Goal: Information Seeking & Learning: Learn about a topic

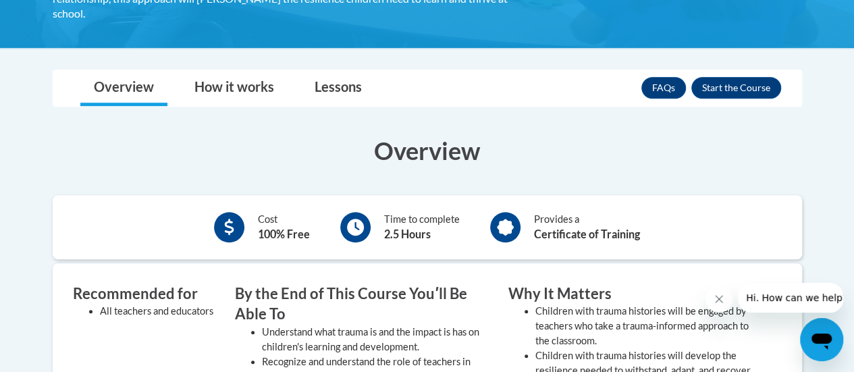
scroll to position [369, 0]
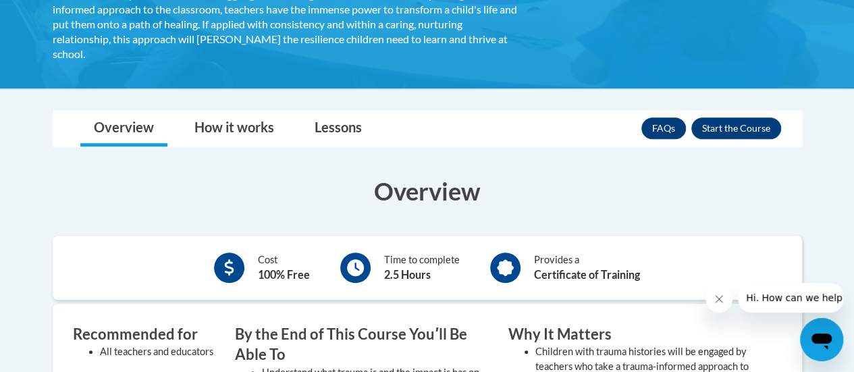
click at [740, 134] on button "Enroll" at bounding box center [736, 128] width 90 height 22
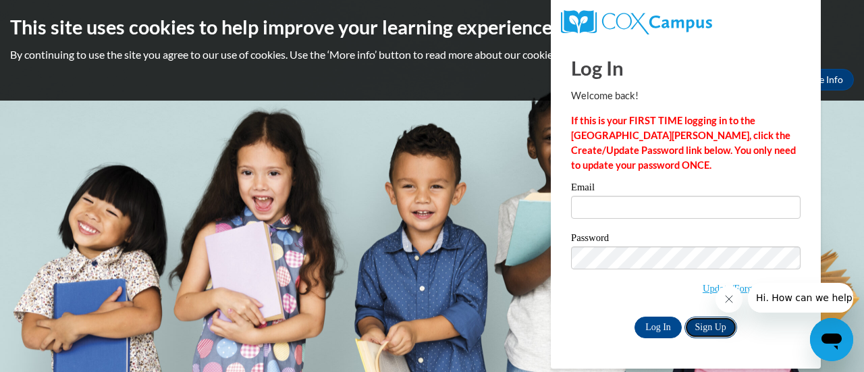
click at [727, 328] on link "Sign Up" at bounding box center [710, 327] width 53 height 22
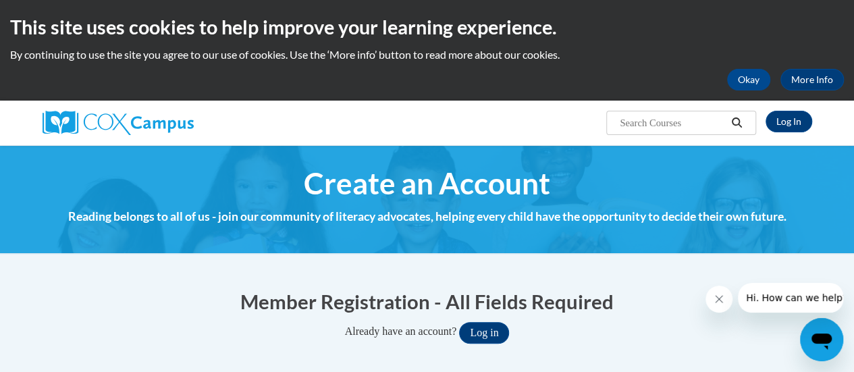
click at [536, 238] on img at bounding box center [427, 198] width 854 height 107
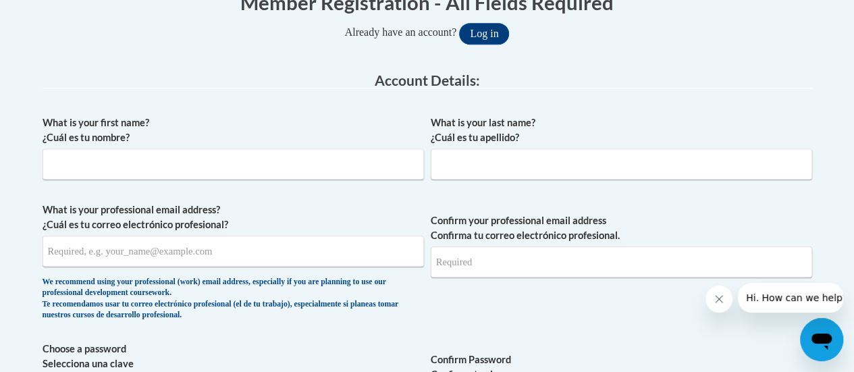
scroll to position [325, 0]
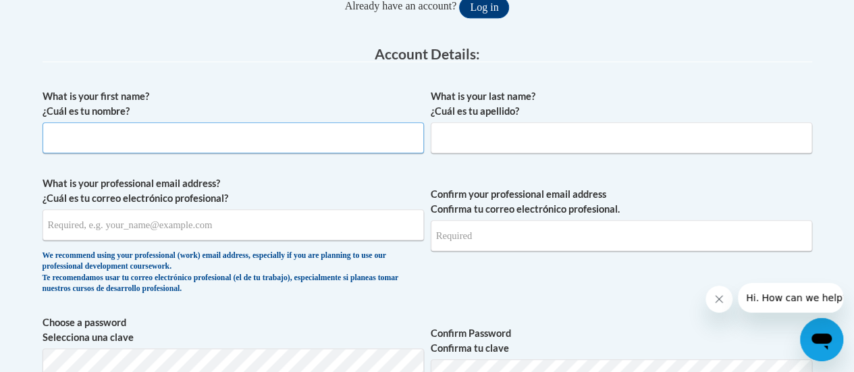
click at [111, 128] on input "What is your first name? ¿Cuál es tu nombre?" at bounding box center [233, 137] width 381 height 31
type input "Kathryn"
type input "Ghione"
type input "pugnturtle@comcast.net"
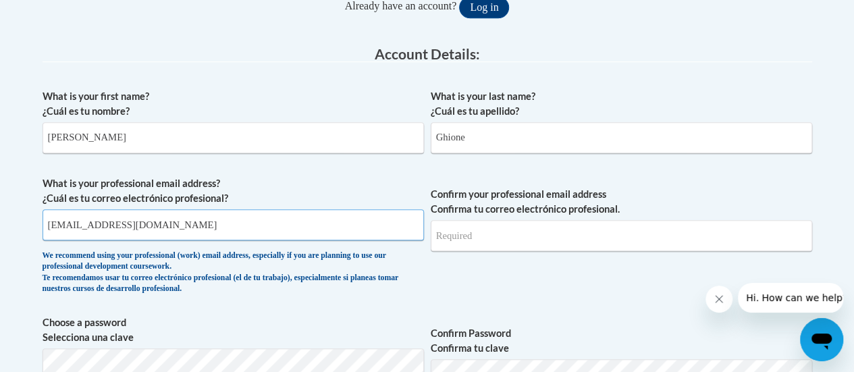
type input "pugnturtle@comcast.net"
click at [280, 218] on input "pugnturtle@comcast.net" at bounding box center [233, 224] width 381 height 31
type input "kathryn.ghione@christina.k12.de.us"
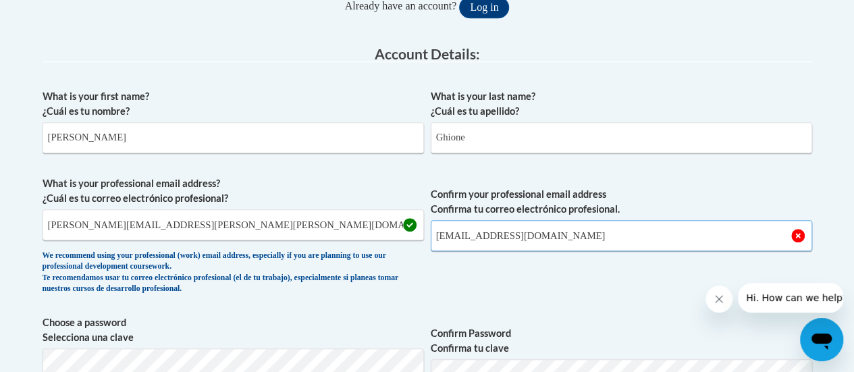
click at [528, 232] on input "pugnturtle@comcast.net" at bounding box center [621, 235] width 381 height 31
type input "kathryn.ghione@christina.k12.de.us"
click at [444, 299] on span "Confirm your professional email address Confirma tu correo electrónico profesio…" at bounding box center [621, 238] width 381 height 125
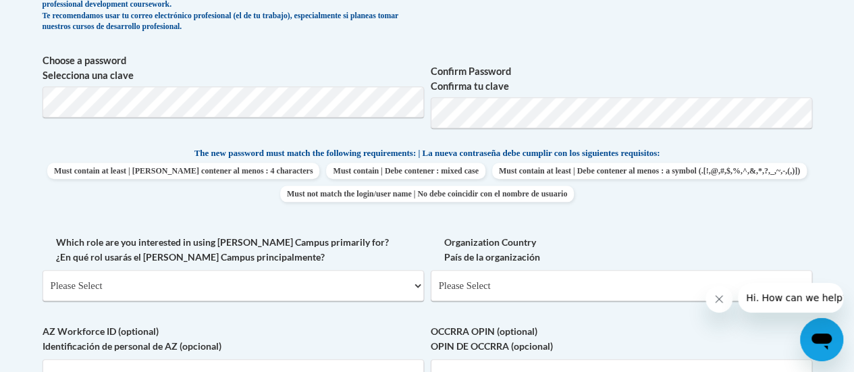
scroll to position [595, 0]
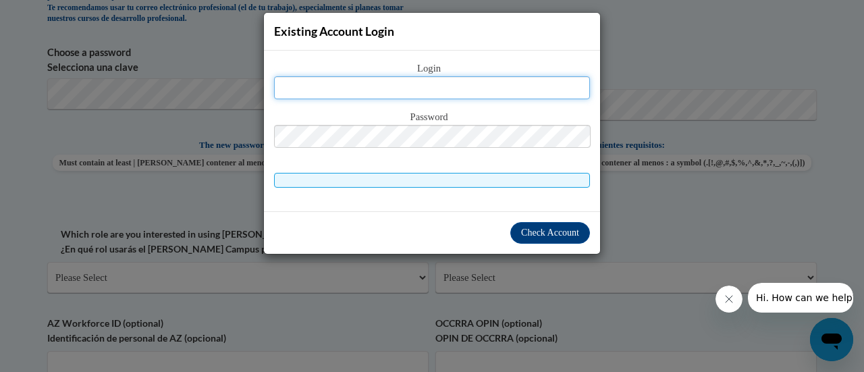
click at [431, 84] on input "text" at bounding box center [432, 87] width 316 height 23
type input "kathryn.ghione@christina.k12.de.us"
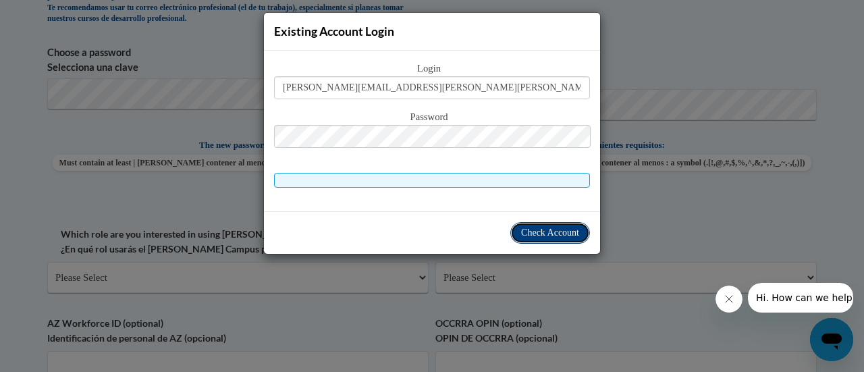
click at [544, 229] on span "Check Account" at bounding box center [550, 232] width 58 height 10
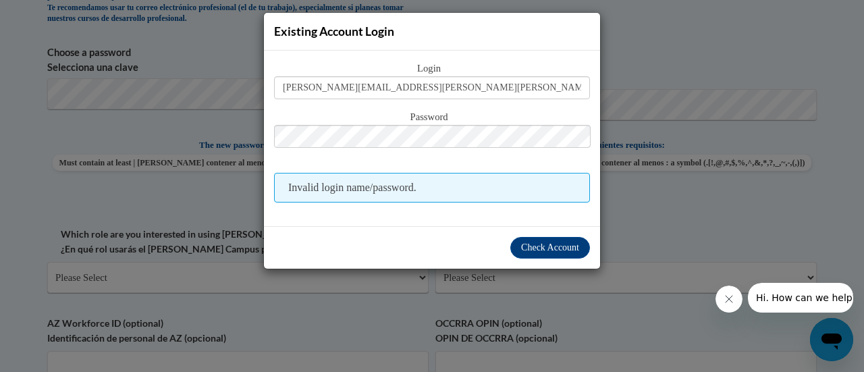
click at [588, 107] on div "Login kathryn.ghione@christina.k12.de.us Password Invalid login name/password." at bounding box center [432, 132] width 316 height 142
click at [765, 200] on div "Existing Account Login Login kathryn.ghione@christina.k12.de.us Password Invali…" at bounding box center [432, 186] width 864 height 372
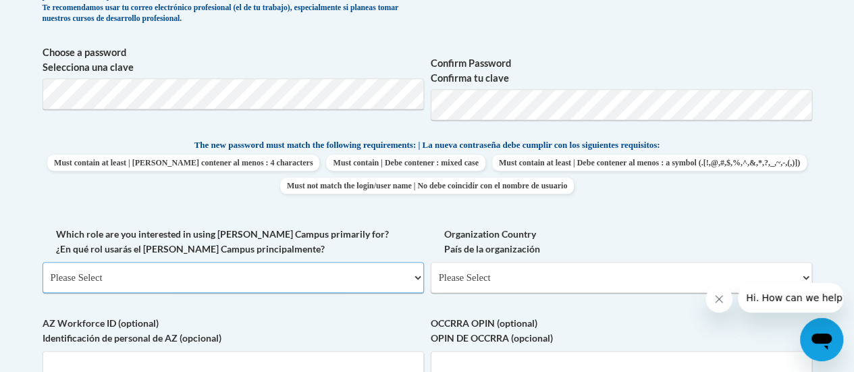
click at [387, 281] on select "Please Select College/University | Colegio/Universidad Community/Nonprofit Part…" at bounding box center [233, 277] width 381 height 31
select select "fbf2d438-af2f-41f8-98f1-81c410e29de3"
click at [43, 262] on select "Please Select College/University | Colegio/Universidad Community/Nonprofit Part…" at bounding box center [233, 277] width 381 height 31
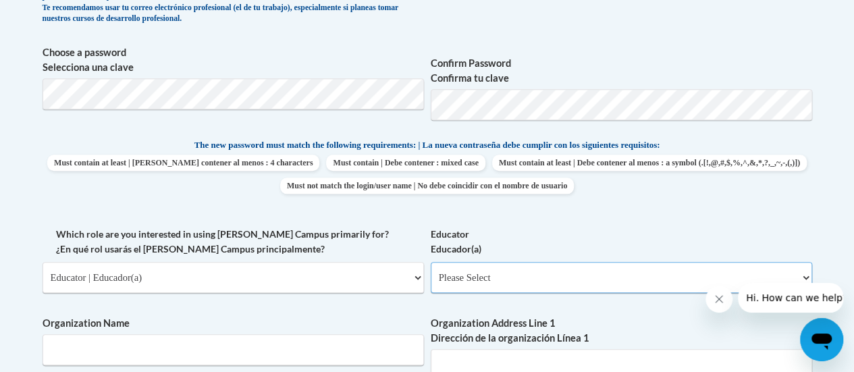
click at [501, 275] on select "Please Select Early Learning/Daycare Teacher/Family Home Care Provider | Maestr…" at bounding box center [621, 277] width 381 height 31
select select "8e40623d-54d0-45cd-9f92-5df65cd3f8cf"
click at [431, 262] on select "Please Select Early Learning/Daycare Teacher/Family Home Care Provider | Maestr…" at bounding box center [621, 277] width 381 height 31
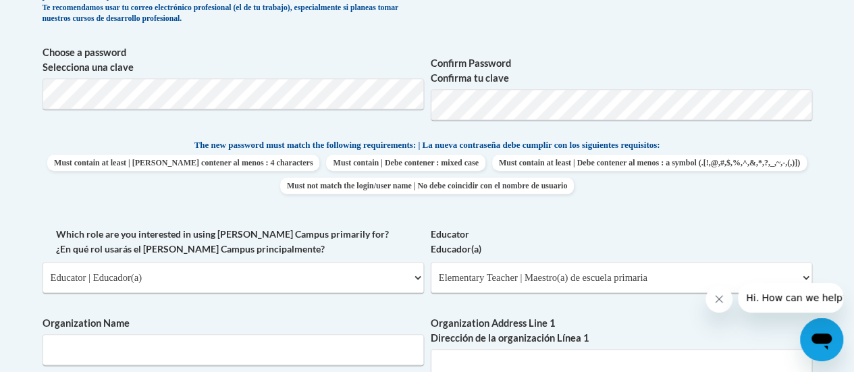
click at [7, 213] on body "This site uses cookies to help improve your learning experience. By continuing …" at bounding box center [427, 346] width 854 height 1882
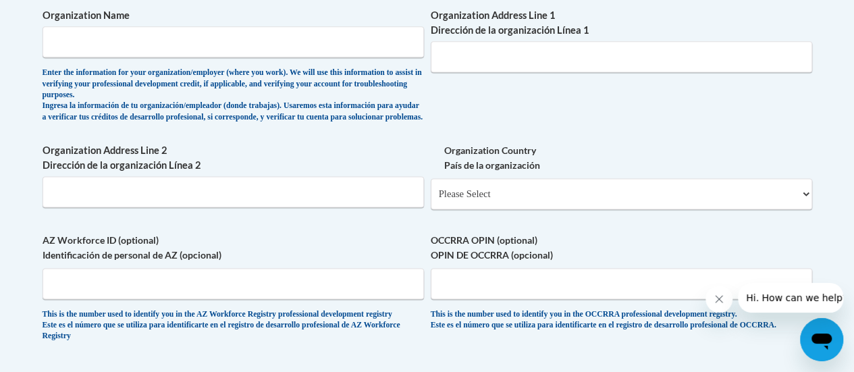
scroll to position [920, 0]
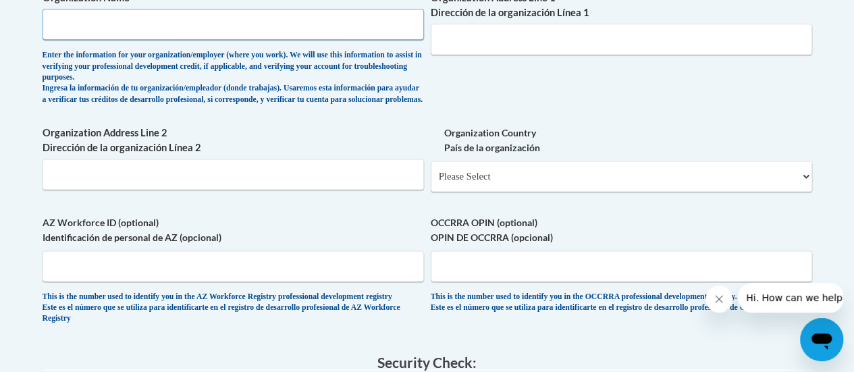
click at [109, 32] on input "Organization Name" at bounding box center [233, 24] width 381 height 31
type input "McVey Elementary"
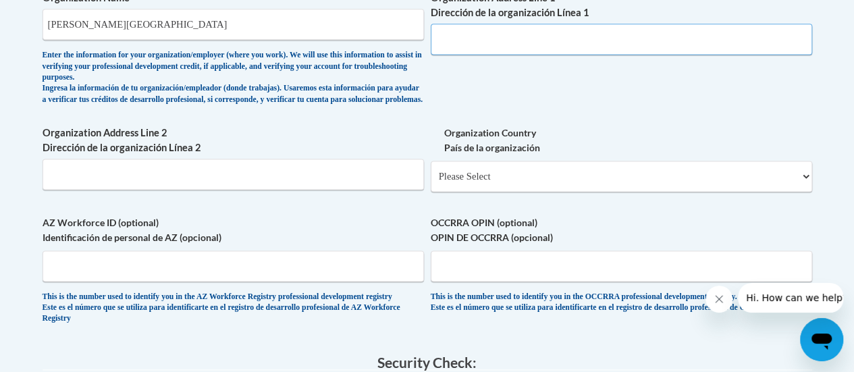
click at [444, 45] on input "Organization Address Line 1 Dirección de la organización Línea 1" at bounding box center [621, 39] width 381 height 31
type input "908 Janice Dr"
click at [335, 188] on input "Organization Address Line 2 Dirección de la organización Línea 2" at bounding box center [233, 174] width 381 height 31
click at [532, 168] on span "Organization Country País de la organización Please Select United States | Esta…" at bounding box center [621, 159] width 381 height 66
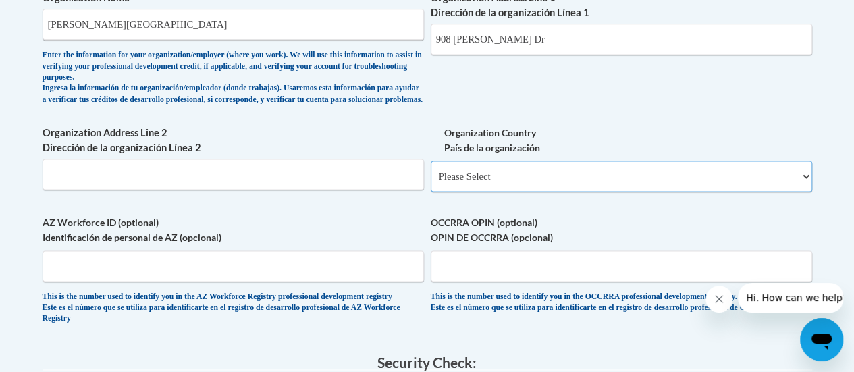
click at [525, 184] on select "Please Select United States | Estados Unidos Outside of the United States | Fue…" at bounding box center [621, 176] width 381 height 31
select select "ad49bcad-a171-4b2e-b99c-48b446064914"
click at [431, 171] on select "Please Select United States | Estados Unidos Outside of the United States | Fue…" at bounding box center [621, 176] width 381 height 31
select select
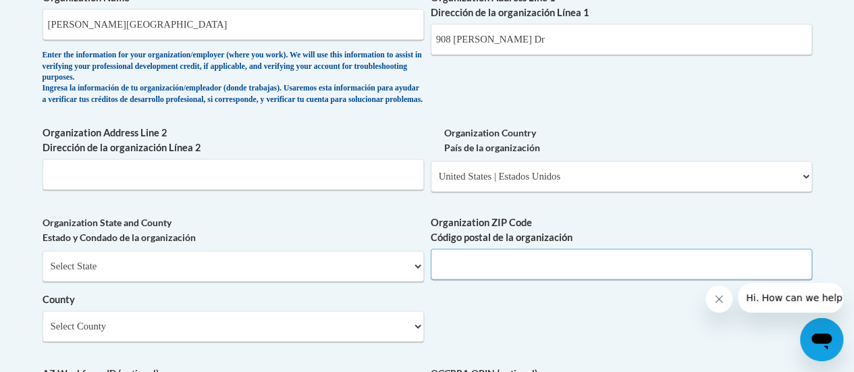
click at [484, 276] on input "Organization ZIP Code Código postal de la organización" at bounding box center [621, 263] width 381 height 31
type input "19804"
click at [149, 329] on select "Select County Kent New Castle Sussex" at bounding box center [233, 325] width 381 height 31
select select "New Castle"
click at [43, 321] on select "Select County Kent New Castle Sussex" at bounding box center [233, 325] width 381 height 31
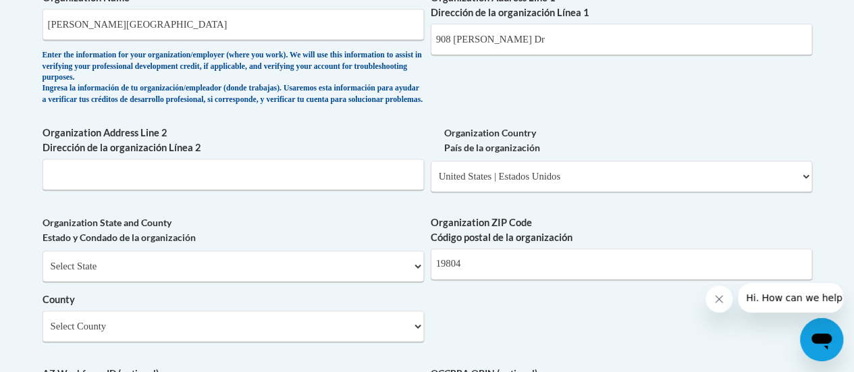
click at [1, 190] on body "This site uses cookies to help improve your learning experience. By continuing …" at bounding box center [427, 96] width 854 height 2032
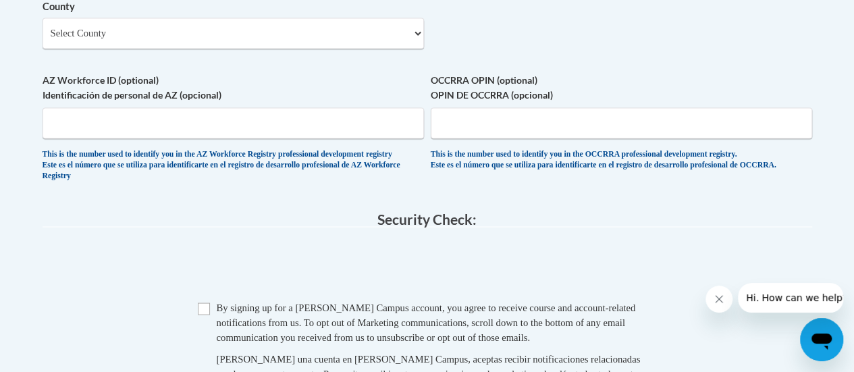
scroll to position [1246, 0]
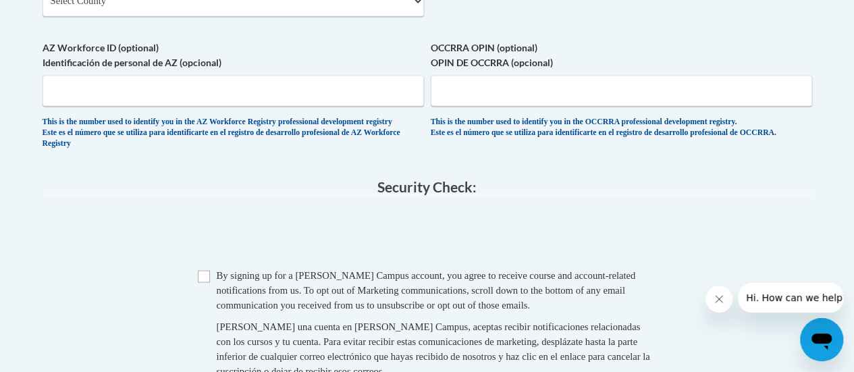
click at [255, 310] on span "By signing up for a Cox Campus account, you agree to receive course and account…" at bounding box center [426, 289] width 419 height 40
click at [196, 308] on div "Checkbox By signing up for a Cox Campus account, you agree to receive course an…" at bounding box center [427, 329] width 769 height 124
click at [204, 282] on input "Checkbox" at bounding box center [204, 276] width 12 height 12
checkbox input "true"
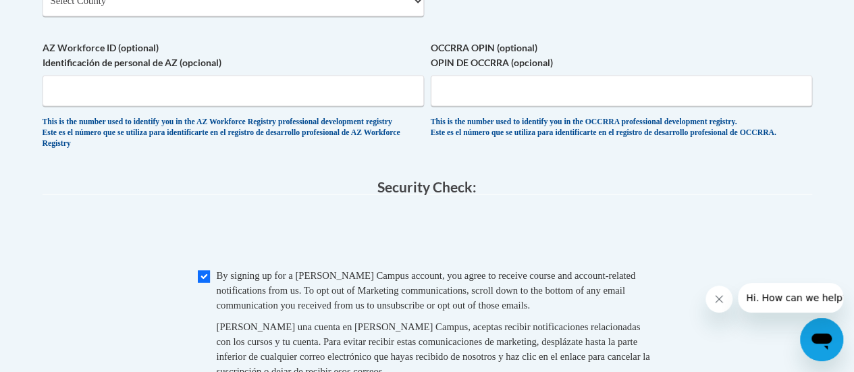
click at [100, 296] on div "Checkbox By signing up for a Cox Campus account, you agree to receive course an…" at bounding box center [427, 329] width 769 height 124
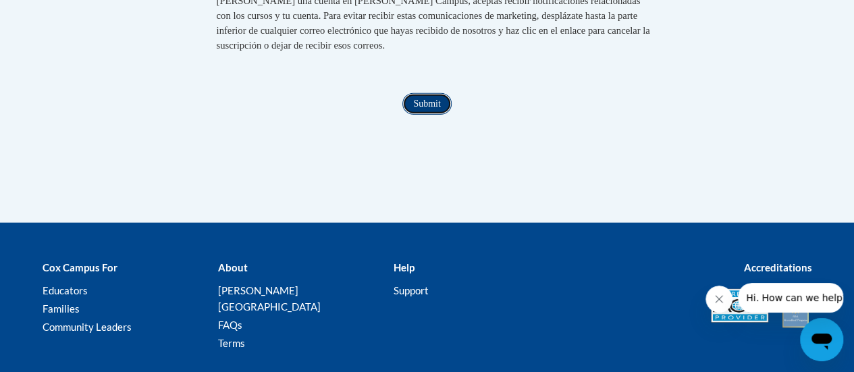
click at [429, 115] on input "Submit" at bounding box center [426, 104] width 49 height 22
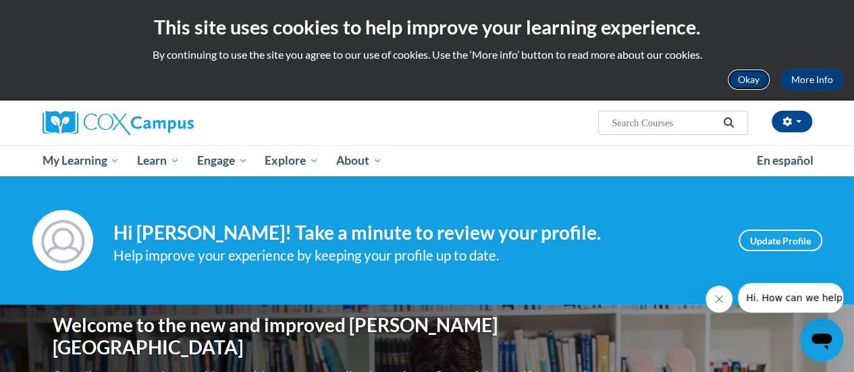
click at [748, 82] on button "Okay" at bounding box center [748, 80] width 43 height 22
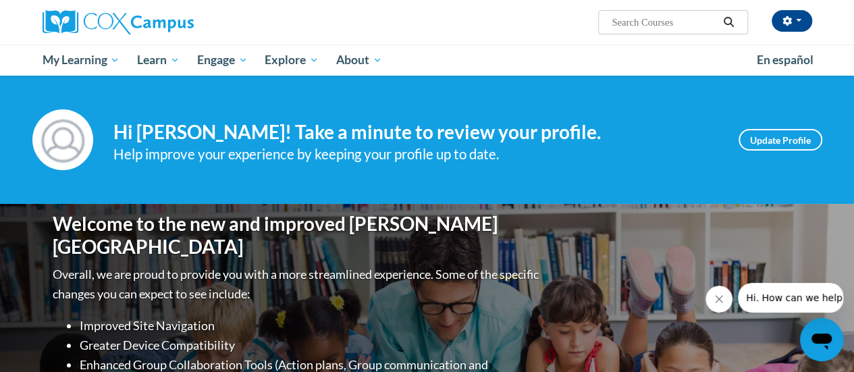
click at [648, 177] on div "Your profile Hi Kathryn Ghione! Take a minute to review your profile. Help impr…" at bounding box center [427, 140] width 854 height 128
click at [726, 301] on button "Close message from company" at bounding box center [718, 298] width 27 height 27
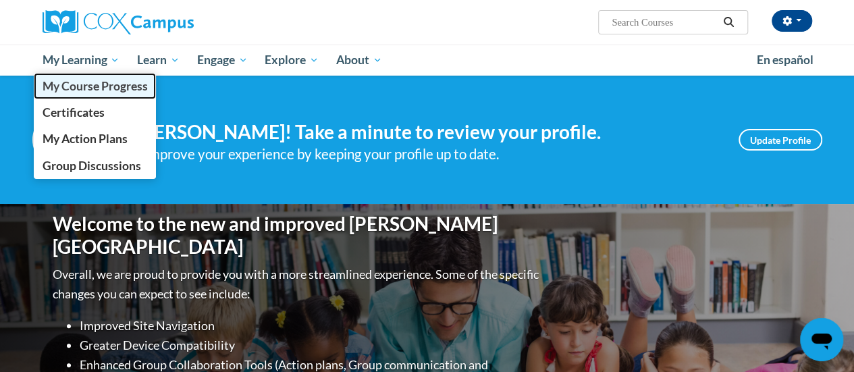
click at [104, 89] on span "My Course Progress" at bounding box center [94, 86] width 105 height 14
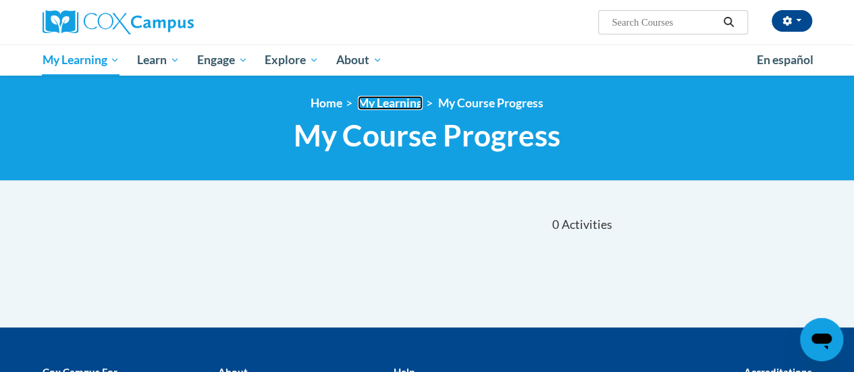
click at [397, 104] on link "My Learning" at bounding box center [390, 103] width 65 height 14
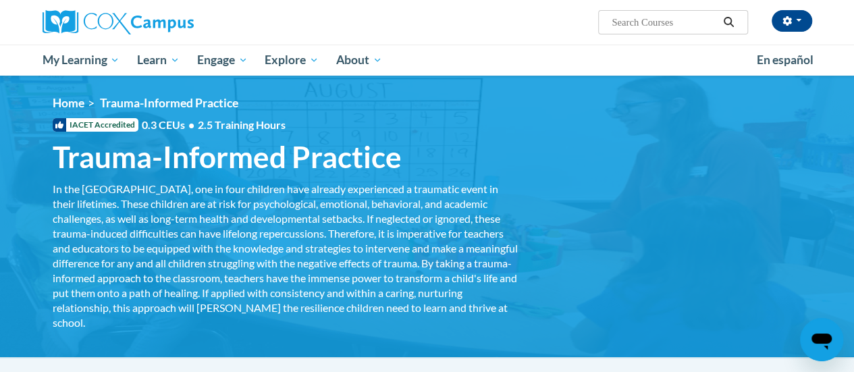
click at [426, 234] on div "In the [GEOGRAPHIC_DATA], one in four children have already experienced a traum…" at bounding box center [286, 256] width 466 height 148
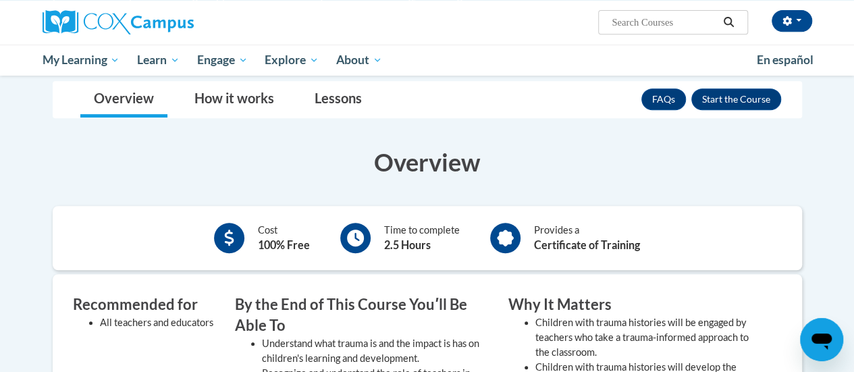
scroll to position [351, 0]
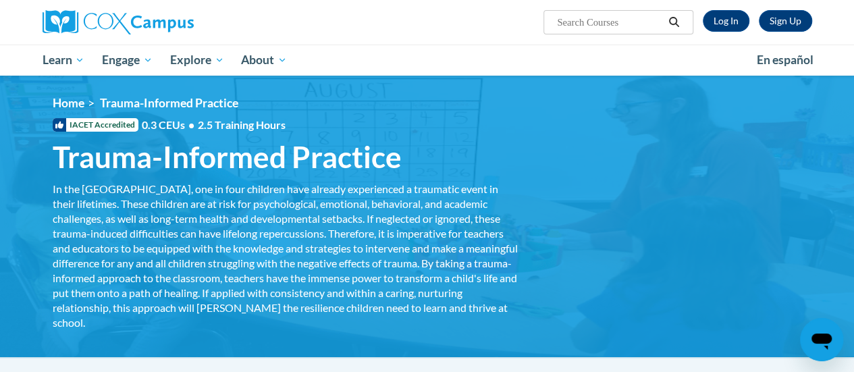
click at [215, 203] on div "In the [GEOGRAPHIC_DATA], one in four children have already experienced a traum…" at bounding box center [286, 256] width 466 height 148
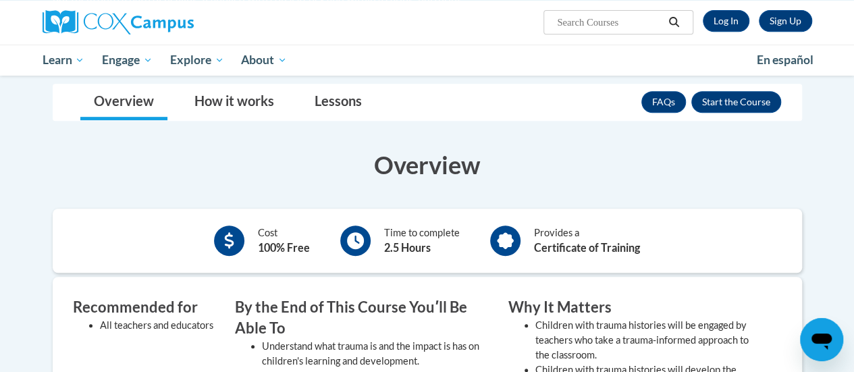
scroll to position [271, 0]
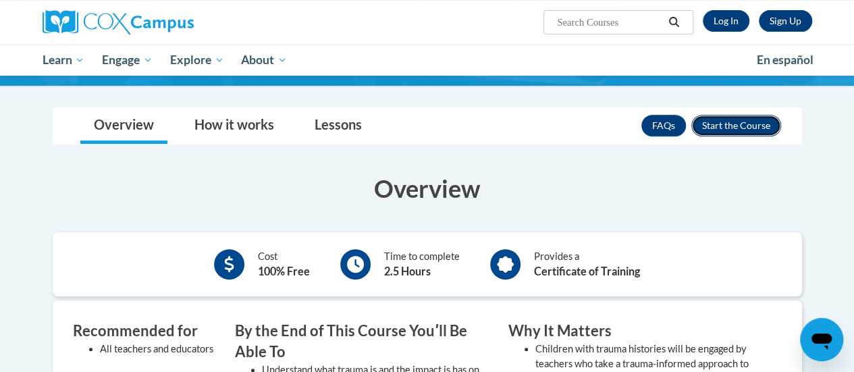
click at [760, 127] on button "Enroll" at bounding box center [736, 126] width 90 height 22
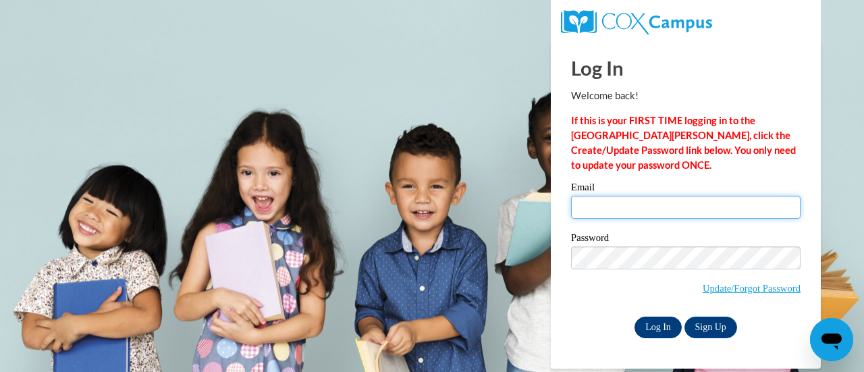
type input "kathryn.ghione@christina.k12.de.us"
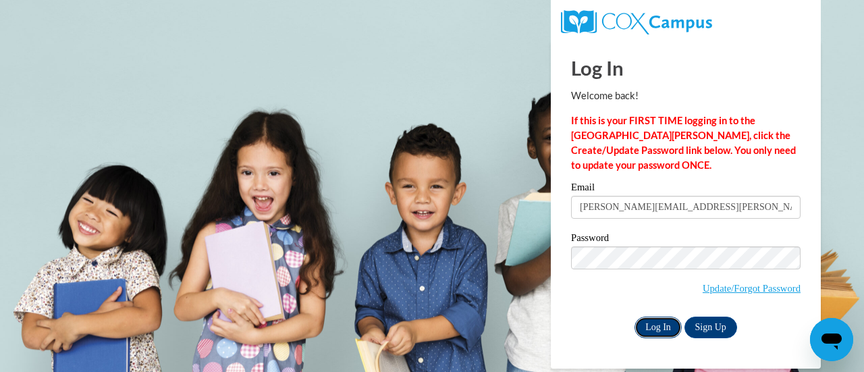
click at [659, 333] on input "Log In" at bounding box center [657, 327] width 47 height 22
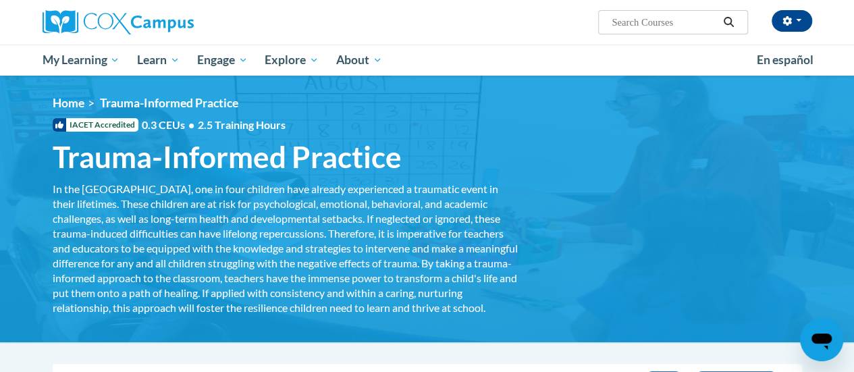
click at [473, 171] on h1 "Trauma-Informed Practice In the [GEOGRAPHIC_DATA], one in four children have al…" at bounding box center [286, 157] width 486 height 36
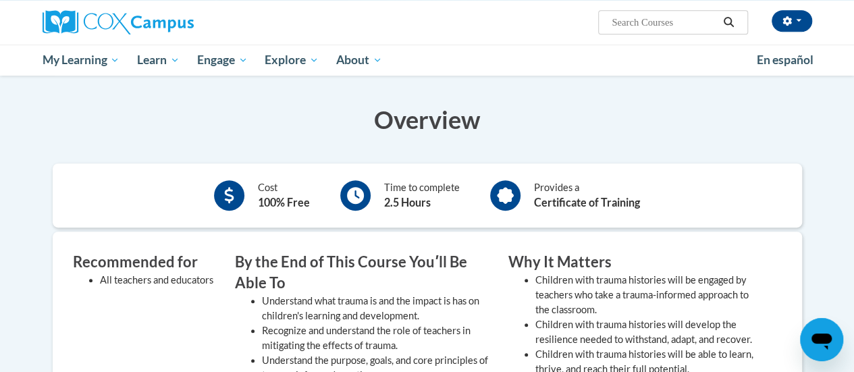
click at [764, 67] on button "Enroll" at bounding box center [736, 57] width 90 height 22
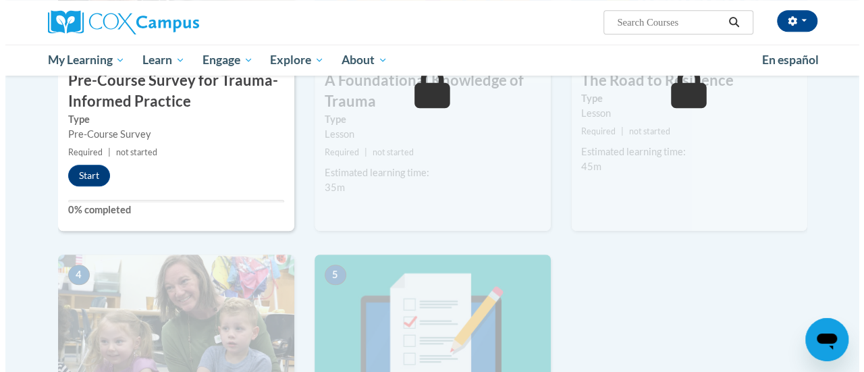
scroll to position [405, 0]
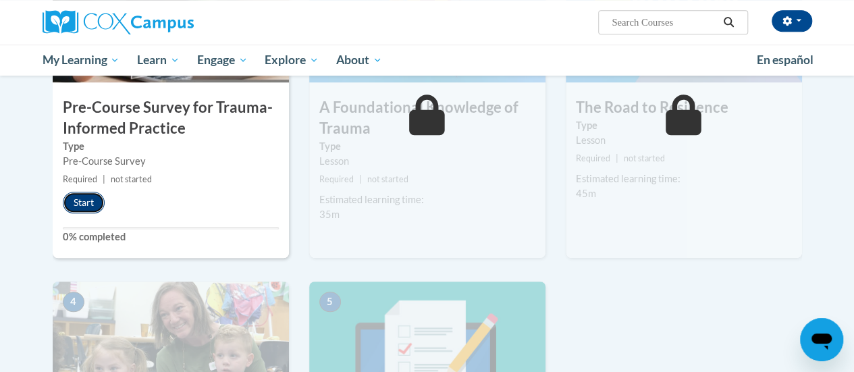
click at [87, 206] on button "Start" at bounding box center [84, 203] width 42 height 22
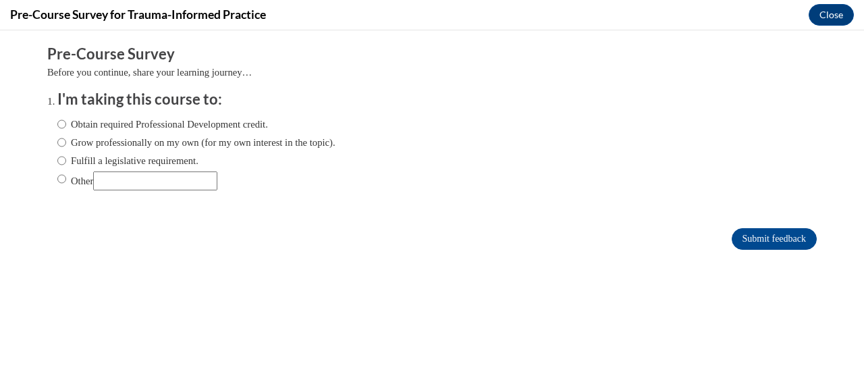
scroll to position [0, 0]
click at [175, 126] on label "Obtain required Professional Development credit." at bounding box center [162, 124] width 211 height 15
click at [66, 126] on input "Obtain required Professional Development credit." at bounding box center [61, 124] width 9 height 15
radio input "true"
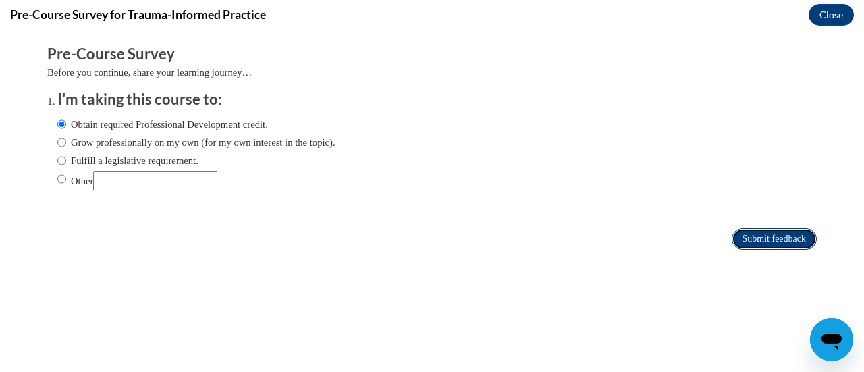
click at [769, 238] on input "Submit feedback" at bounding box center [773, 239] width 85 height 22
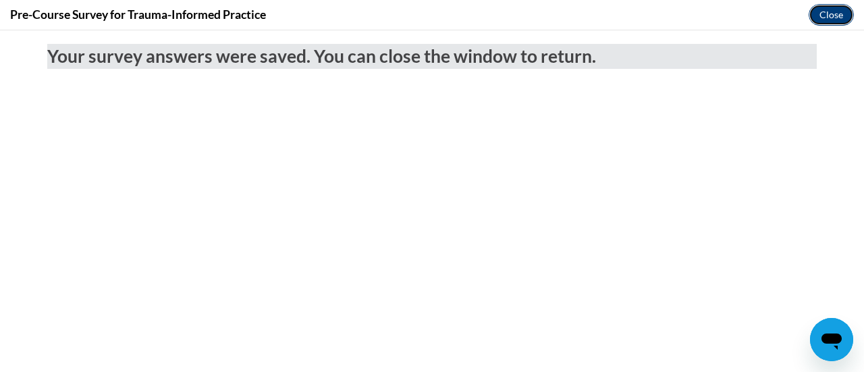
click at [836, 13] on button "Close" at bounding box center [830, 15] width 45 height 22
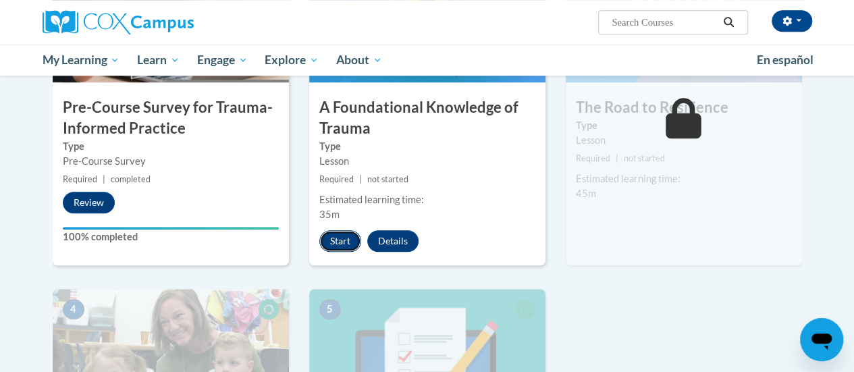
click at [337, 244] on button "Start" at bounding box center [340, 241] width 42 height 22
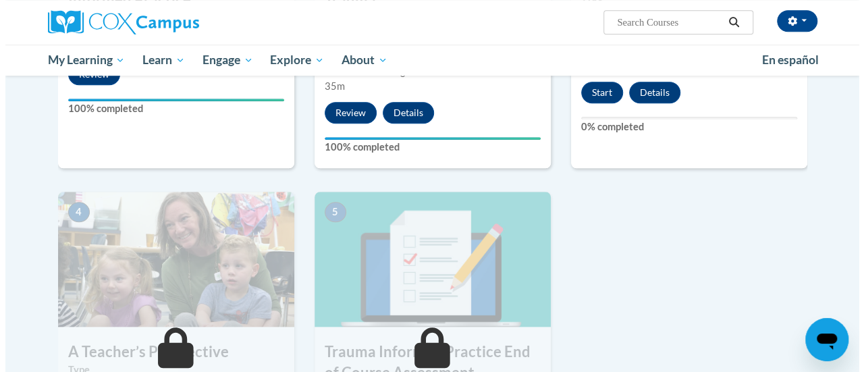
scroll to position [349, 0]
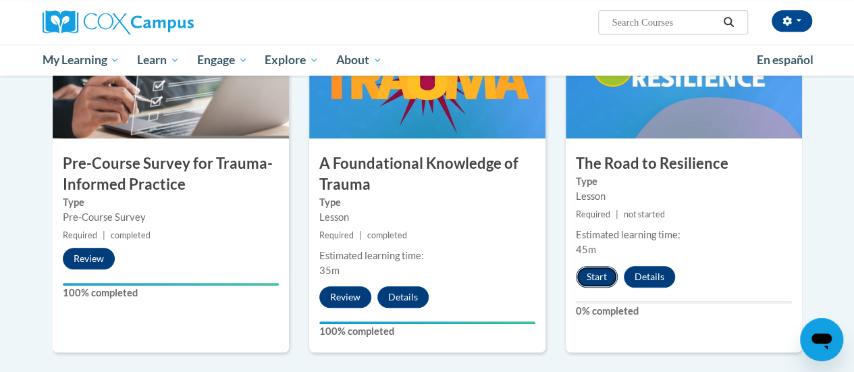
click at [602, 270] on button "Start" at bounding box center [597, 277] width 42 height 22
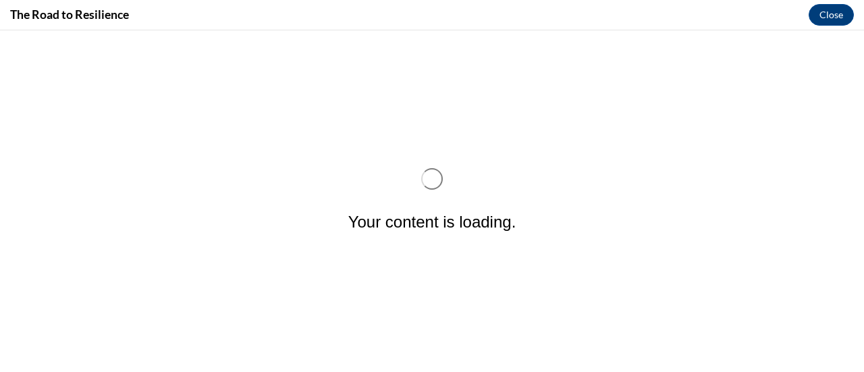
scroll to position [0, 0]
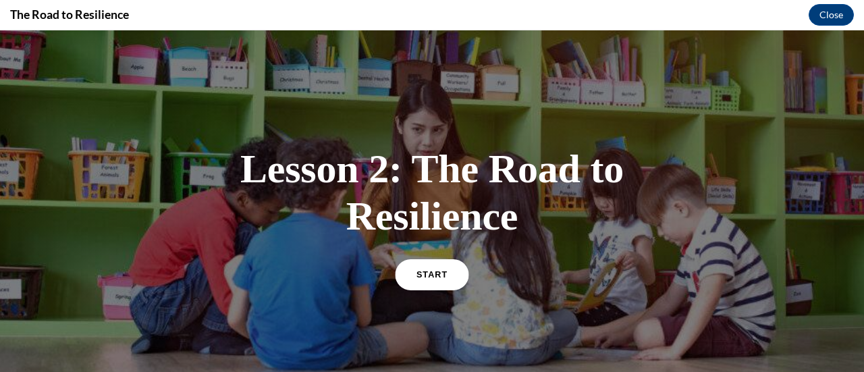
click at [444, 273] on link "START" at bounding box center [432, 273] width 74 height 31
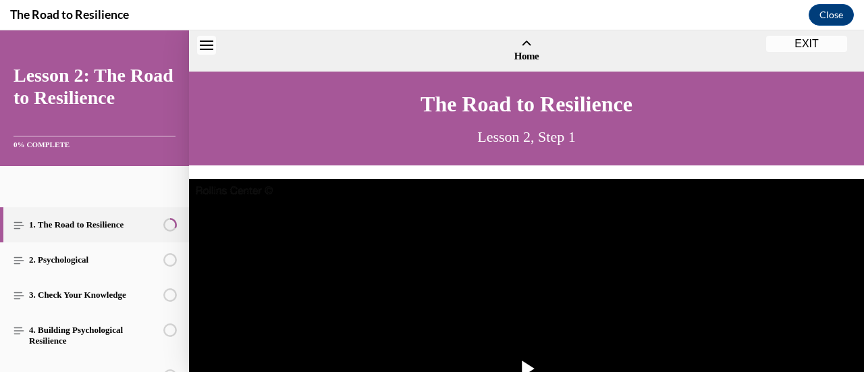
scroll to position [41, 0]
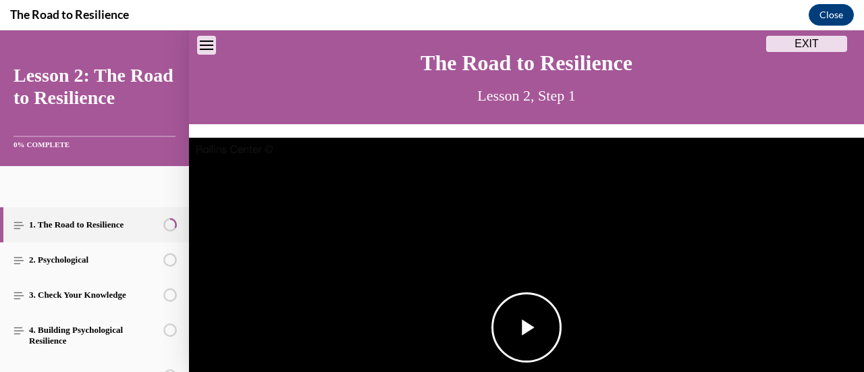
click at [526, 327] on span "Video player" at bounding box center [526, 327] width 0 height 0
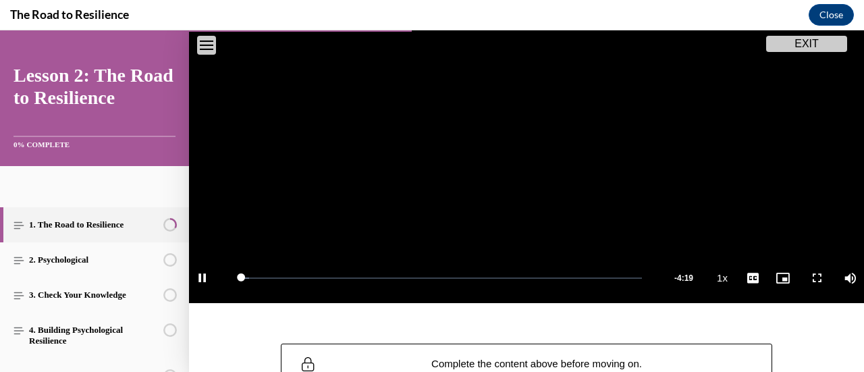
scroll to position [279, 0]
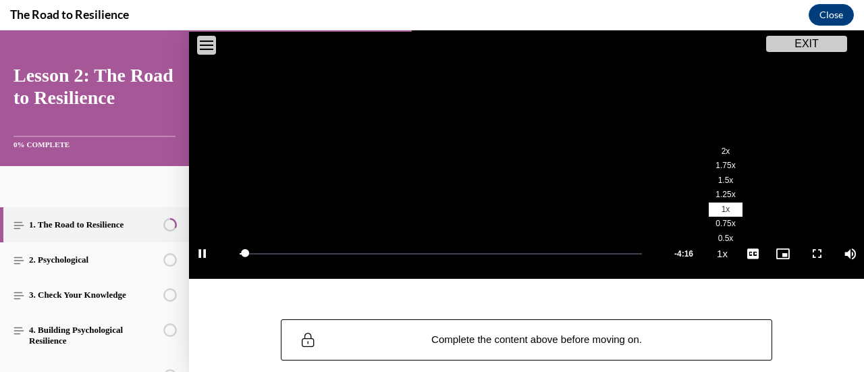
click at [715, 163] on span "1.75x" at bounding box center [725, 165] width 20 height 9
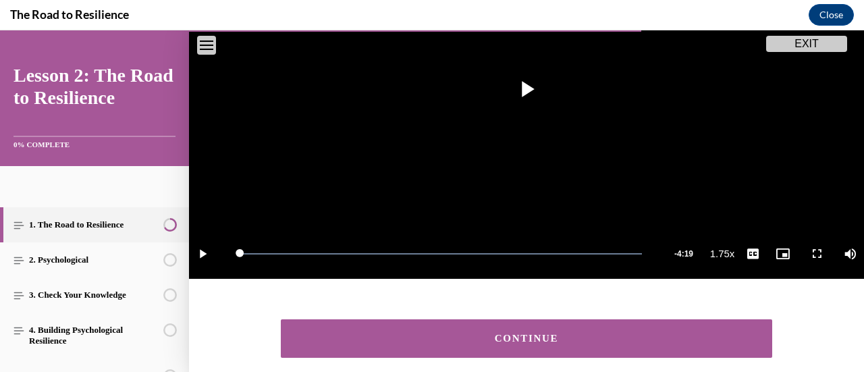
click at [690, 323] on button "CONTINUE" at bounding box center [526, 338] width 491 height 38
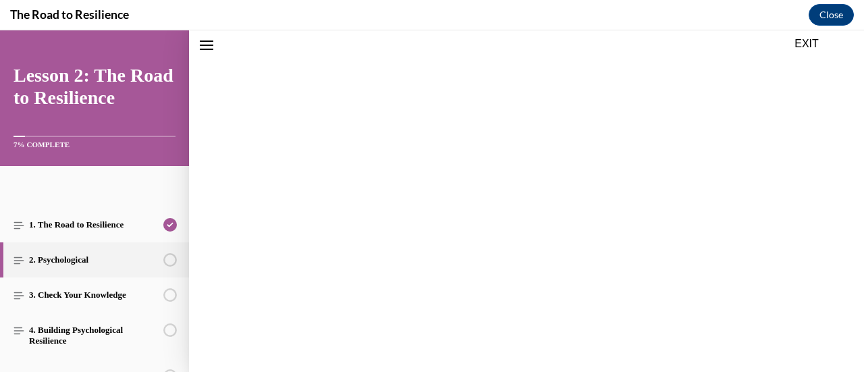
scroll to position [42, 0]
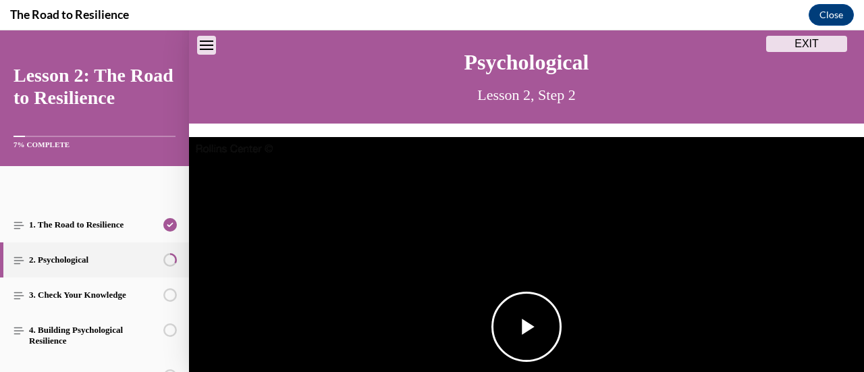
click at [699, 325] on img "Video player" at bounding box center [526, 327] width 675 height 380
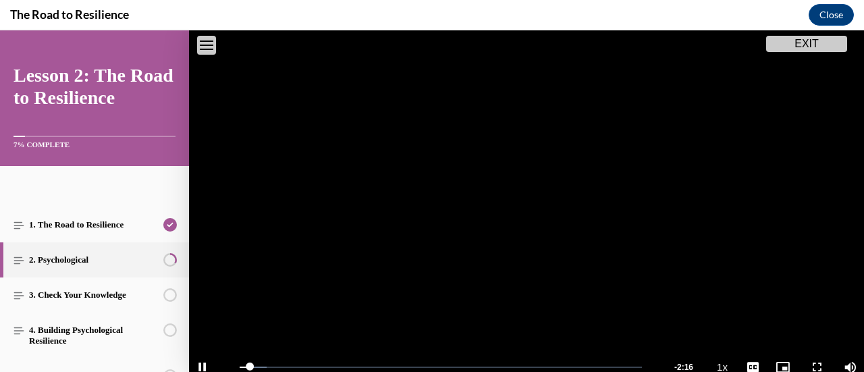
scroll to position [175, 0]
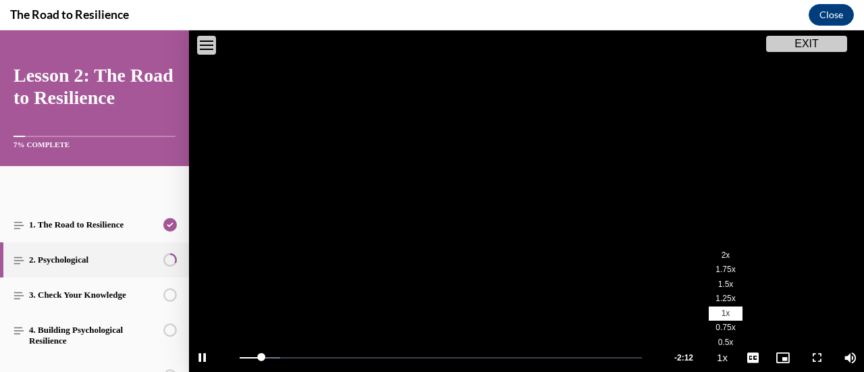
click at [713, 262] on li "1.75x" at bounding box center [726, 269] width 34 height 15
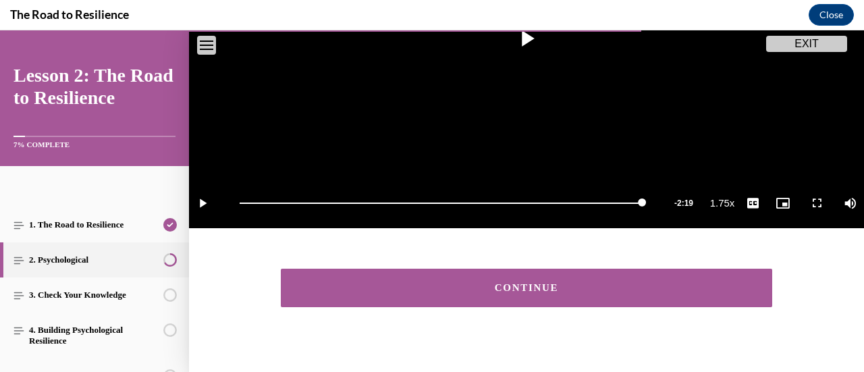
scroll to position [336, 0]
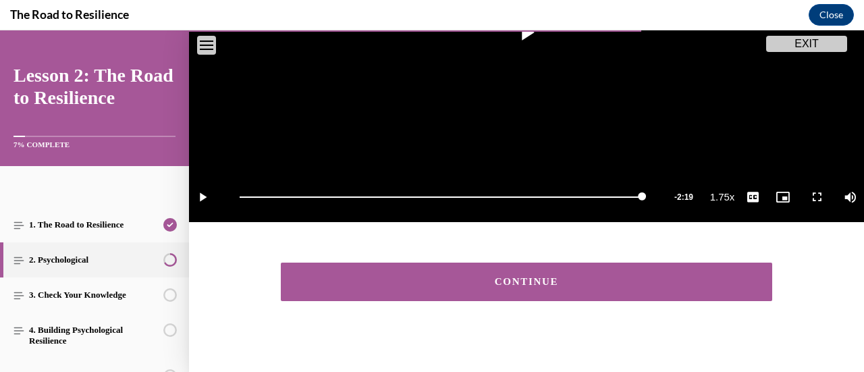
click at [650, 277] on div "CONTINUE" at bounding box center [526, 282] width 449 height 10
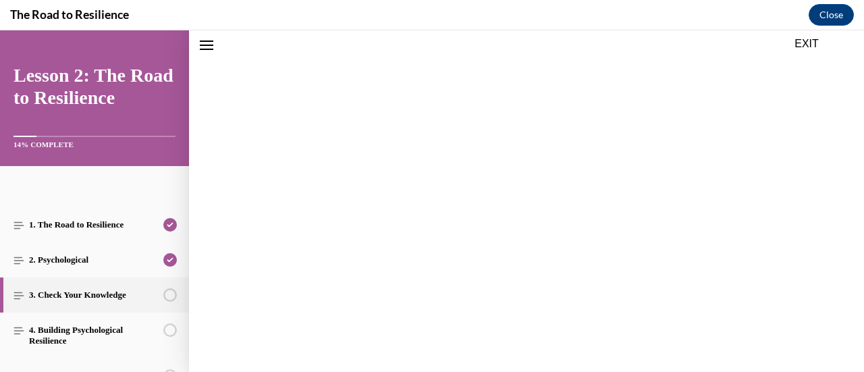
scroll to position [42, 0]
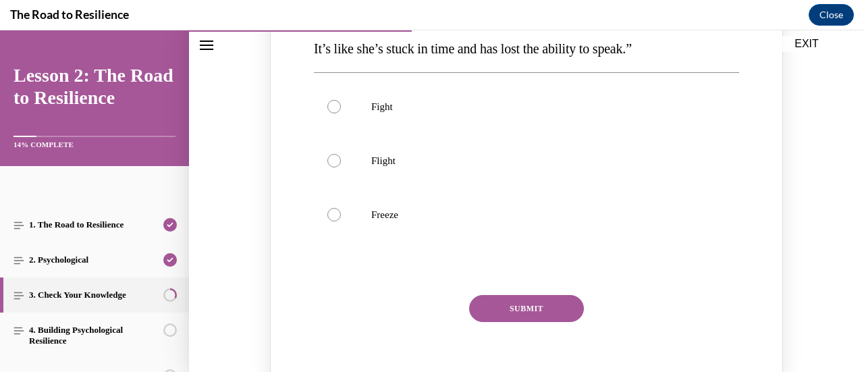
scroll to position [285, 0]
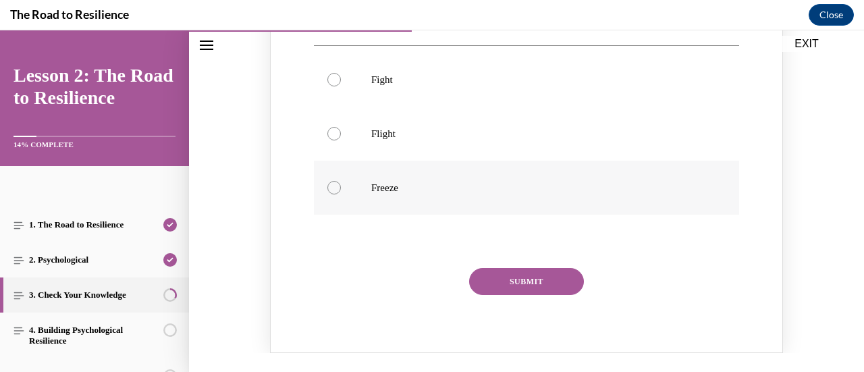
click at [377, 179] on label "Freeze" at bounding box center [526, 188] width 425 height 54
click at [341, 181] on input "Freeze" at bounding box center [333, 187] width 13 height 13
radio input "true"
click at [518, 277] on button "SUBMIT" at bounding box center [526, 281] width 115 height 27
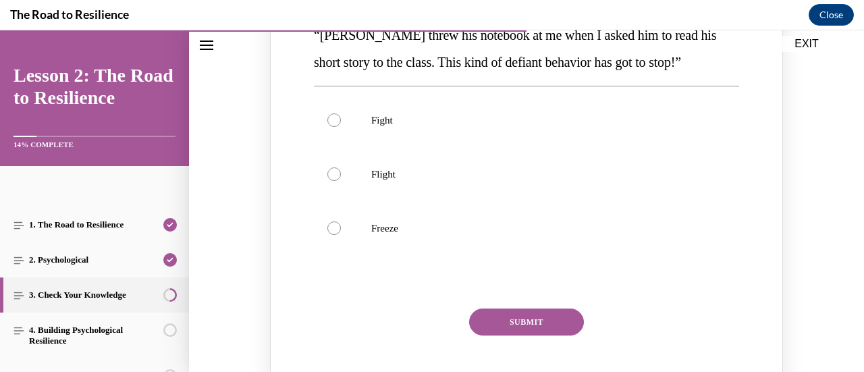
scroll to position [798, 0]
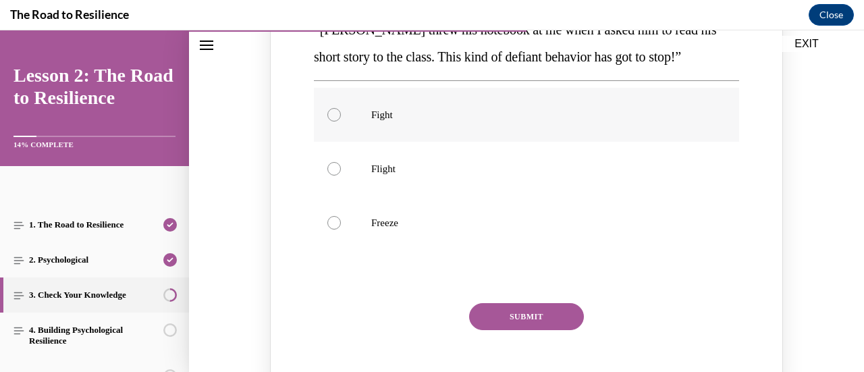
click at [391, 129] on label "Fight" at bounding box center [526, 115] width 425 height 54
click at [341, 121] on input "Fight" at bounding box center [333, 114] width 13 height 13
radio input "true"
click at [495, 313] on button "SUBMIT" at bounding box center [526, 316] width 115 height 27
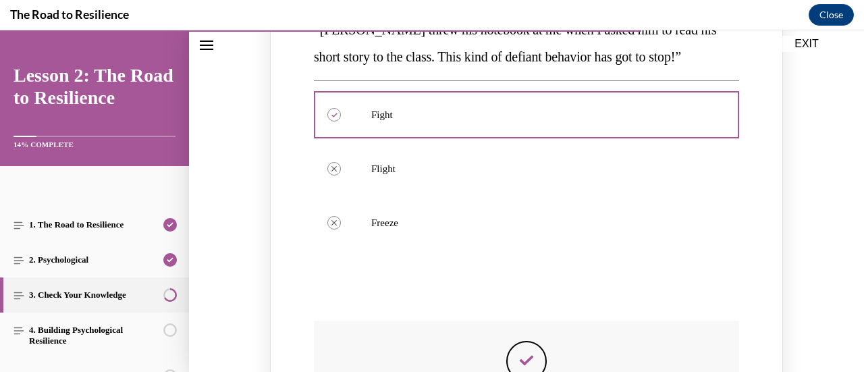
click at [495, 313] on button "SUBMIT" at bounding box center [526, 316] width 115 height 27
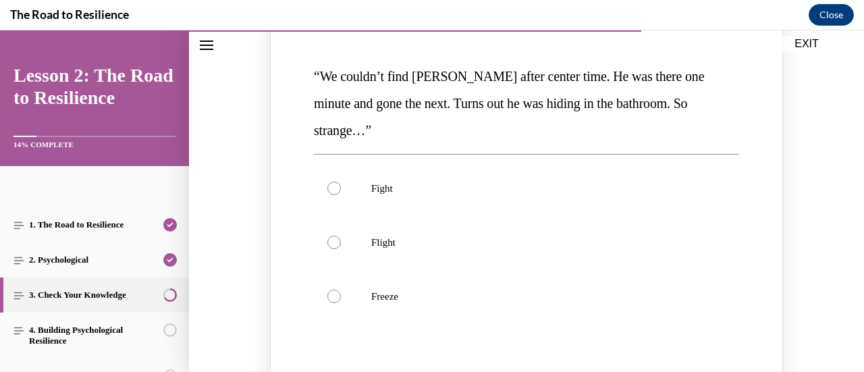
scroll to position [1307, 0]
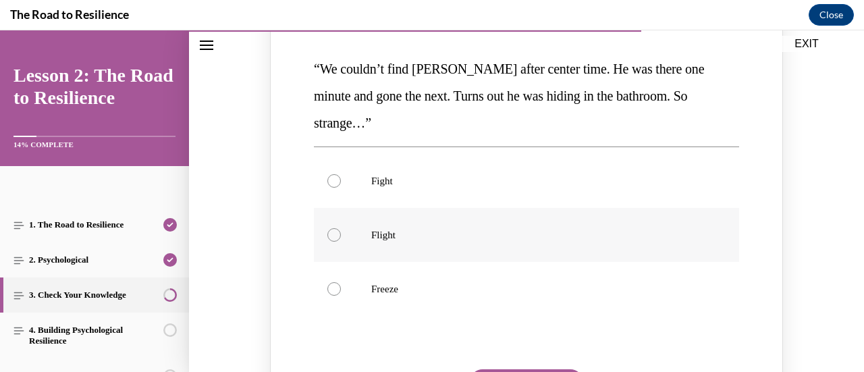
click at [385, 208] on label "Flight" at bounding box center [526, 235] width 425 height 54
click at [341, 228] on input "Flight" at bounding box center [333, 234] width 13 height 13
radio input "true"
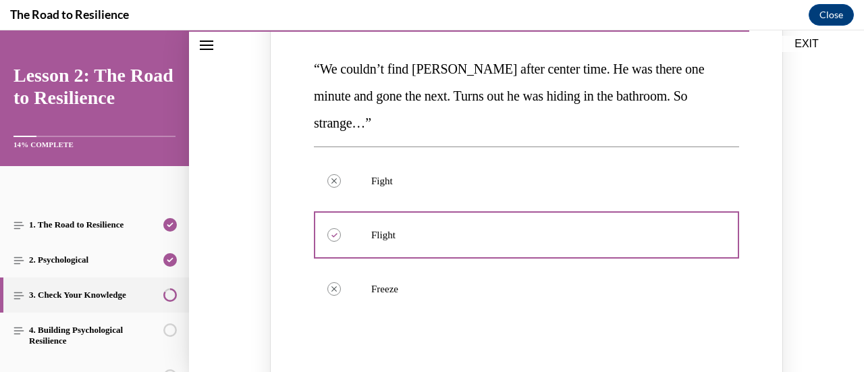
scroll to position [1606, 0]
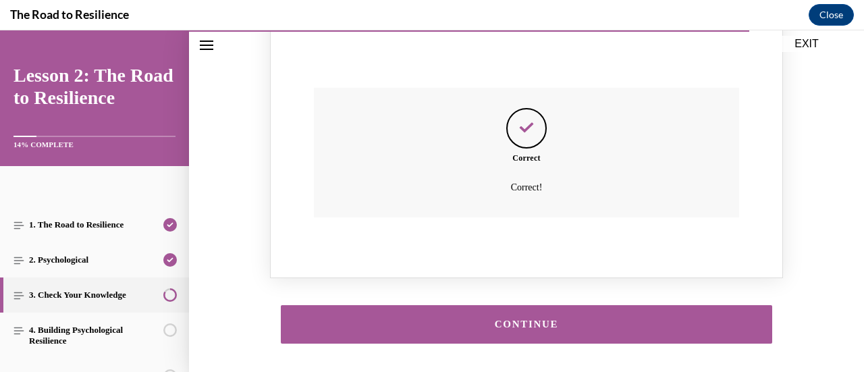
click at [634, 305] on button "CONTINUE" at bounding box center [526, 324] width 491 height 38
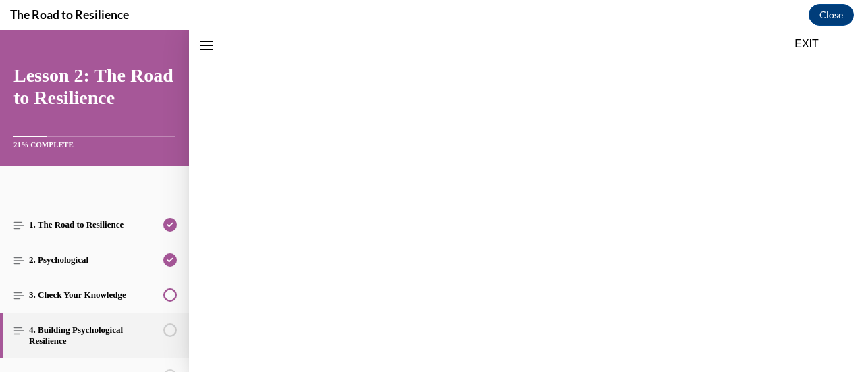
scroll to position [1584, 0]
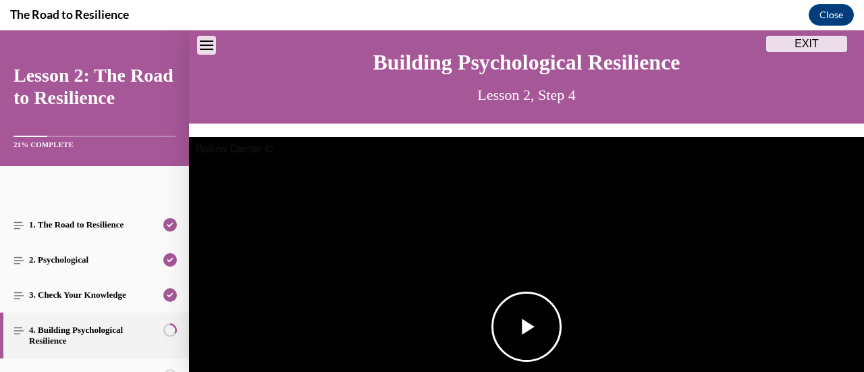
click at [613, 288] on img "Video player" at bounding box center [526, 327] width 675 height 380
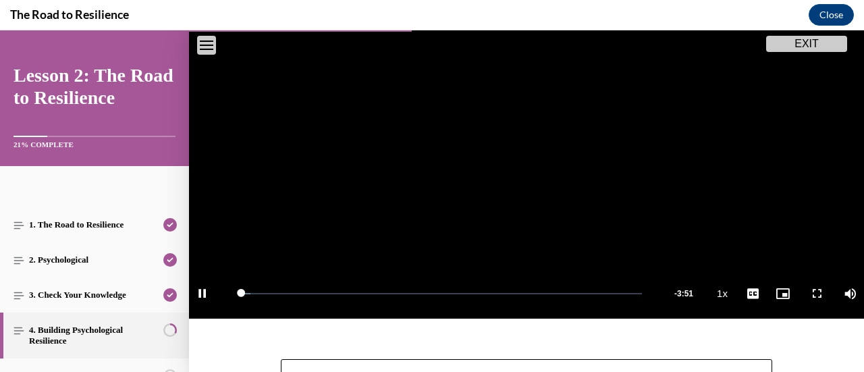
scroll to position [240, 0]
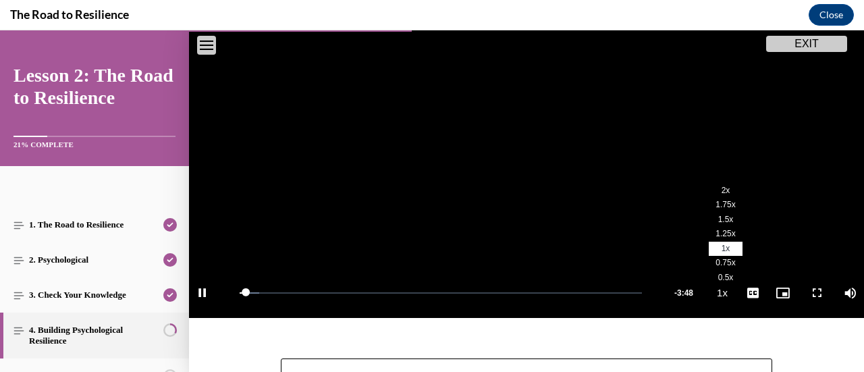
click at [715, 200] on span "1.75x" at bounding box center [725, 204] width 20 height 9
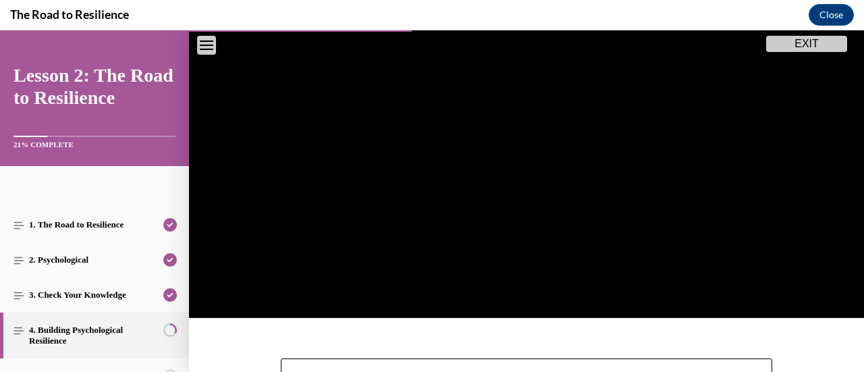
scroll to position [248, 0]
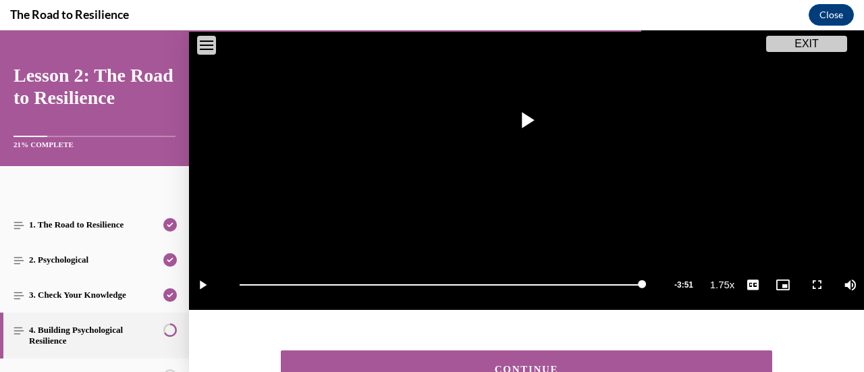
click at [665, 354] on button "CONTINUE" at bounding box center [526, 369] width 491 height 38
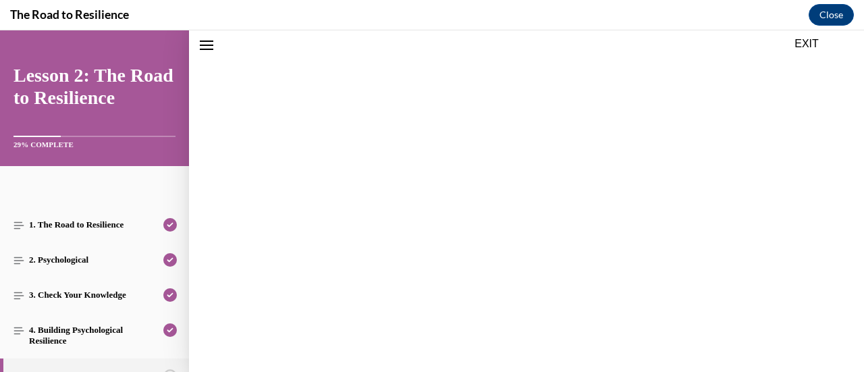
scroll to position [42, 0]
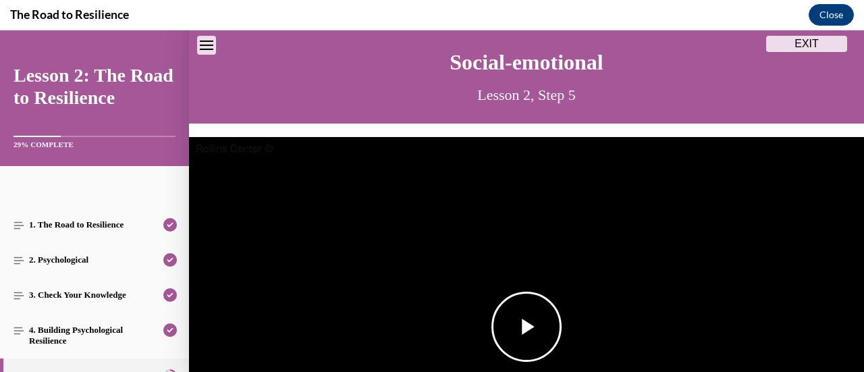
click at [526, 327] on span "Video player" at bounding box center [526, 327] width 0 height 0
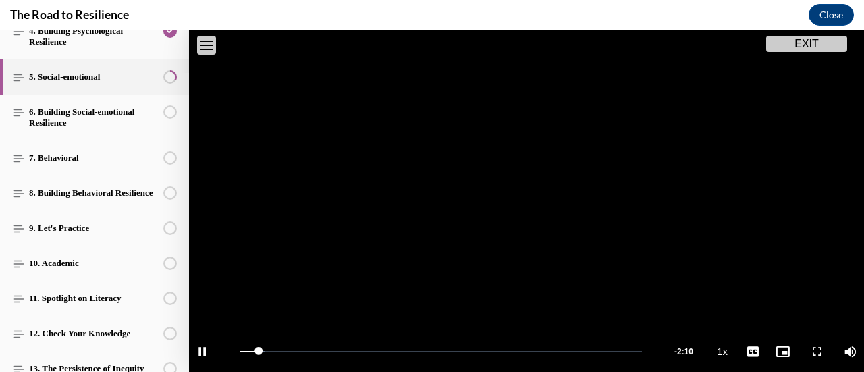
scroll to position [226, 0]
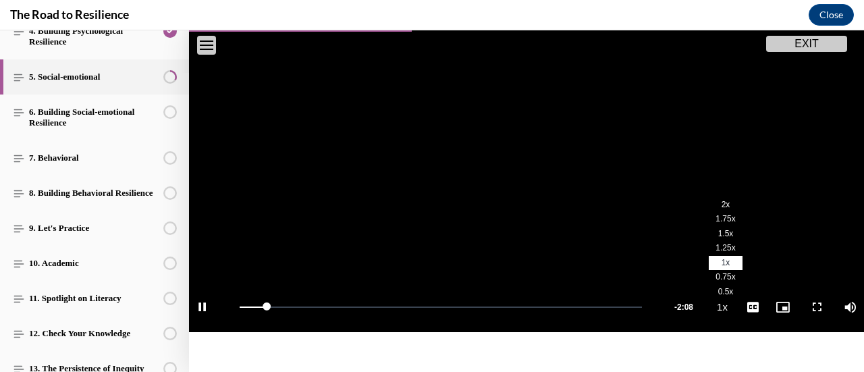
click at [715, 214] on span "1.75x" at bounding box center [725, 218] width 20 height 9
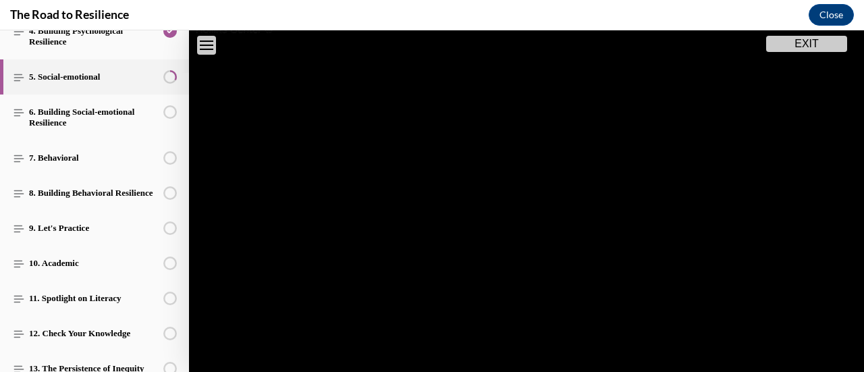
scroll to position [161, 0]
click at [657, 209] on video "Video player" at bounding box center [526, 208] width 675 height 380
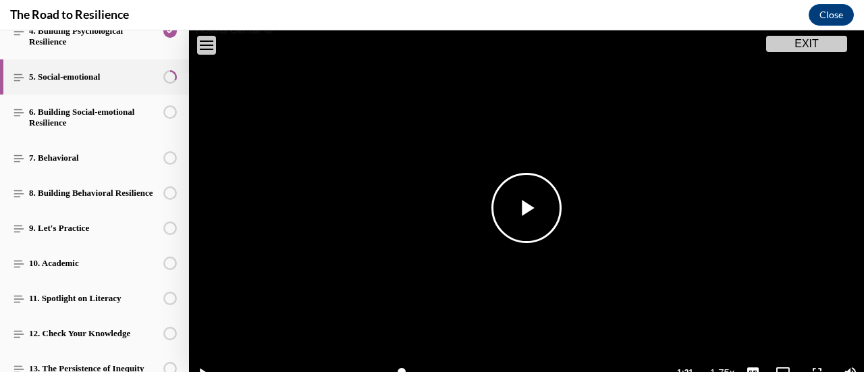
click at [526, 208] on span "Video player" at bounding box center [526, 208] width 0 height 0
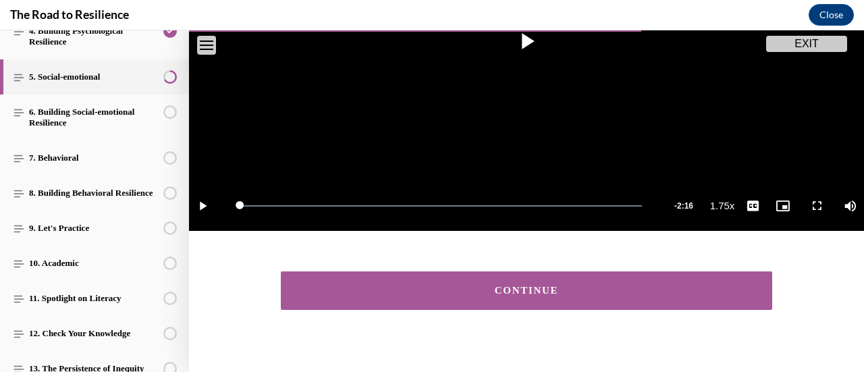
scroll to position [336, 0]
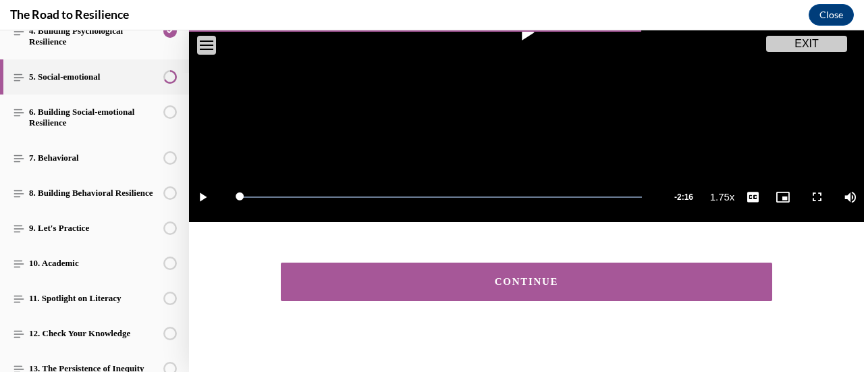
click at [621, 284] on button "CONTINUE" at bounding box center [526, 281] width 491 height 38
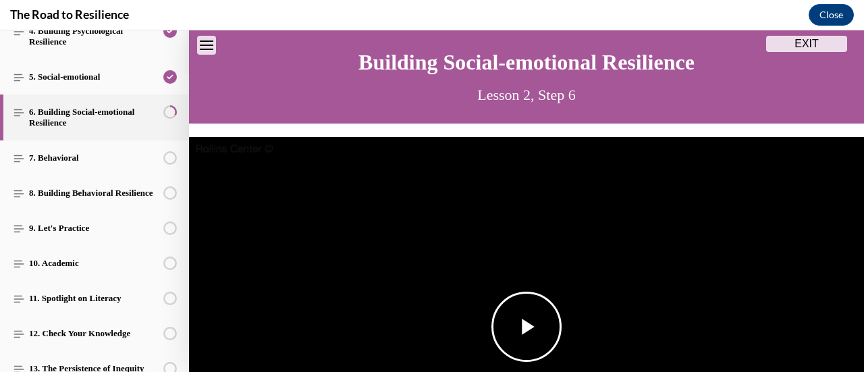
click at [502, 229] on img "Video player" at bounding box center [526, 327] width 675 height 380
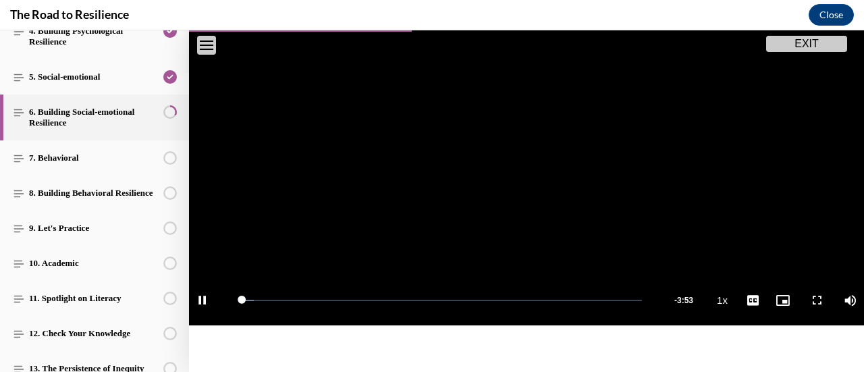
scroll to position [233, 0]
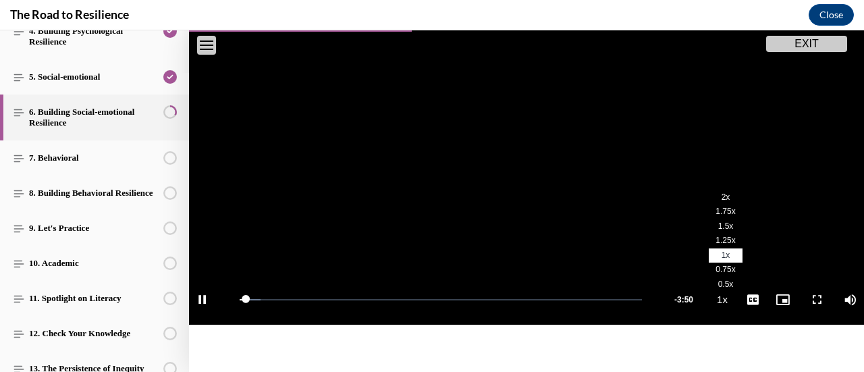
click at [709, 210] on li "1.75x" at bounding box center [726, 211] width 34 height 15
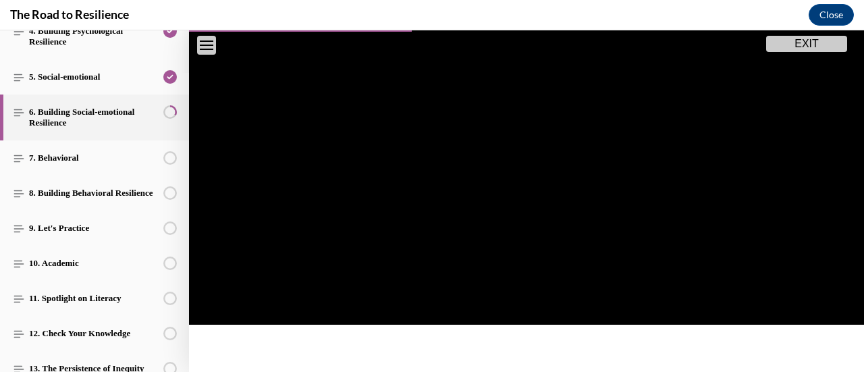
click at [707, 210] on video "Video player" at bounding box center [526, 135] width 675 height 380
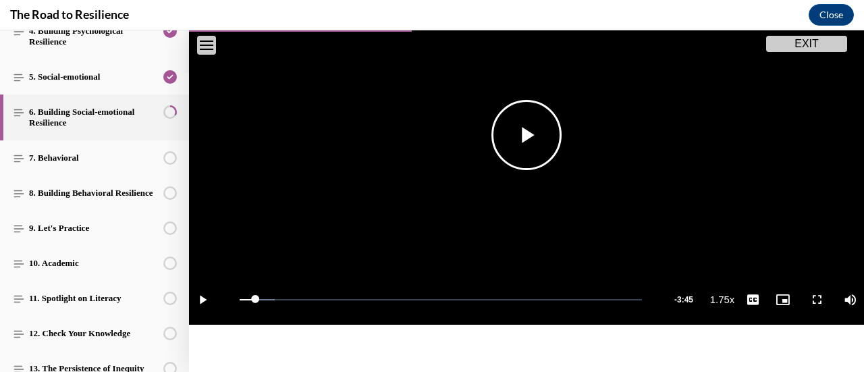
click at [707, 210] on video "Video player" at bounding box center [526, 135] width 675 height 380
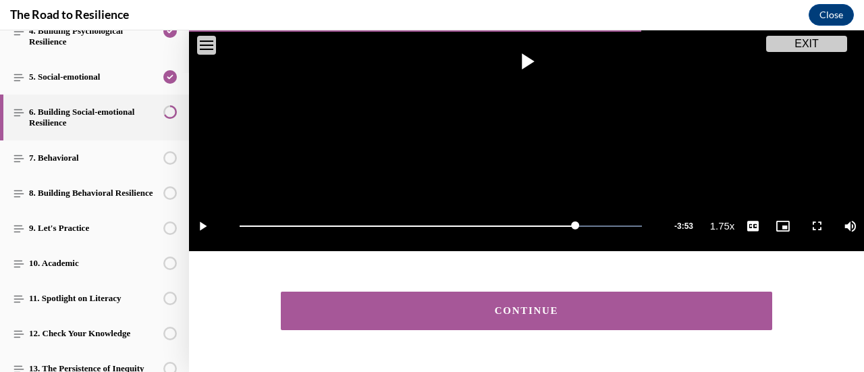
scroll to position [336, 0]
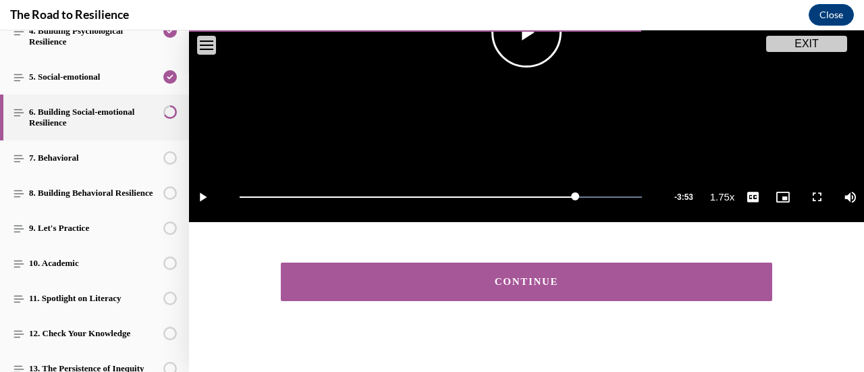
click at [453, 87] on video "Video player" at bounding box center [526, 33] width 675 height 380
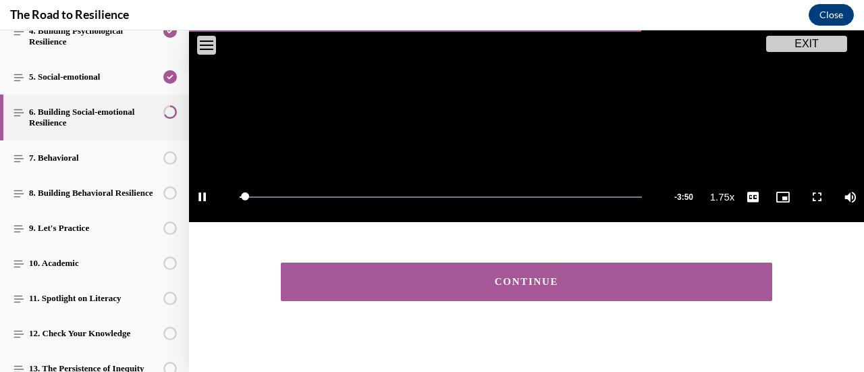
click at [586, 277] on div "CONTINUE" at bounding box center [526, 282] width 449 height 10
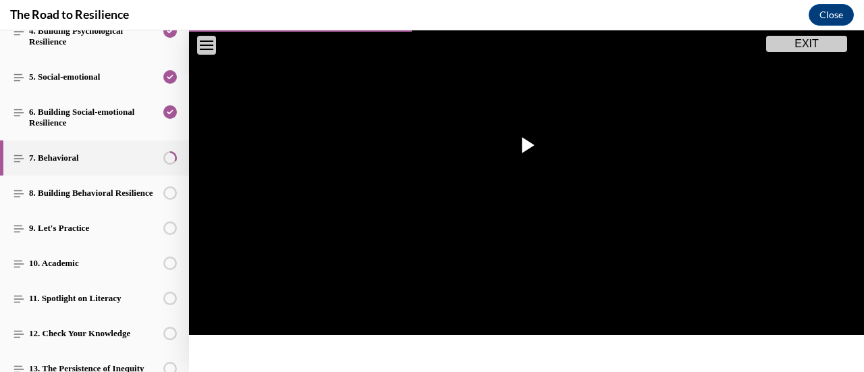
scroll to position [277, 0]
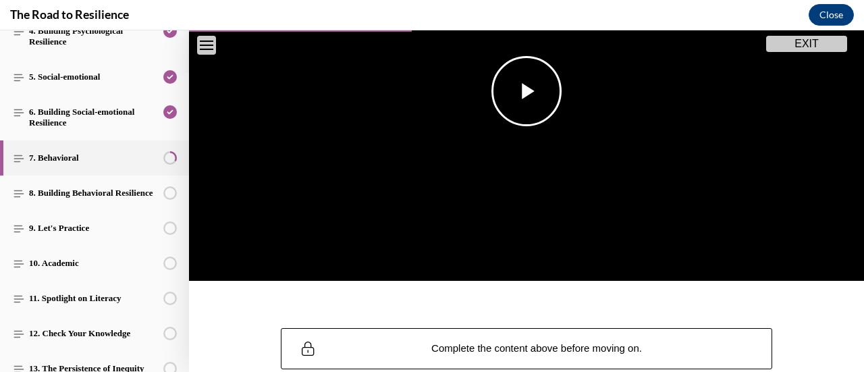
click at [526, 91] on span "Video player" at bounding box center [526, 91] width 0 height 0
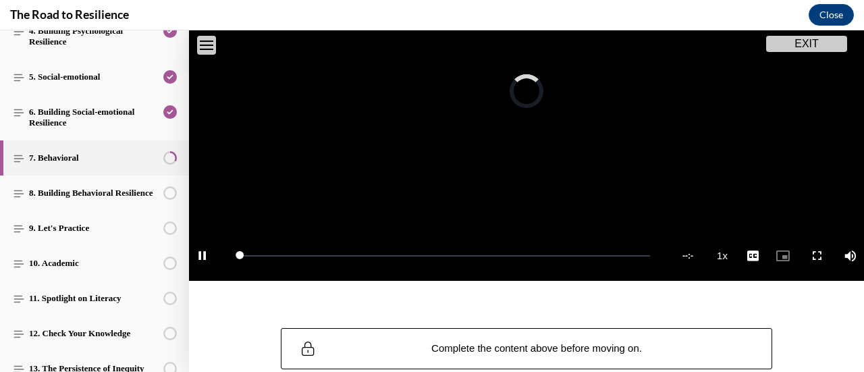
scroll to position [179, 0]
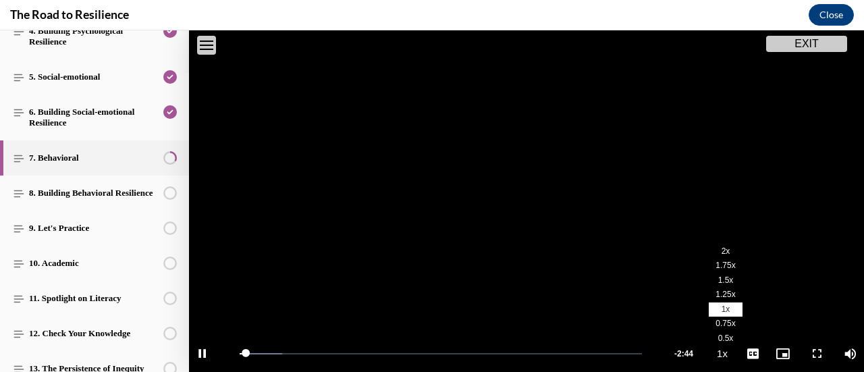
click at [715, 260] on span "1.75x" at bounding box center [725, 264] width 20 height 9
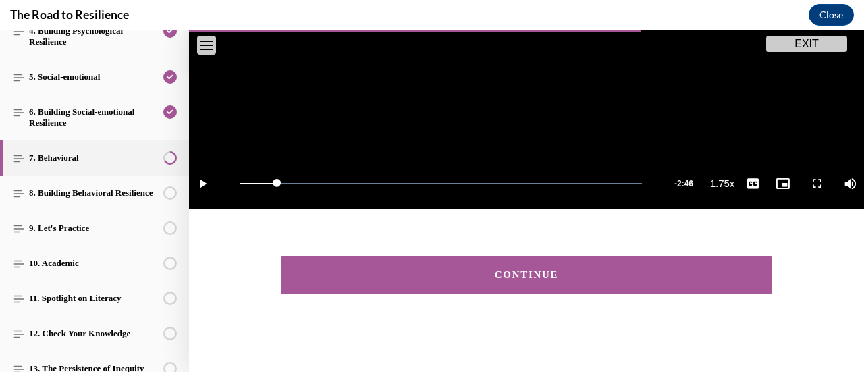
click at [453, 261] on button "CONTINUE" at bounding box center [526, 275] width 491 height 38
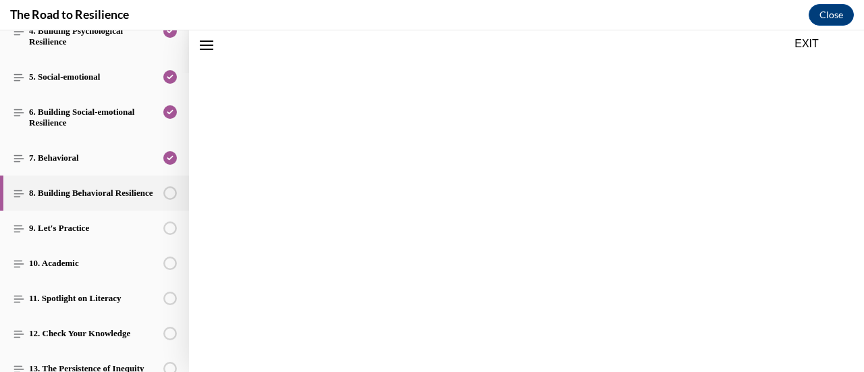
scroll to position [42, 0]
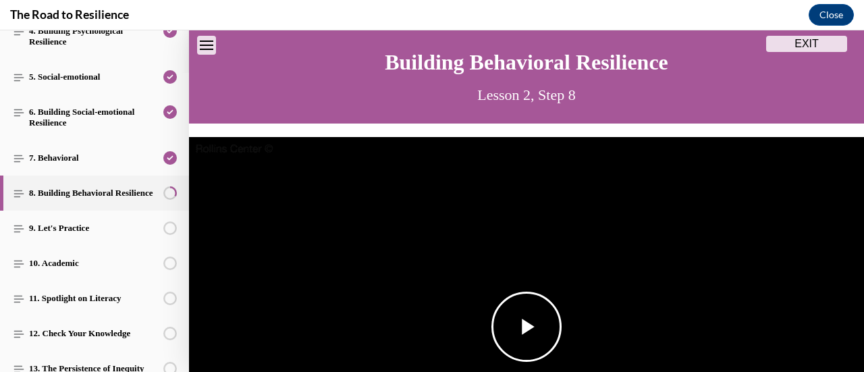
click at [526, 327] on span "Video player" at bounding box center [526, 327] width 0 height 0
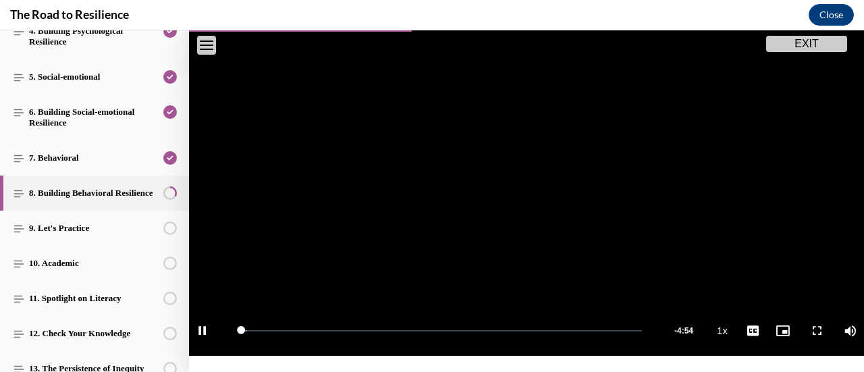
scroll to position [260, 0]
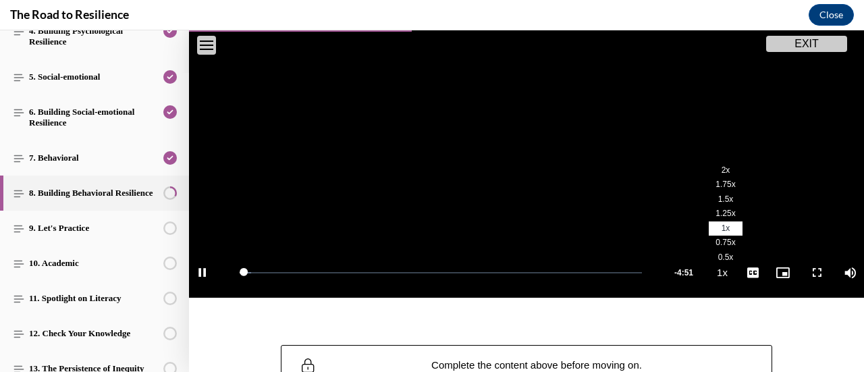
click at [716, 180] on span "1.75x" at bounding box center [725, 183] width 20 height 9
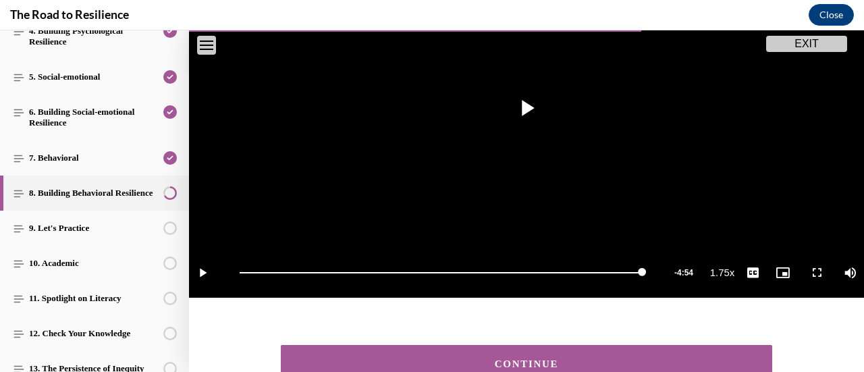
click at [638, 359] on div "CONTINUE" at bounding box center [526, 364] width 449 height 10
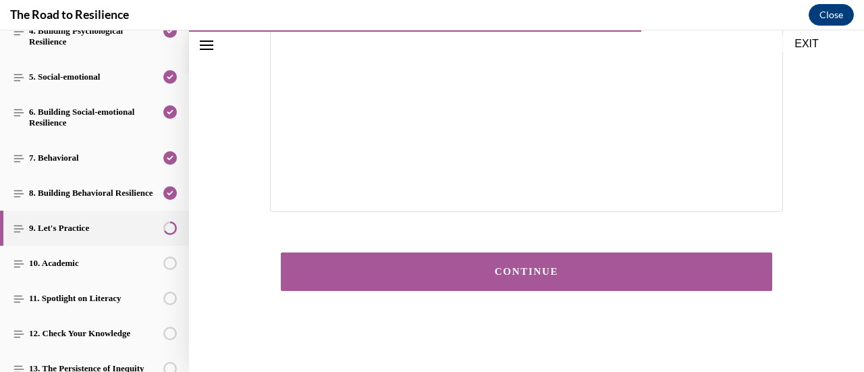
scroll to position [390, 0]
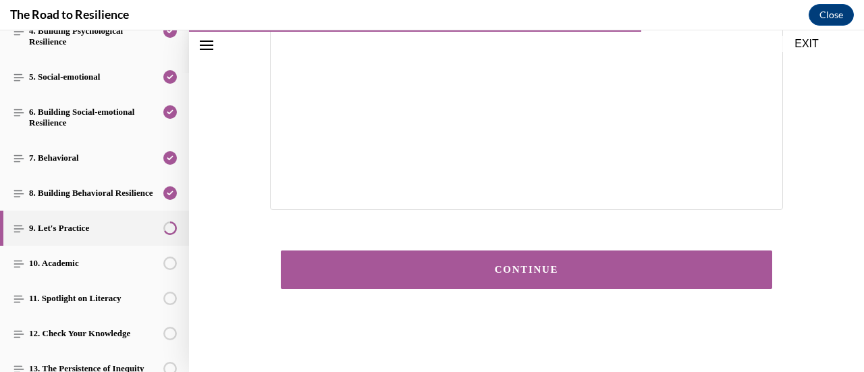
click at [702, 263] on button "CONTINUE" at bounding box center [526, 269] width 491 height 38
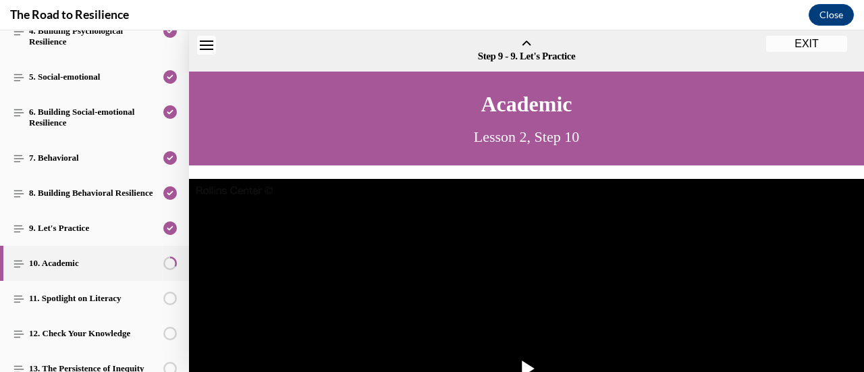
scroll to position [42, 0]
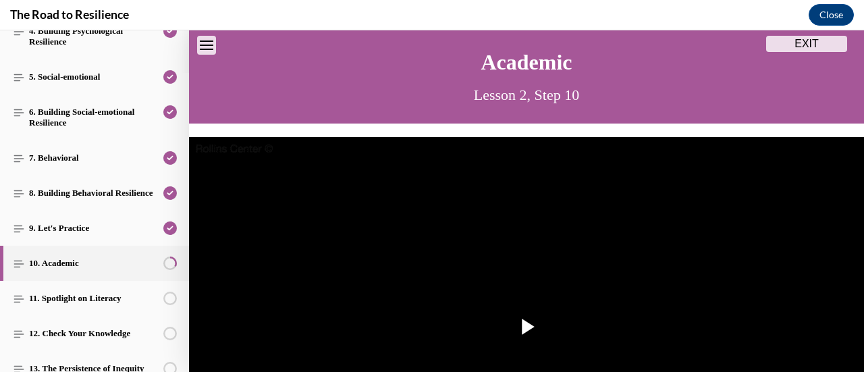
click at [702, 263] on img "Video player" at bounding box center [526, 327] width 675 height 380
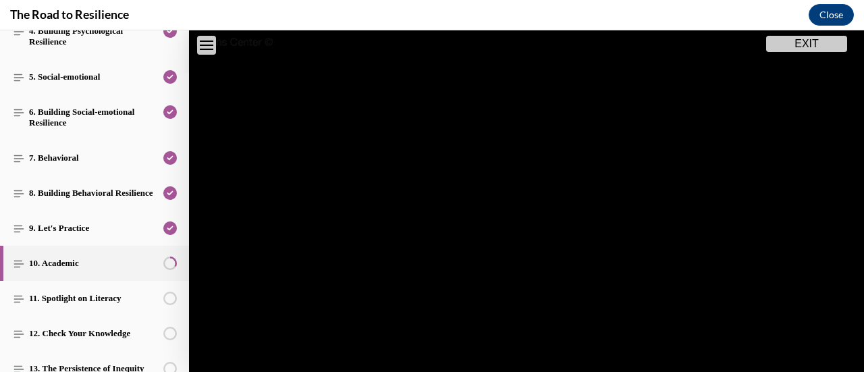
drag, startPoint x: 862, startPoint y: 80, endPoint x: 521, endPoint y: 28, distance: 344.7
click at [521, 28] on div "The Road to Resilience Close" at bounding box center [432, 15] width 864 height 30
drag, startPoint x: 857, startPoint y: 103, endPoint x: 374, endPoint y: 6, distance: 492.7
click at [374, 6] on div "The Road to Resilience Close" at bounding box center [432, 15] width 864 height 30
drag, startPoint x: 857, startPoint y: 136, endPoint x: 476, endPoint y: 226, distance: 391.7
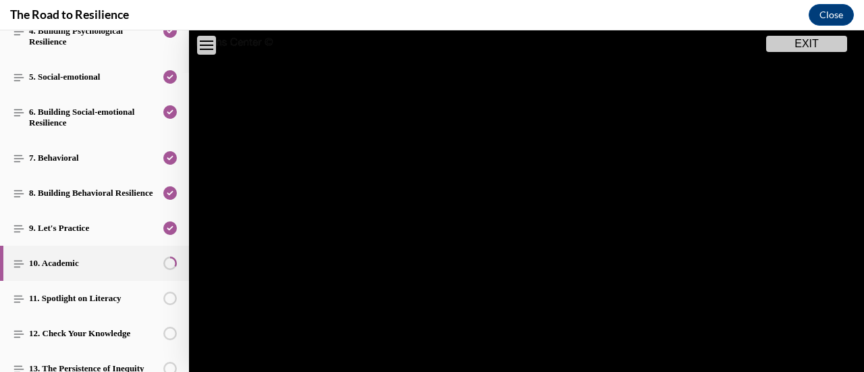
click at [476, 226] on video "Video player" at bounding box center [526, 220] width 675 height 380
click at [526, 220] on span "Video player" at bounding box center [526, 220] width 0 height 0
click at [536, 209] on video "Video player" at bounding box center [526, 220] width 675 height 380
click at [526, 220] on span "Video player" at bounding box center [526, 220] width 0 height 0
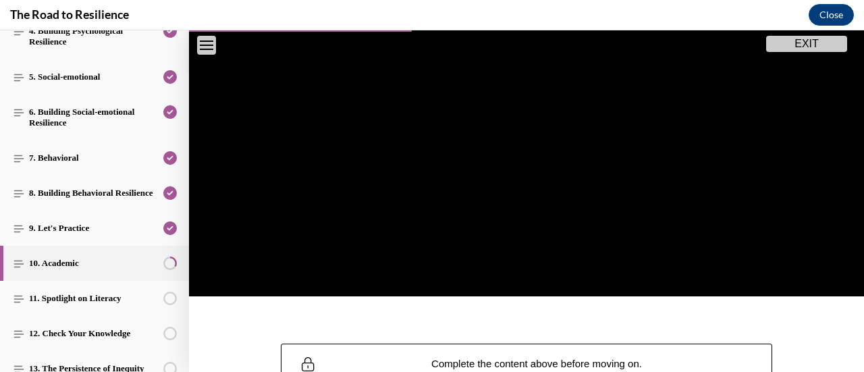
scroll to position [267, 0]
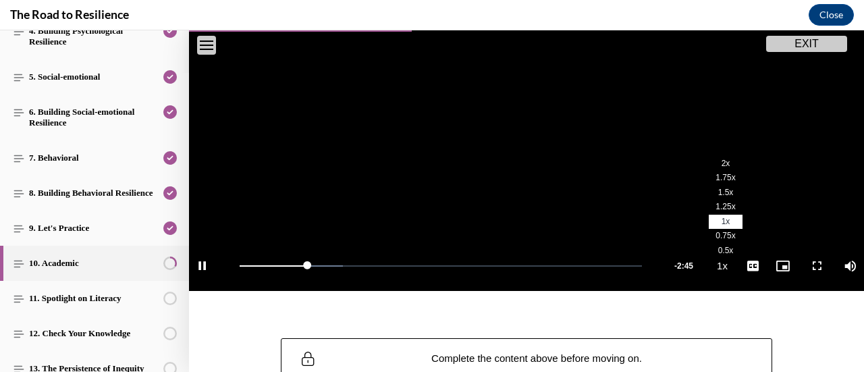
click at [715, 173] on span "1.75x" at bounding box center [725, 177] width 20 height 9
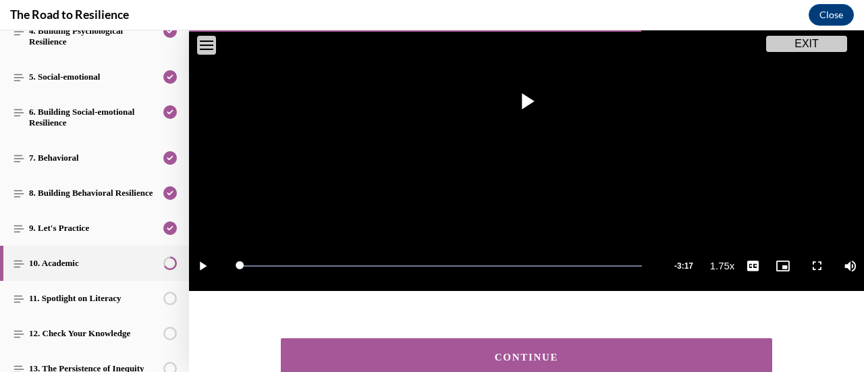
click at [592, 356] on div "CONTINUE" at bounding box center [526, 357] width 449 height 10
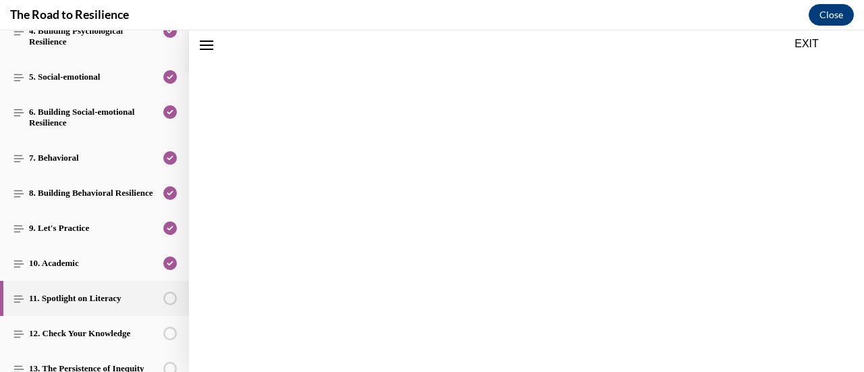
scroll to position [42, 0]
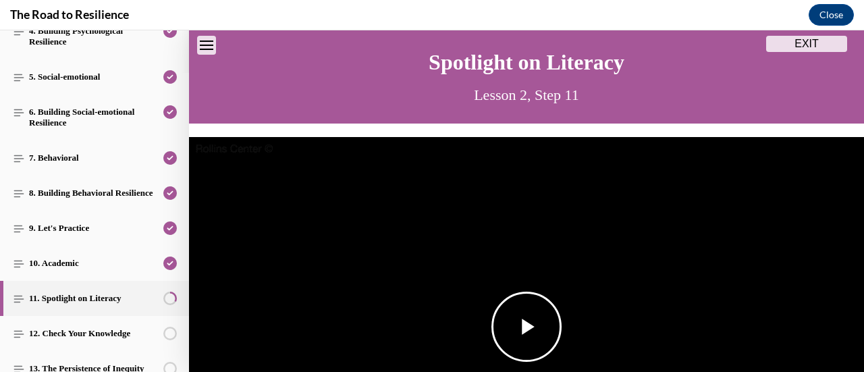
click at [501, 229] on img "Video player" at bounding box center [526, 327] width 675 height 380
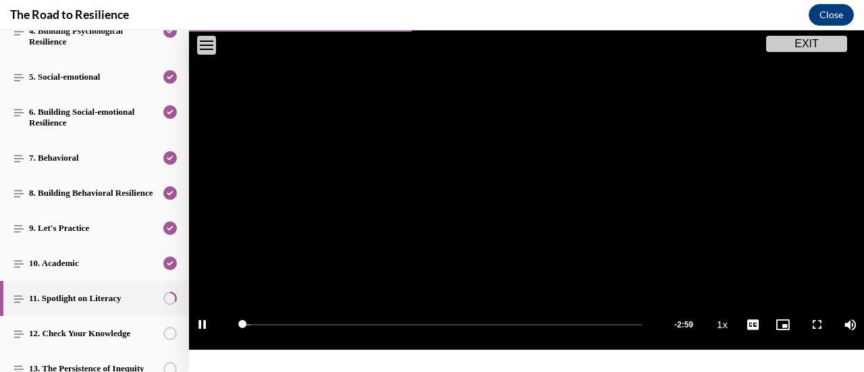
scroll to position [301, 0]
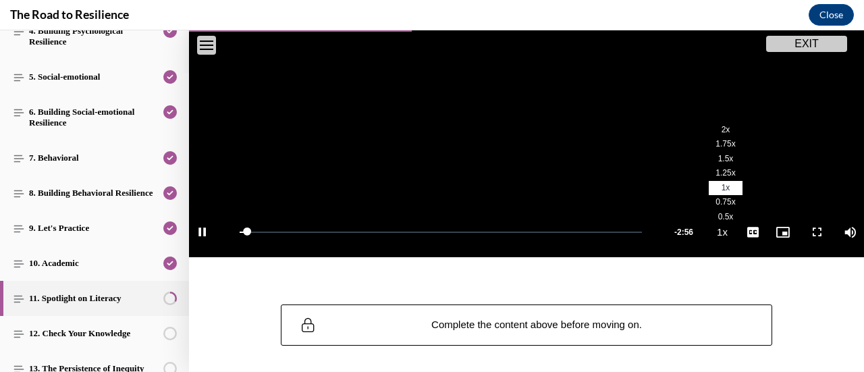
click at [715, 139] on span "1.75x" at bounding box center [725, 143] width 20 height 9
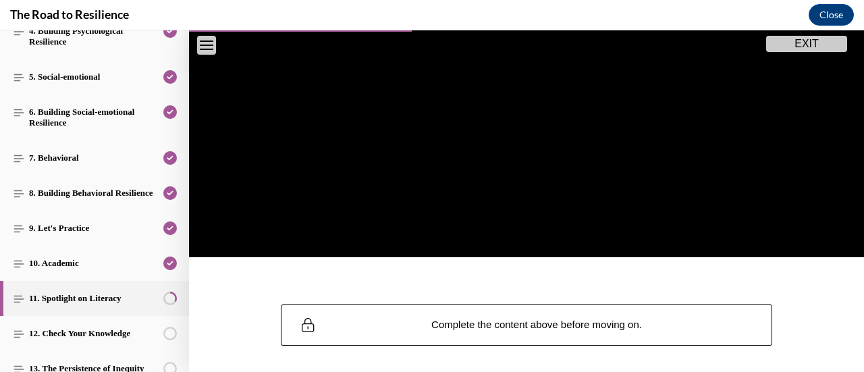
click at [707, 134] on video "Video player" at bounding box center [526, 68] width 675 height 380
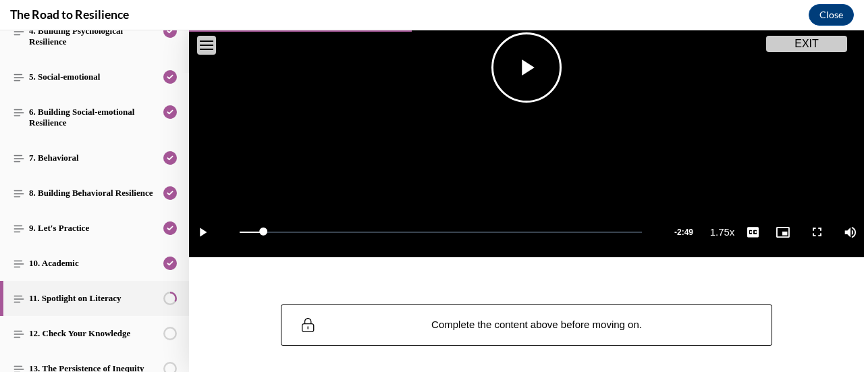
drag, startPoint x: 707, startPoint y: 134, endPoint x: 696, endPoint y: 138, distance: 11.5
click at [696, 138] on video "Video player" at bounding box center [526, 68] width 675 height 380
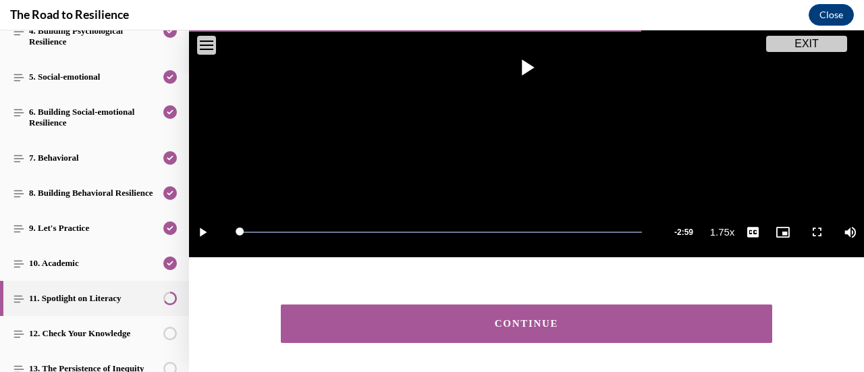
click at [641, 306] on button "CONTINUE" at bounding box center [526, 323] width 491 height 38
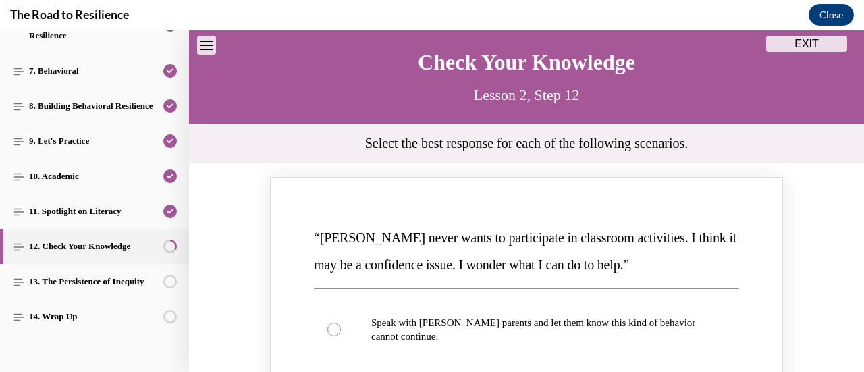
scroll to position [404, 0]
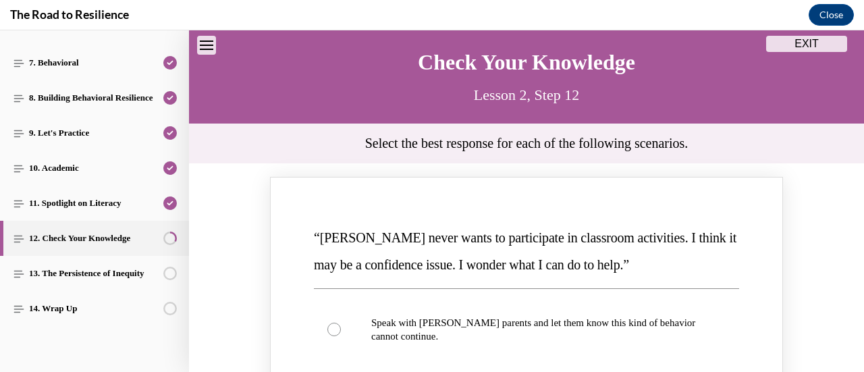
click at [474, 235] on span "“Mattison never wants to participate in classroom activities. I think it may be…" at bounding box center [525, 251] width 422 height 42
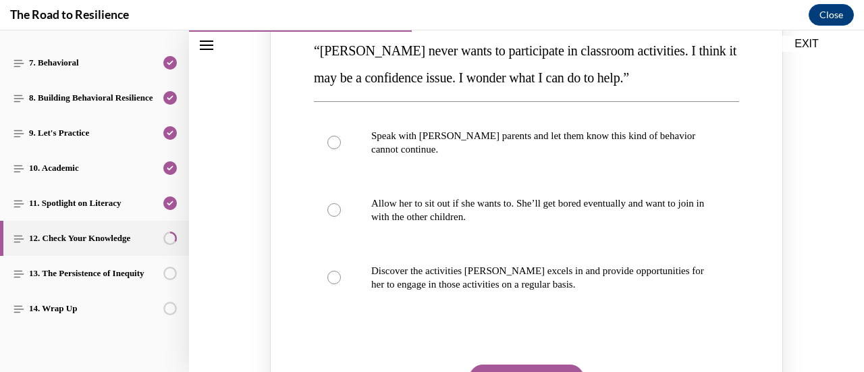
scroll to position [231, 0]
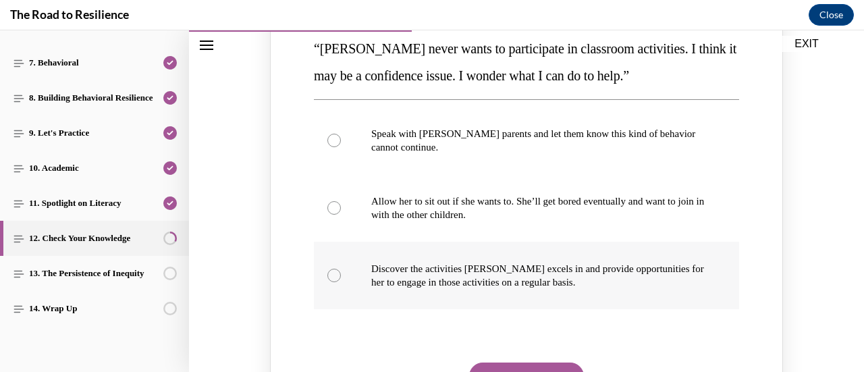
click at [338, 272] on label "Discover the activities Mattison excels in and provide opportunities for her to…" at bounding box center [526, 275] width 425 height 67
click at [338, 272] on input "Discover the activities Mattison excels in and provide opportunities for her to…" at bounding box center [333, 275] width 13 height 13
radio input "true"
click at [499, 364] on button "SUBMIT" at bounding box center [526, 375] width 115 height 27
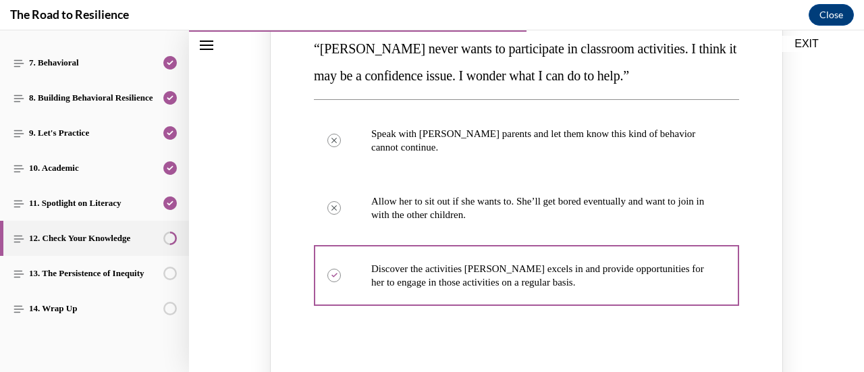
click at [834, 159] on div "“Mattison never wants to participate in classroom activities. I think it may be…" at bounding box center [526, 279] width 675 height 582
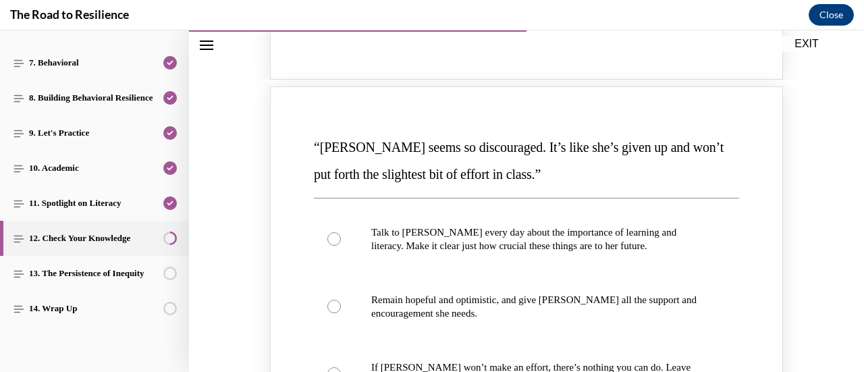
scroll to position [829, 0]
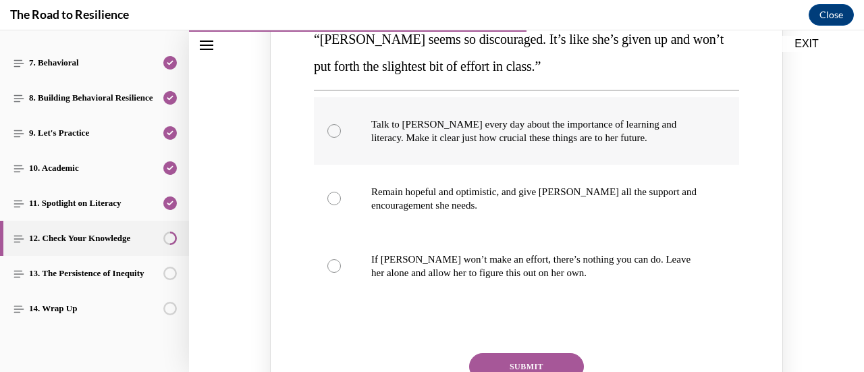
click at [371, 135] on p "Talk to Alyson every day about the importance of learning and literacy. Make it…" at bounding box center [538, 130] width 334 height 27
click at [341, 135] on input "Talk to Alyson every day about the importance of learning and literacy. Make it…" at bounding box center [333, 130] width 13 height 13
radio input "true"
click at [490, 356] on button "SUBMIT" at bounding box center [526, 366] width 115 height 27
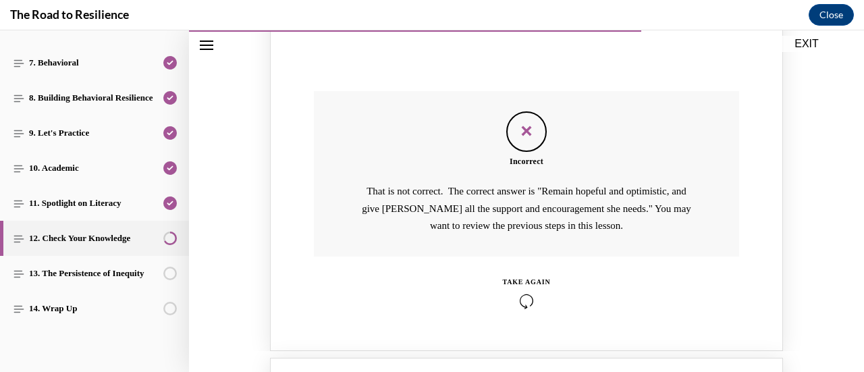
scroll to position [1116, 0]
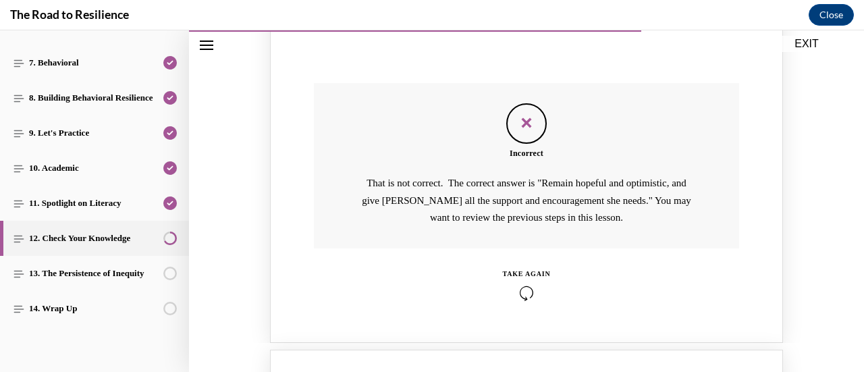
click at [526, 276] on div "TAKE AGAIN" at bounding box center [527, 274] width 48 height 10
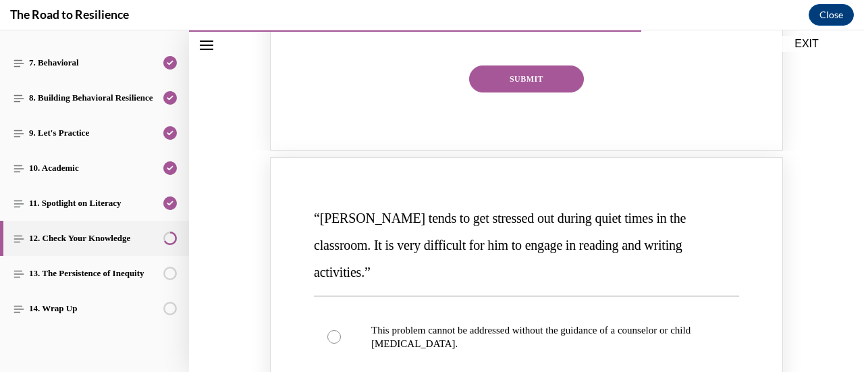
scroll to position [757, 0]
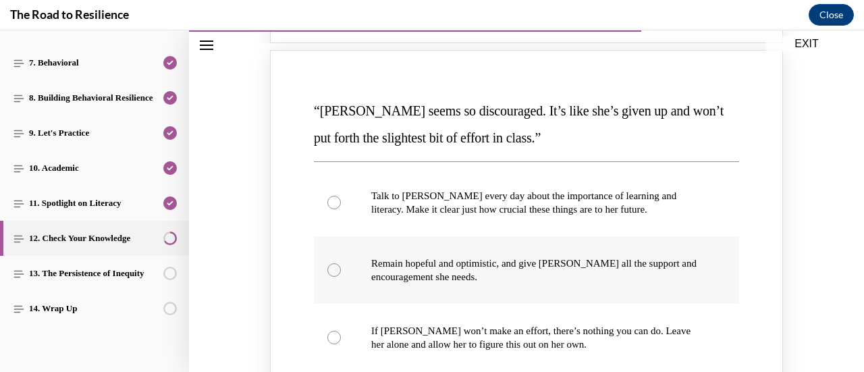
click at [503, 261] on p "Remain hopeful and optimistic, and give Alyson all the support and encouragemen…" at bounding box center [538, 269] width 334 height 27
click at [341, 263] on input "Remain hopeful and optimistic, and give Alyson all the support and encouragemen…" at bounding box center [333, 269] width 13 height 13
radio input "true"
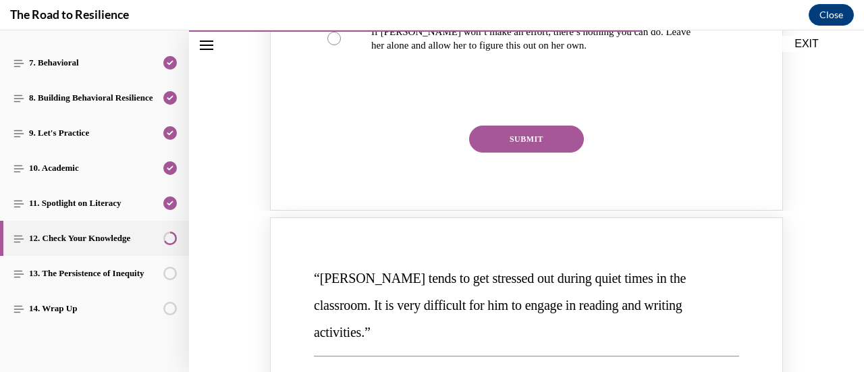
click at [540, 144] on button "SUBMIT" at bounding box center [526, 139] width 115 height 27
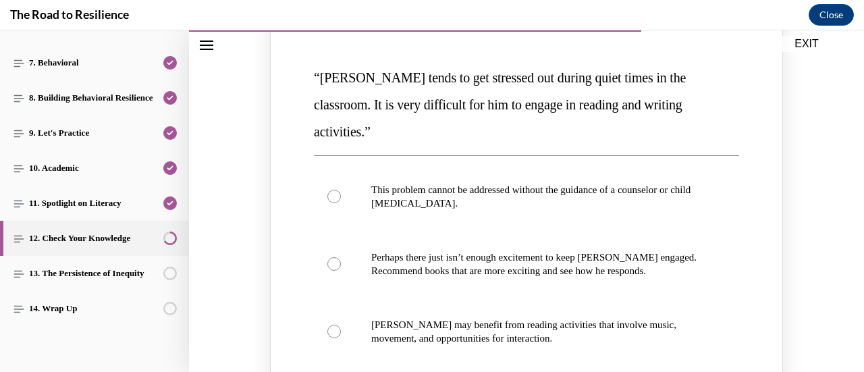
scroll to position [1380, 0]
click at [402, 317] on p "Harrison may benefit from reading activities that involve music, movement, and …" at bounding box center [538, 330] width 334 height 27
click at [341, 324] on input "Harrison may benefit from reading activities that involve music, movement, and …" at bounding box center [333, 330] width 13 height 13
radio input "true"
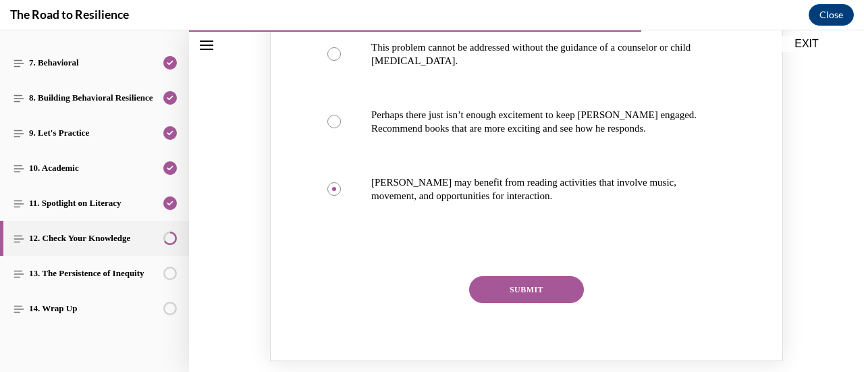
scroll to position [1524, 0]
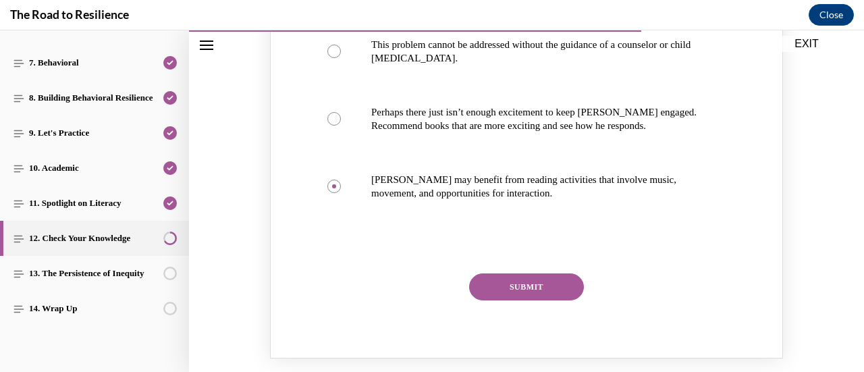
click at [547, 273] on button "SUBMIT" at bounding box center [526, 286] width 115 height 27
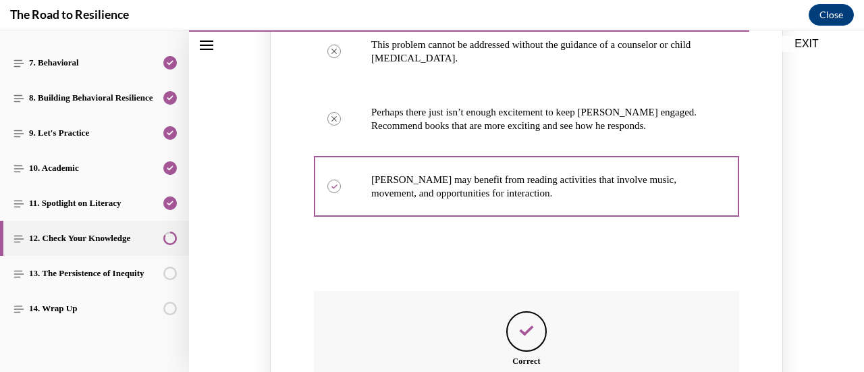
scroll to position [1760, 0]
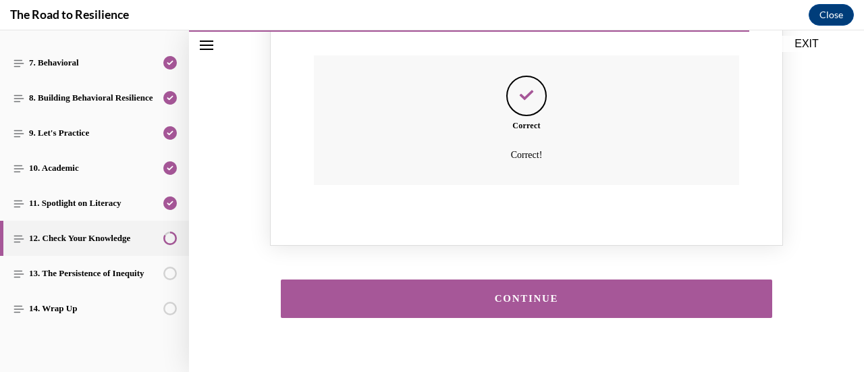
click at [565, 279] on button "CONTINUE" at bounding box center [526, 298] width 491 height 38
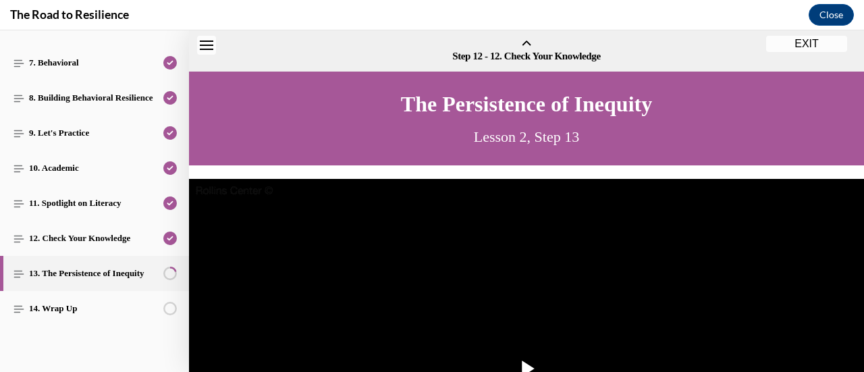
scroll to position [42, 0]
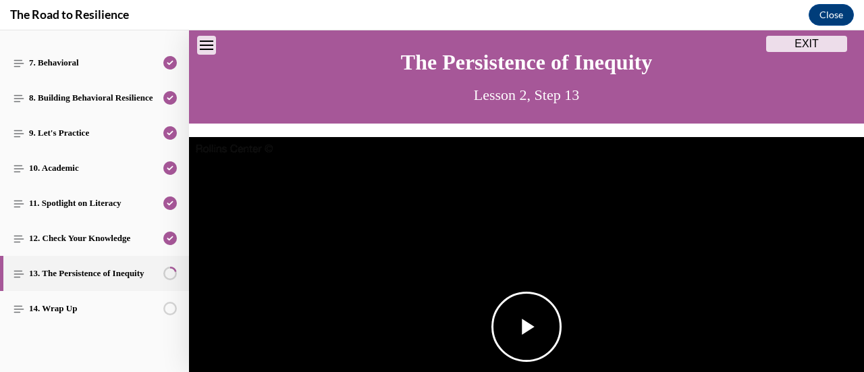
click at [529, 284] on img "Video player" at bounding box center [526, 327] width 675 height 380
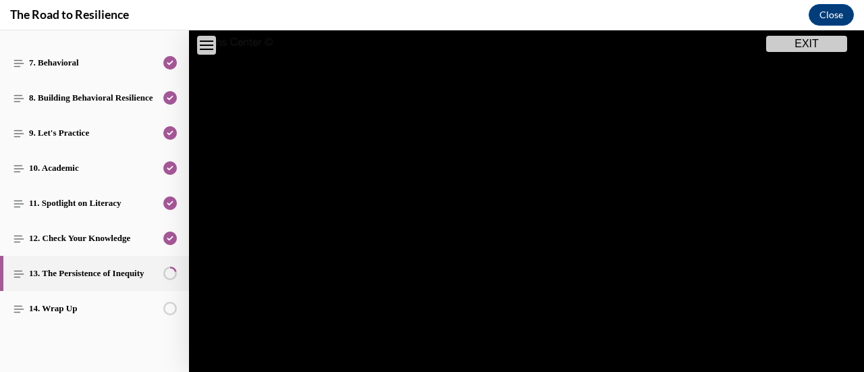
scroll to position [447, 0]
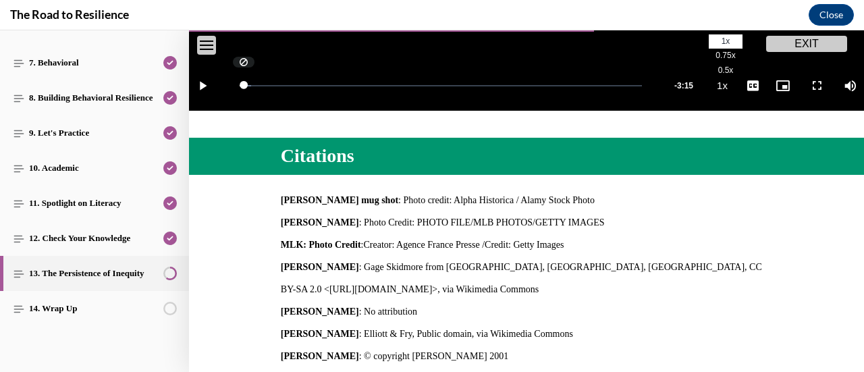
drag, startPoint x: 725, startPoint y: 38, endPoint x: 726, endPoint y: 46, distance: 7.5
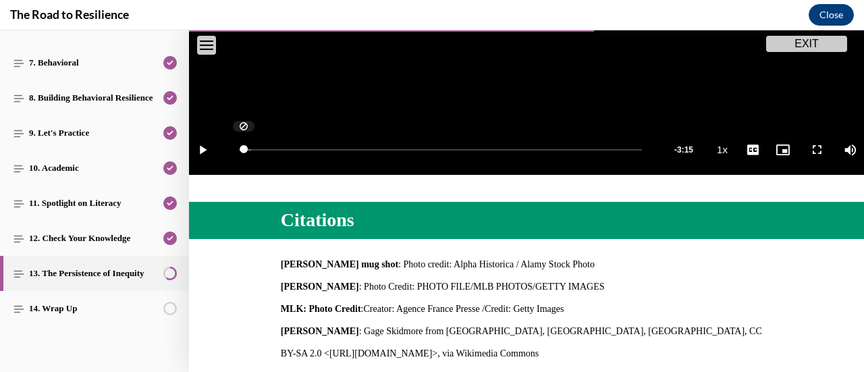
scroll to position [358, 0]
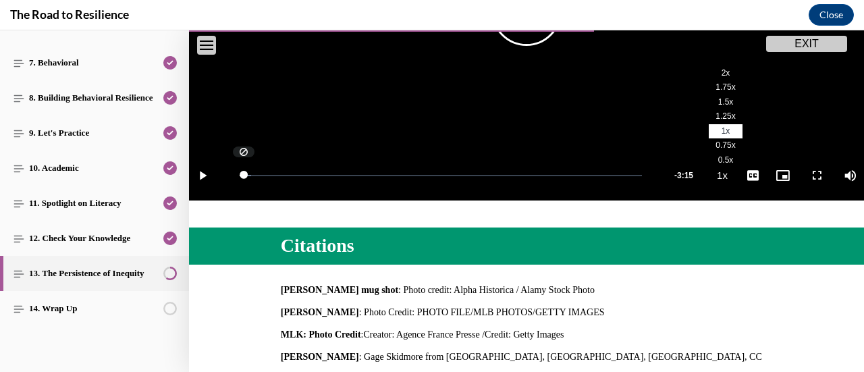
click at [715, 85] on span "1.75x" at bounding box center [725, 86] width 20 height 9
click at [346, 125] on video "Video player" at bounding box center [526, 11] width 675 height 380
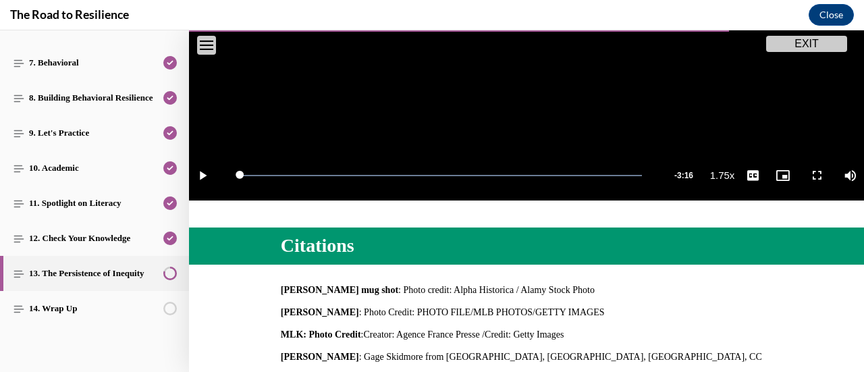
scroll to position [591, 0]
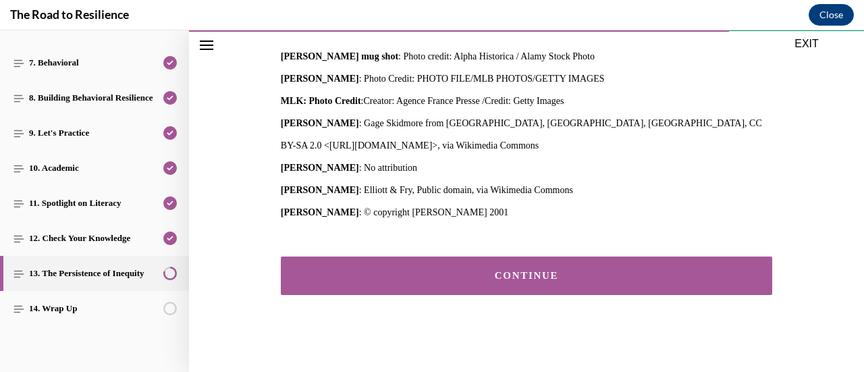
click at [545, 280] on button "CONTINUE" at bounding box center [526, 275] width 491 height 38
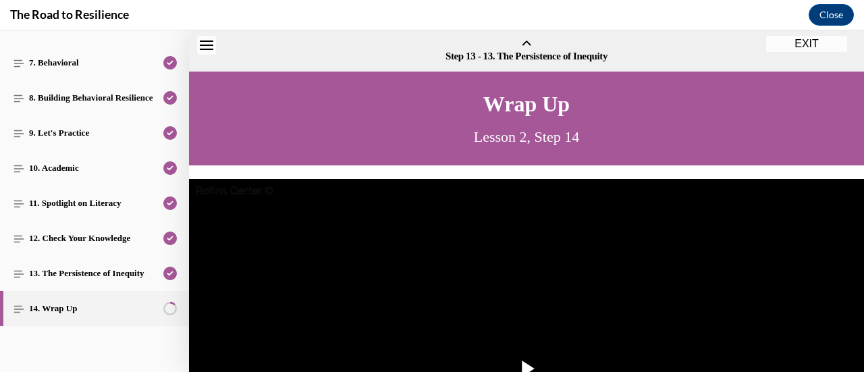
scroll to position [42, 0]
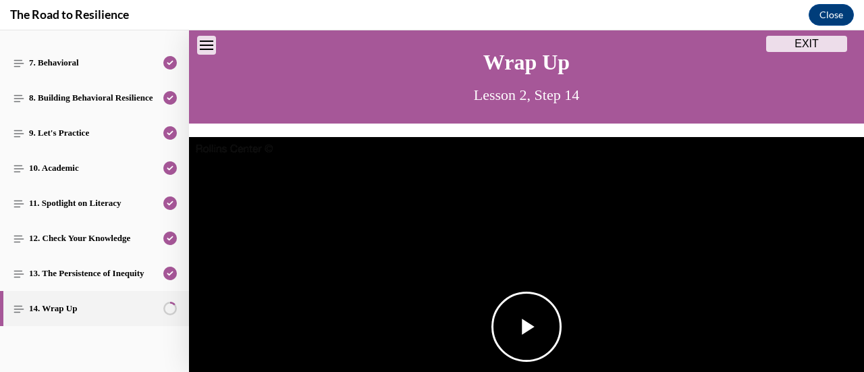
click at [526, 327] on span "Video player" at bounding box center [526, 327] width 0 height 0
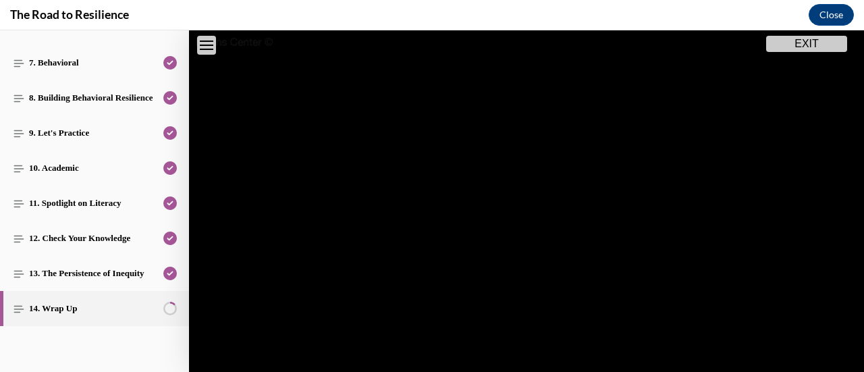
scroll to position [447, 0]
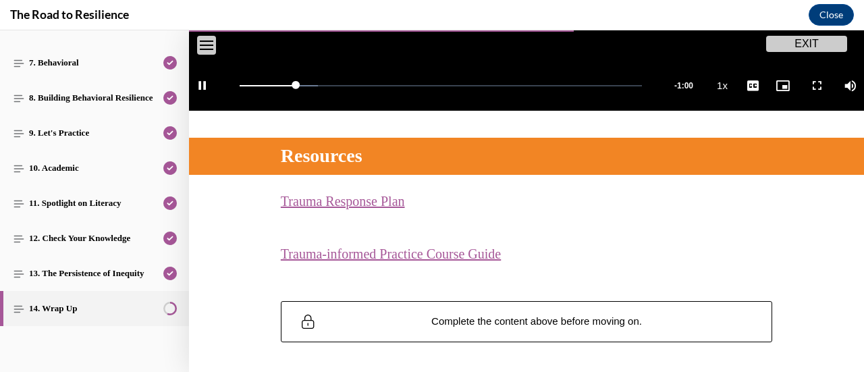
drag, startPoint x: 863, startPoint y: 133, endPoint x: 588, endPoint y: 215, distance: 286.7
click at [588, 215] on div "Trauma Response Plan (opens in a new tab)" at bounding box center [526, 201] width 675 height 53
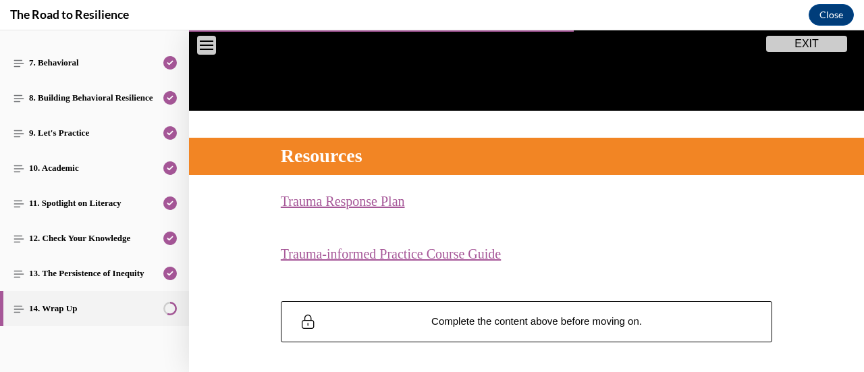
scroll to position [148, 0]
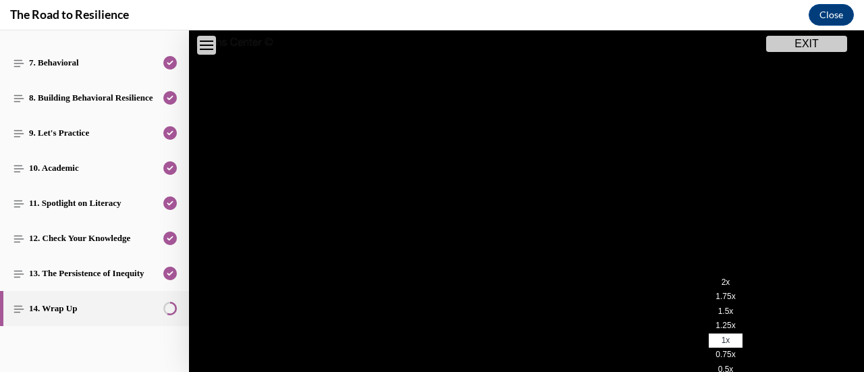
click at [714, 275] on li "2x" at bounding box center [726, 282] width 34 height 15
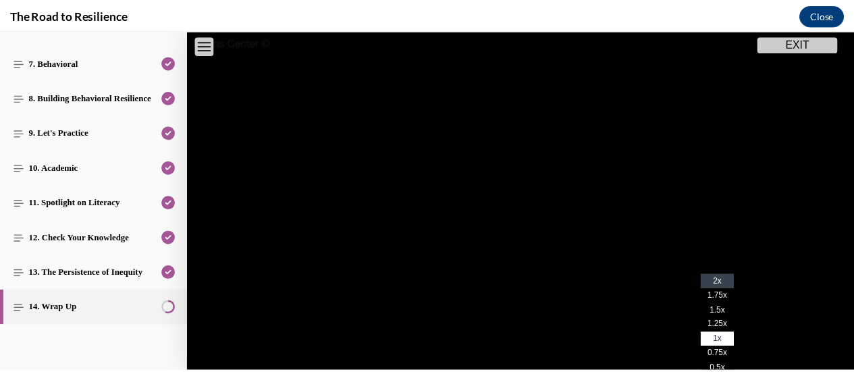
scroll to position [179, 0]
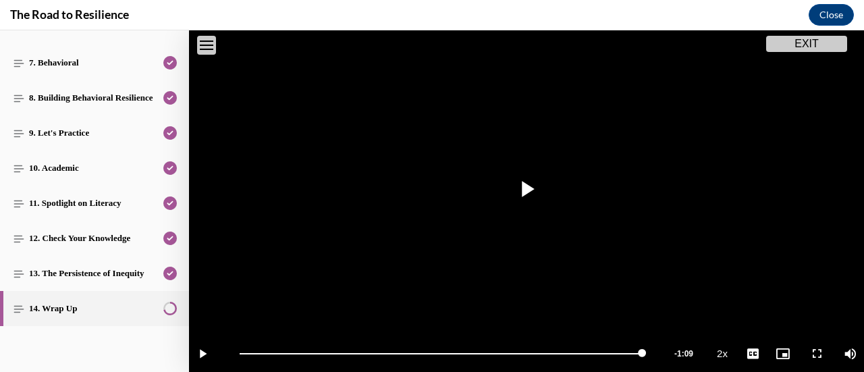
click at [796, 51] on button "EXIT" at bounding box center [806, 44] width 81 height 16
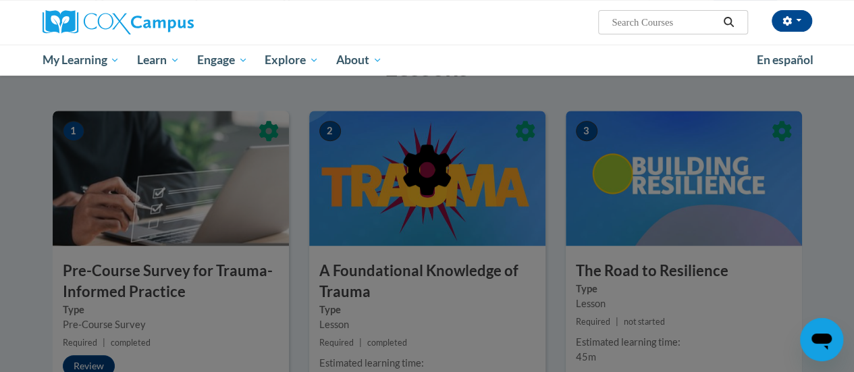
scroll to position [226, 0]
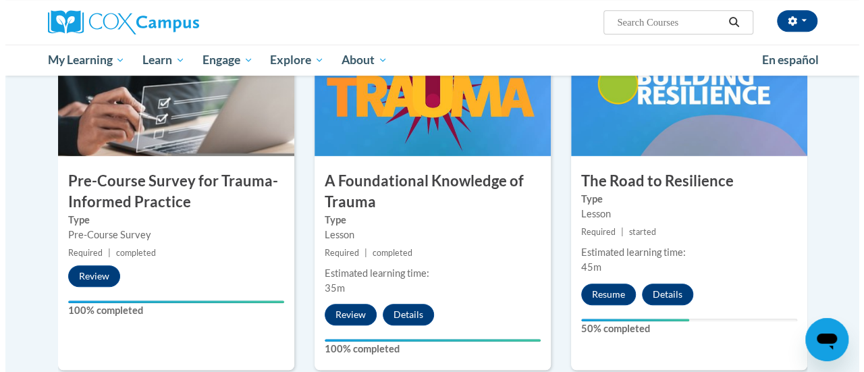
scroll to position [361, 0]
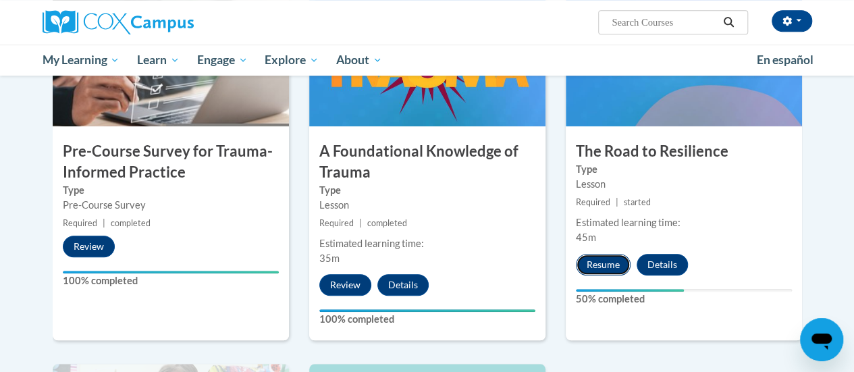
click at [598, 257] on button "Resume" at bounding box center [603, 265] width 55 height 22
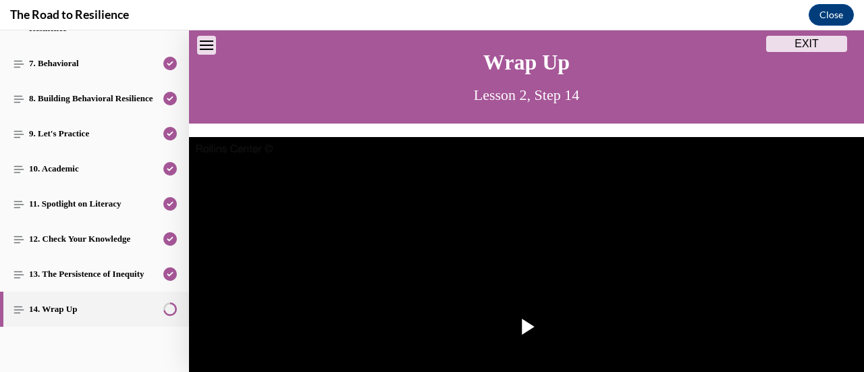
scroll to position [404, 0]
click at [526, 327] on span "Video player" at bounding box center [526, 327] width 0 height 0
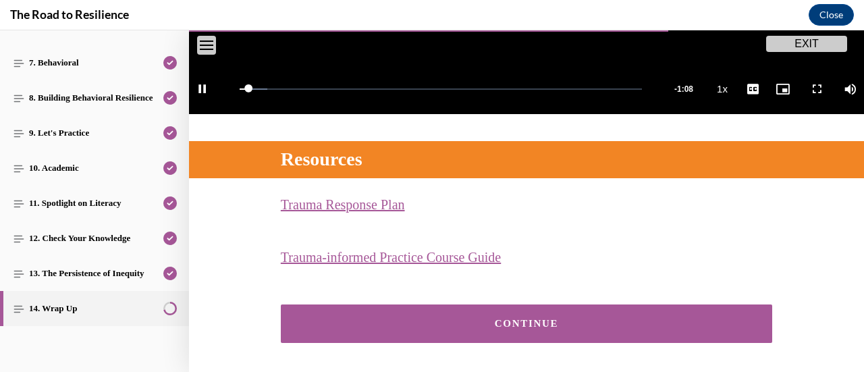
scroll to position [493, 0]
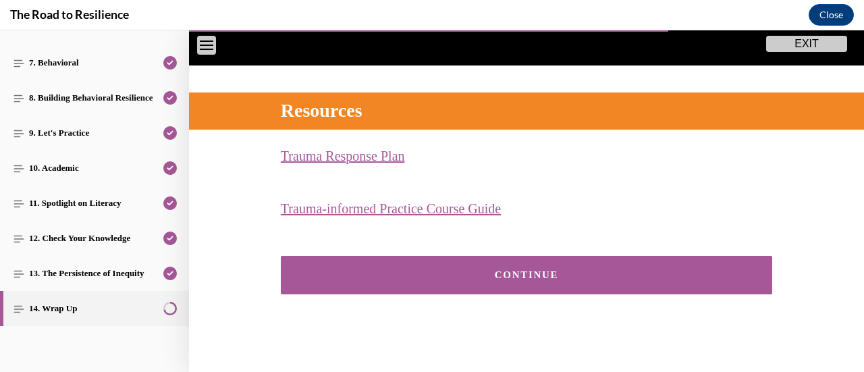
click at [616, 281] on button "CONTINUE" at bounding box center [526, 275] width 491 height 38
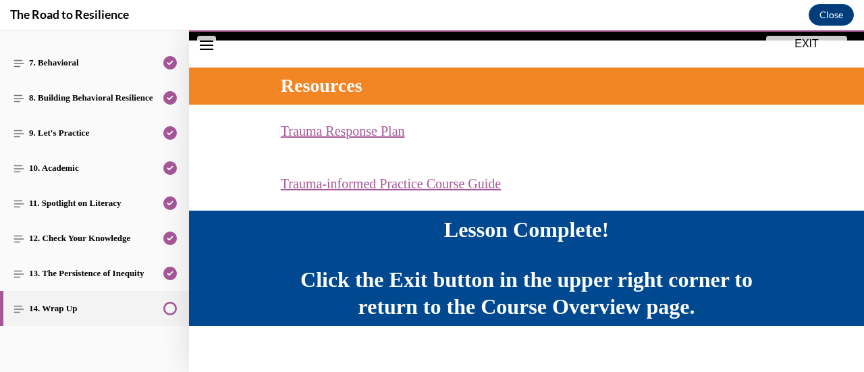
scroll to position [529, 0]
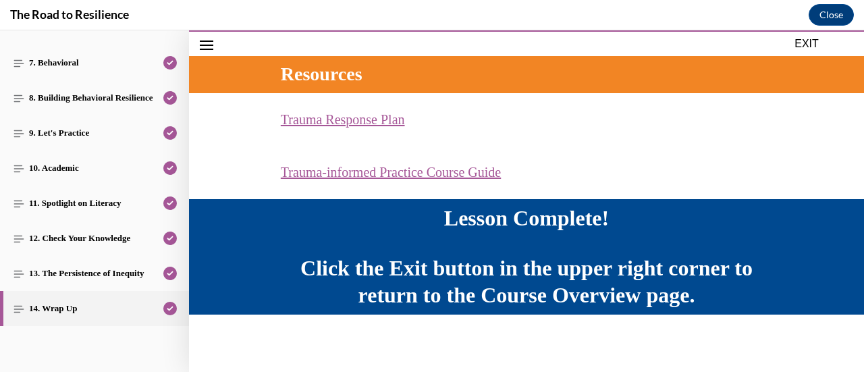
click at [815, 41] on button "EXIT" at bounding box center [806, 44] width 81 height 16
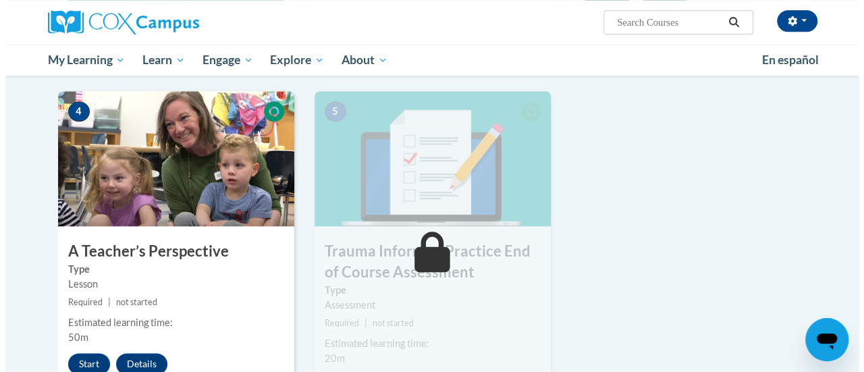
scroll to position [658, 0]
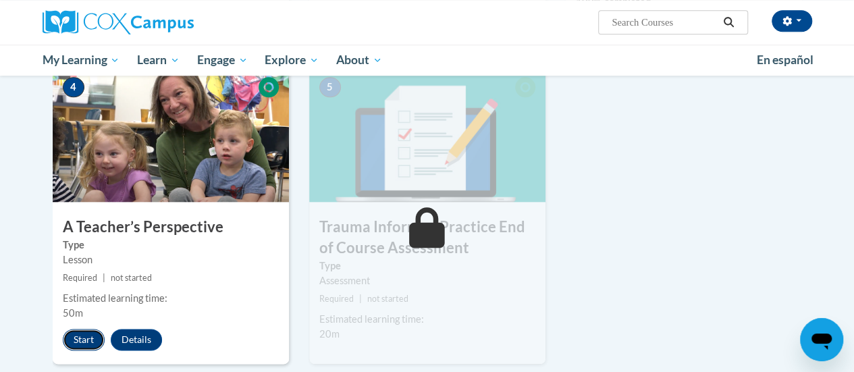
click at [82, 330] on button "Start" at bounding box center [84, 340] width 42 height 22
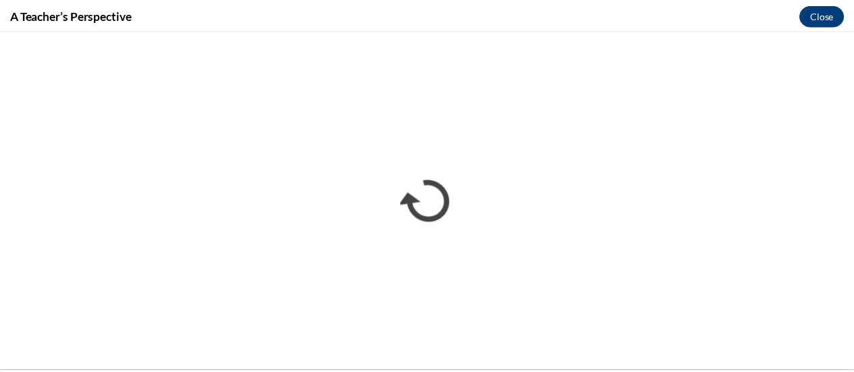
scroll to position [0, 0]
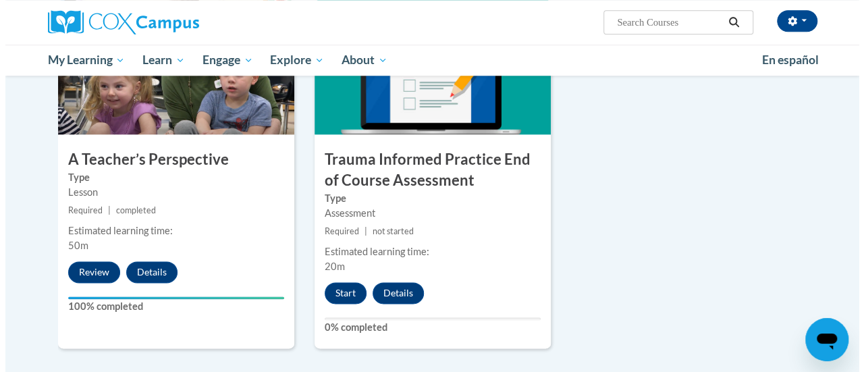
scroll to position [729, 0]
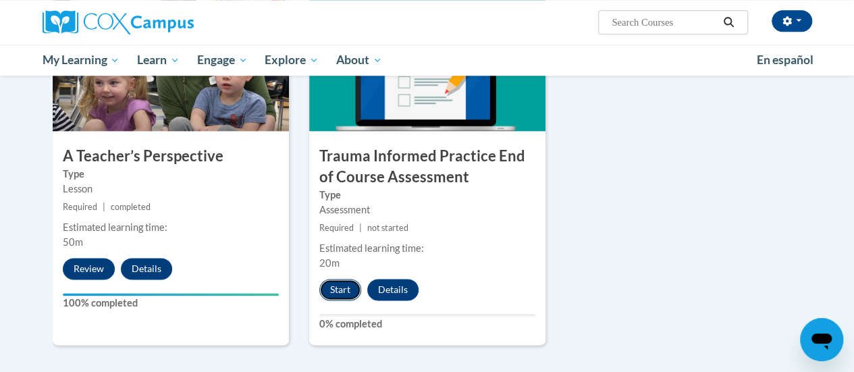
click at [347, 279] on button "Start" at bounding box center [340, 290] width 42 height 22
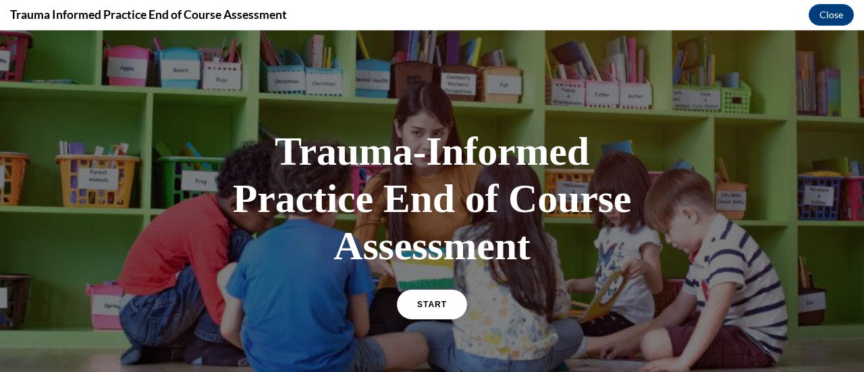
scroll to position [0, 0]
click at [421, 304] on span "START" at bounding box center [431, 305] width 31 height 10
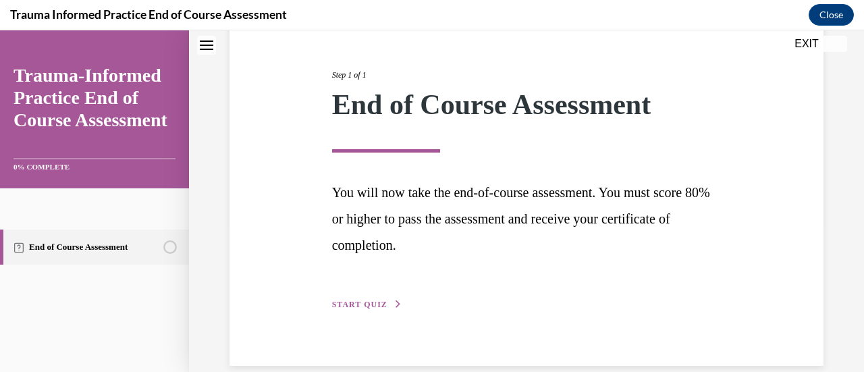
scroll to position [170, 0]
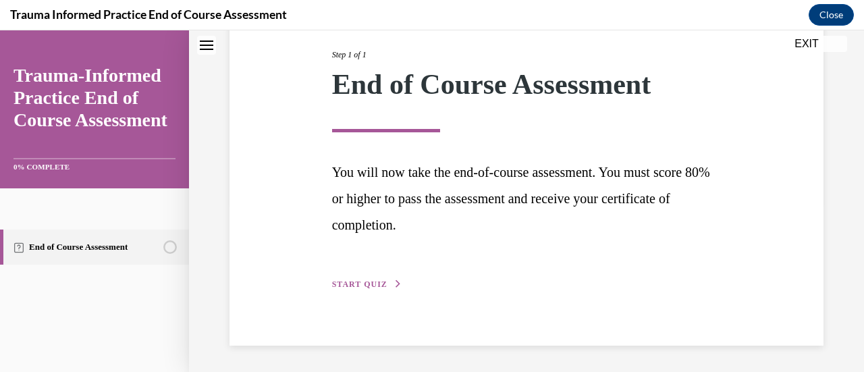
click at [362, 279] on button "START QUIZ" at bounding box center [367, 284] width 70 height 12
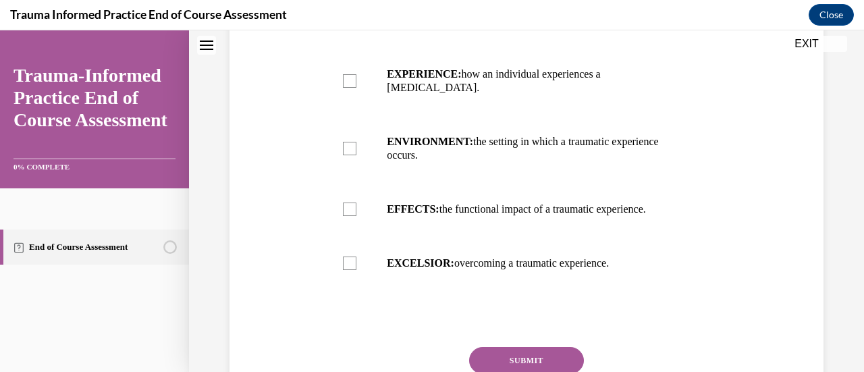
scroll to position [367, 0]
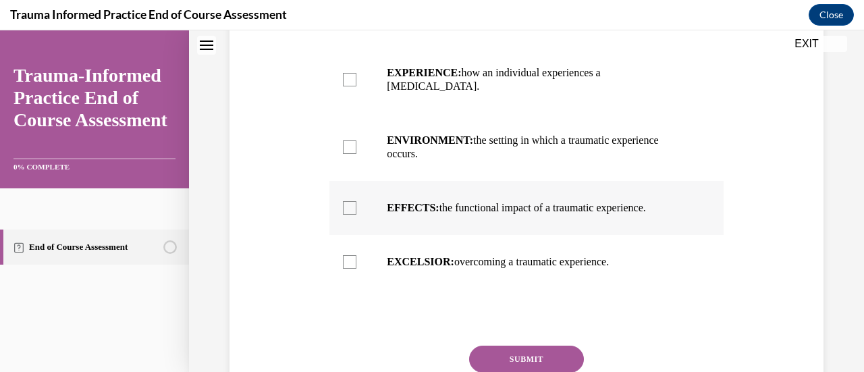
click at [348, 201] on div at bounding box center [349, 207] width 13 height 13
click at [348, 201] on input "EFFECTS: the functional impact of a traumatic experience." at bounding box center [349, 207] width 13 height 13
checkbox input "true"
click at [279, 188] on div "Question 01/12 Trauma can be broken down into 3 components. What are those comp…" at bounding box center [526, 118] width 601 height 676
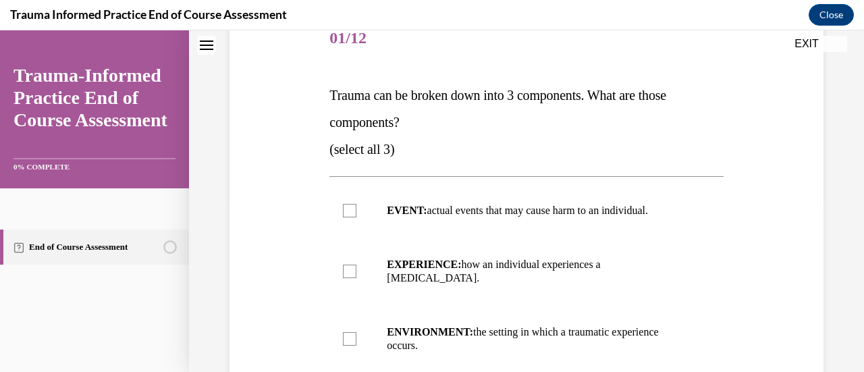
scroll to position [178, 0]
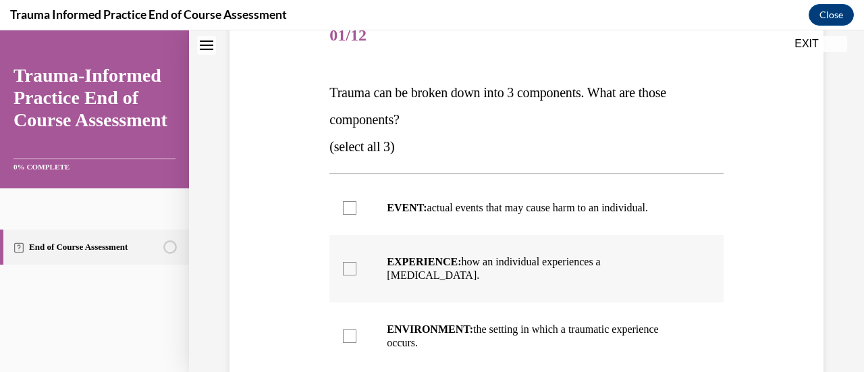
click at [343, 271] on label "EXPERIENCE: how an individual experiences a stressor." at bounding box center [525, 268] width 393 height 67
click at [343, 271] on input "EXPERIENCE: how an individual experiences a stressor." at bounding box center [349, 268] width 13 height 13
checkbox input "true"
click at [343, 203] on div at bounding box center [349, 207] width 13 height 13
click at [343, 203] on input "EVENT: actual events that may cause harm to an individual." at bounding box center [349, 207] width 13 height 13
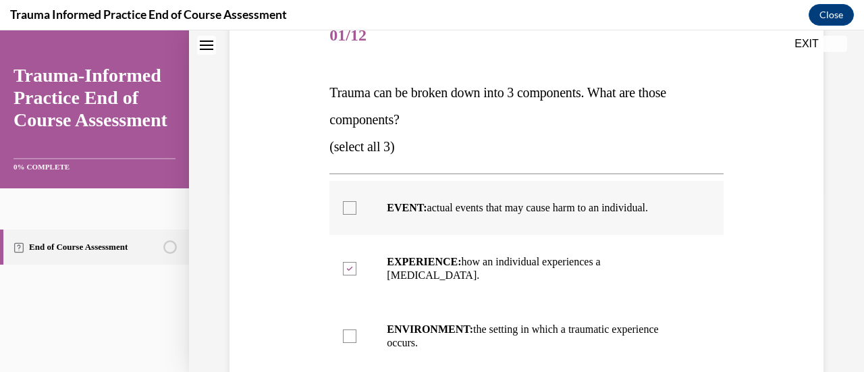
checkbox input "true"
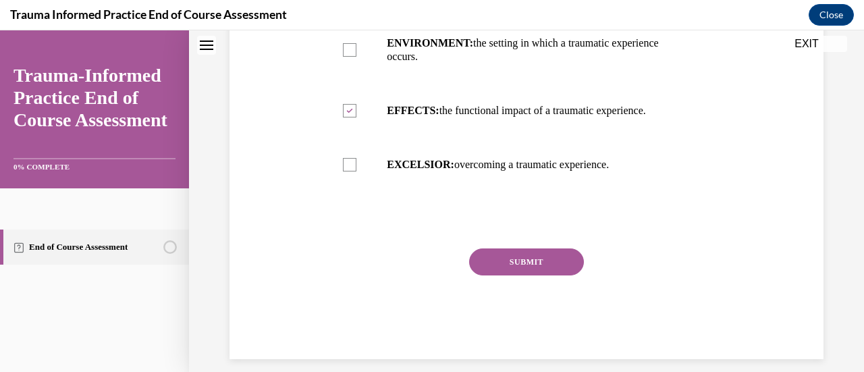
click at [525, 248] on button "SUBMIT" at bounding box center [526, 261] width 115 height 27
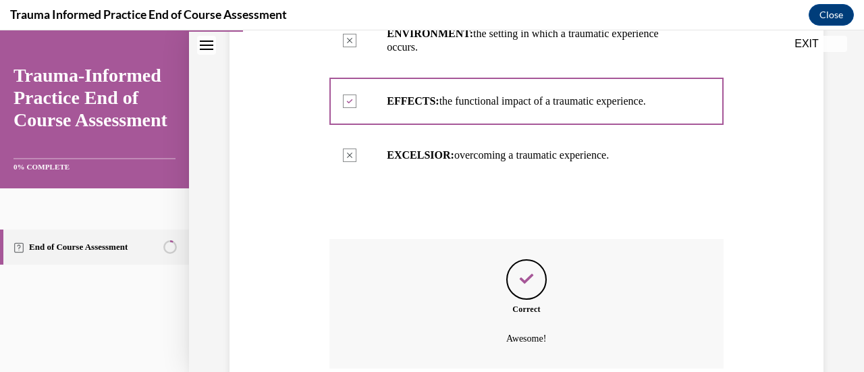
scroll to position [574, 0]
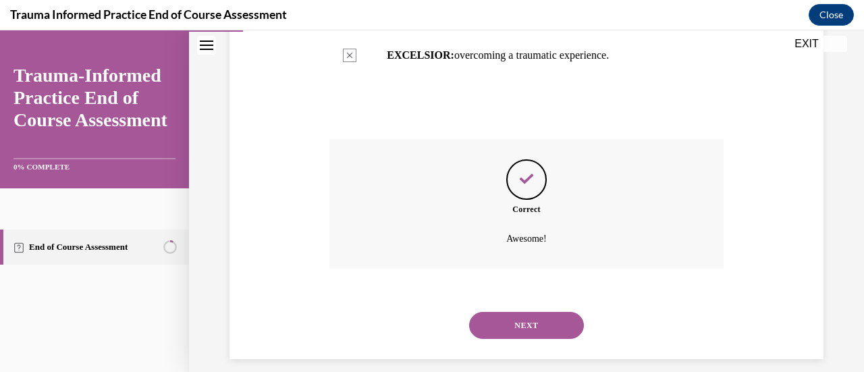
click at [548, 316] on button "NEXT" at bounding box center [526, 325] width 115 height 27
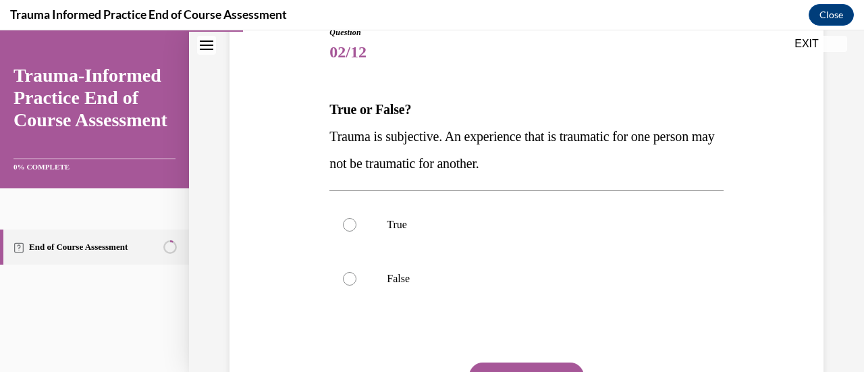
scroll to position [189, 0]
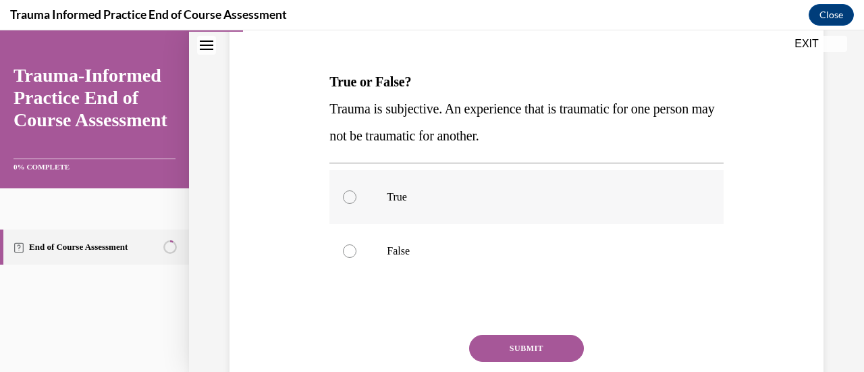
click at [410, 200] on p "True" at bounding box center [538, 196] width 302 height 13
click at [356, 200] on input "True" at bounding box center [349, 196] width 13 height 13
radio input "true"
click at [510, 340] on button "SUBMIT" at bounding box center [526, 348] width 115 height 27
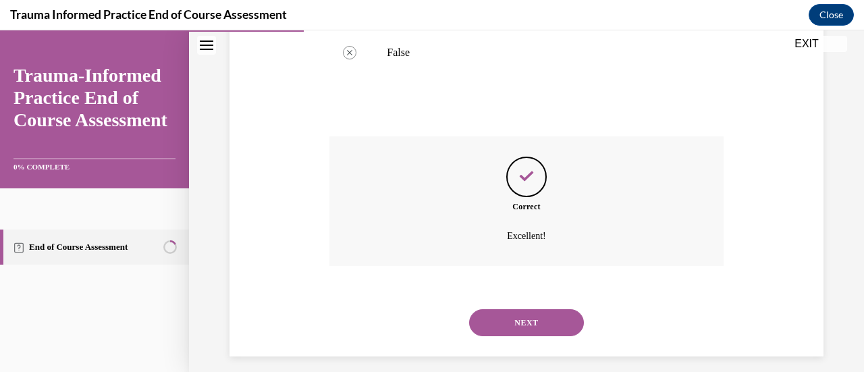
scroll to position [398, 0]
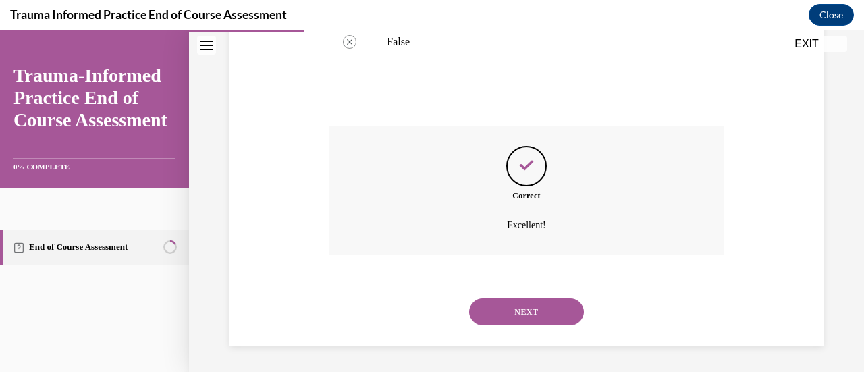
click at [511, 318] on button "NEXT" at bounding box center [526, 311] width 115 height 27
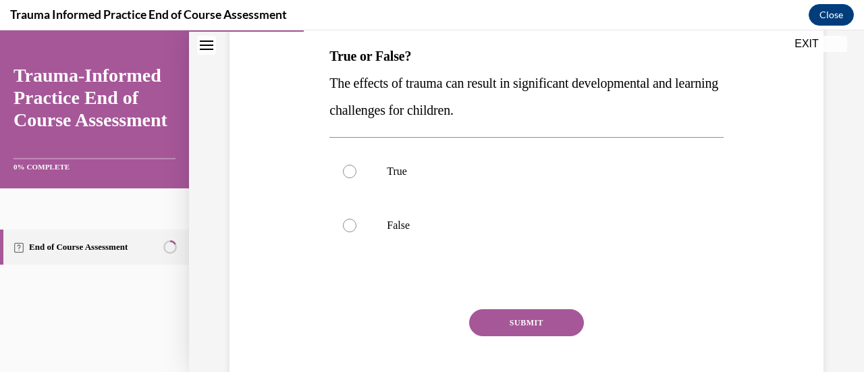
scroll to position [216, 0]
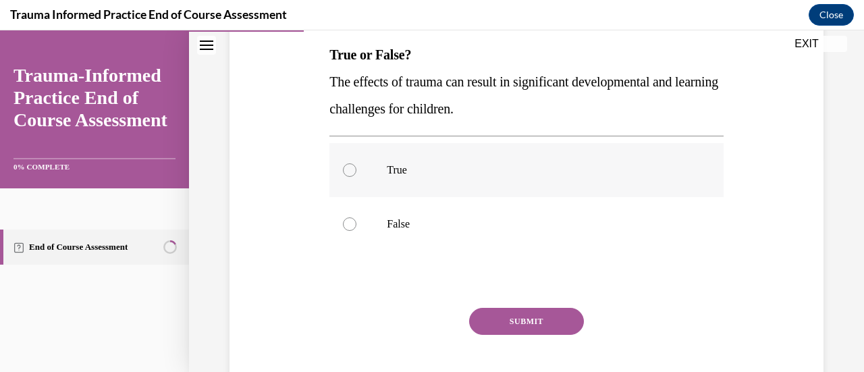
click at [422, 160] on label "True" at bounding box center [525, 170] width 393 height 54
click at [356, 163] on input "True" at bounding box center [349, 169] width 13 height 13
radio input "true"
click at [493, 316] on button "SUBMIT" at bounding box center [526, 321] width 115 height 27
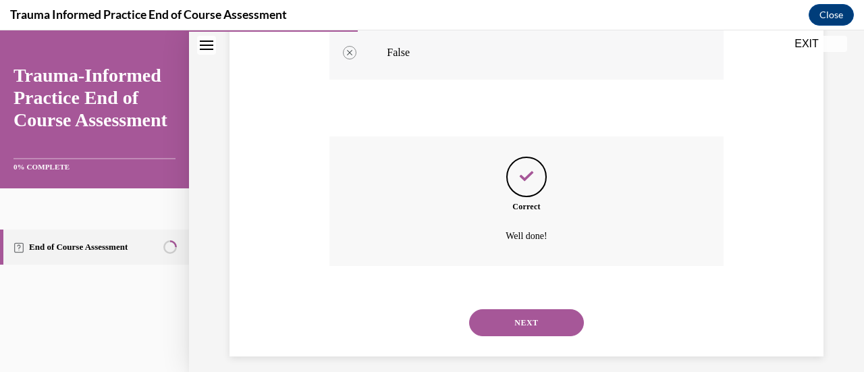
scroll to position [398, 0]
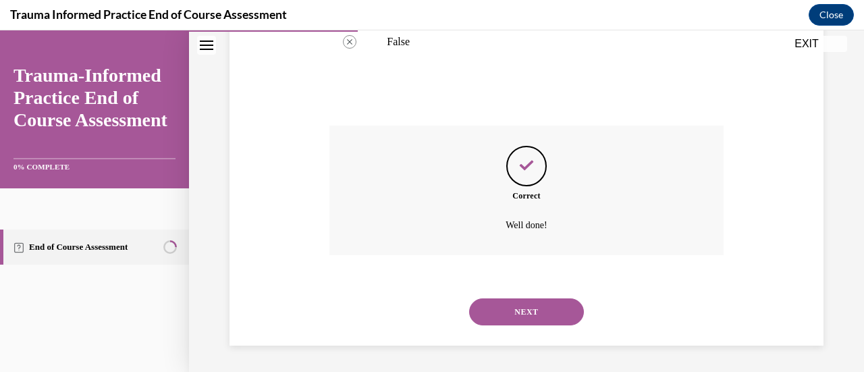
click at [511, 304] on button "NEXT" at bounding box center [526, 311] width 115 height 27
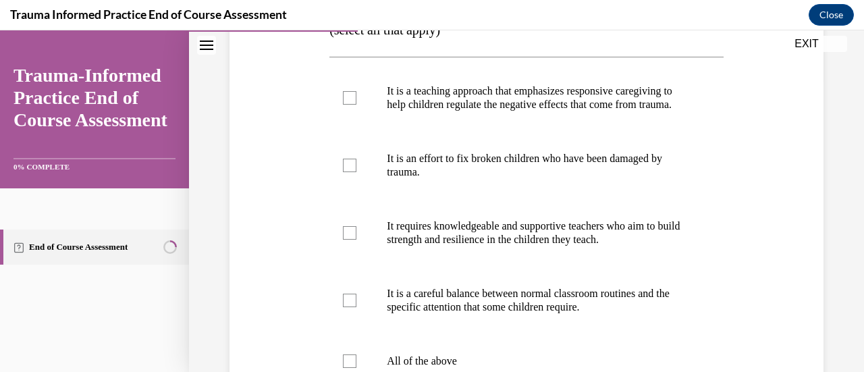
scroll to position [297, 0]
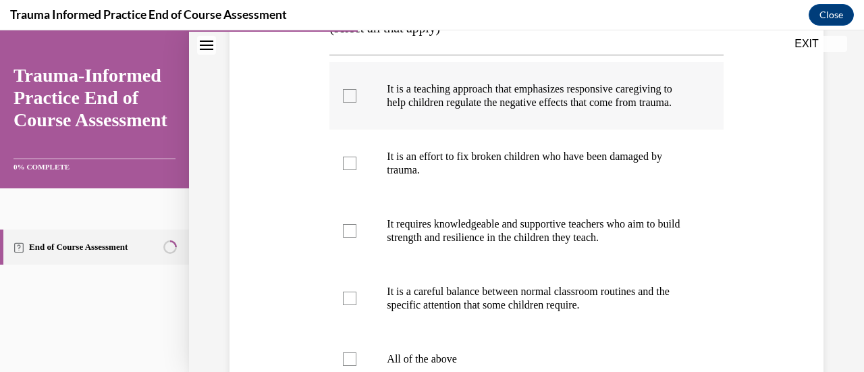
click at [414, 95] on p "It is a teaching approach that emphasizes responsive caregiving to help childre…" at bounding box center [538, 95] width 302 height 27
click at [356, 95] on input "It is a teaching approach that emphasizes responsive caregiving to help childre…" at bounding box center [349, 95] width 13 height 13
checkbox input "true"
click at [402, 242] on p "It requires knowledgeable and supportive teachers who aim to build strength and…" at bounding box center [538, 230] width 302 height 27
click at [356, 238] on input "It requires knowledgeable and supportive teachers who aim to build strength and…" at bounding box center [349, 230] width 13 height 13
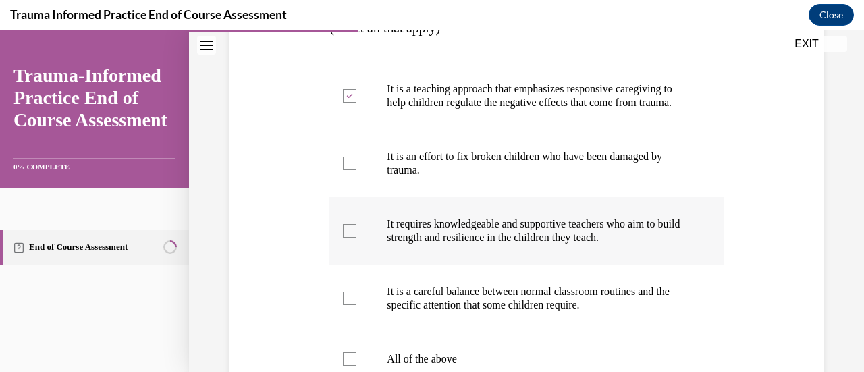
checkbox input "true"
click at [650, 304] on p "It is a careful balance between normal classroom routines and the specific atte…" at bounding box center [538, 298] width 302 height 27
click at [356, 304] on input "It is a careful balance between normal classroom routines and the specific atte…" at bounding box center [349, 298] width 13 height 13
checkbox input "true"
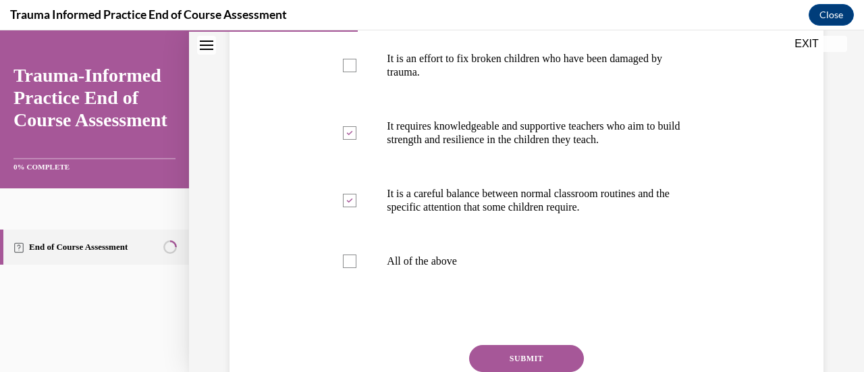
scroll to position [396, 0]
click at [556, 368] on button "SUBMIT" at bounding box center [526, 356] width 115 height 27
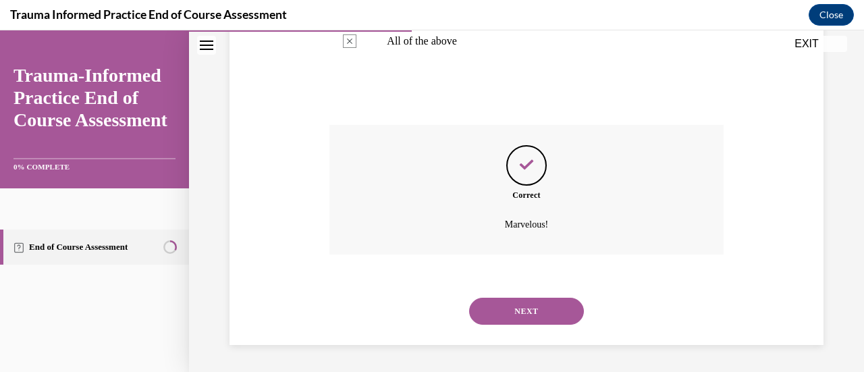
scroll to position [628, 0]
click at [524, 318] on button "NEXT" at bounding box center [526, 311] width 115 height 27
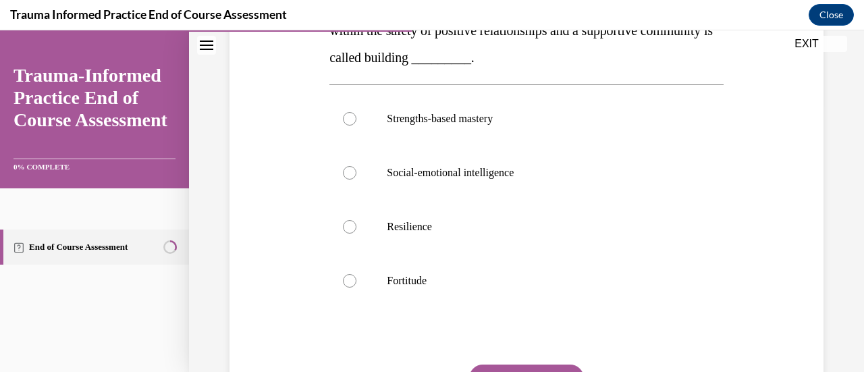
scroll to position [270, 0]
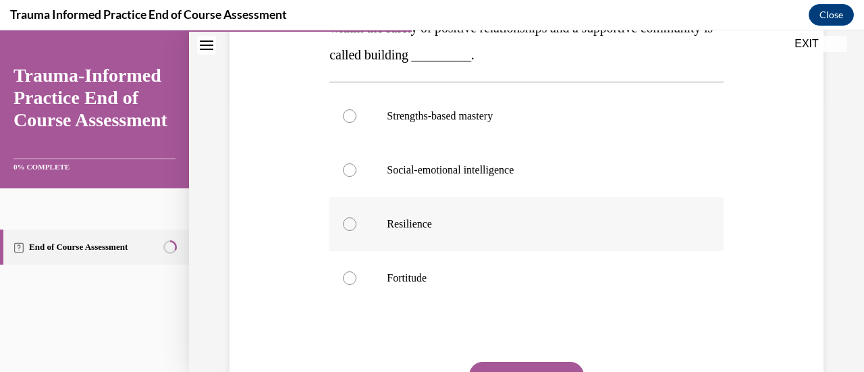
click at [399, 226] on p "Resilience" at bounding box center [538, 223] width 302 height 13
click at [356, 226] on input "Resilience" at bounding box center [349, 223] width 13 height 13
radio input "true"
click at [492, 364] on button "SUBMIT" at bounding box center [526, 375] width 115 height 27
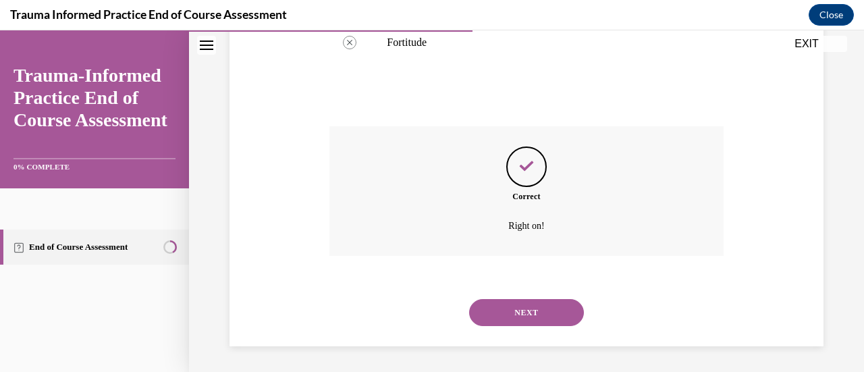
scroll to position [506, 0]
click at [507, 310] on button "NEXT" at bounding box center [526, 311] width 115 height 27
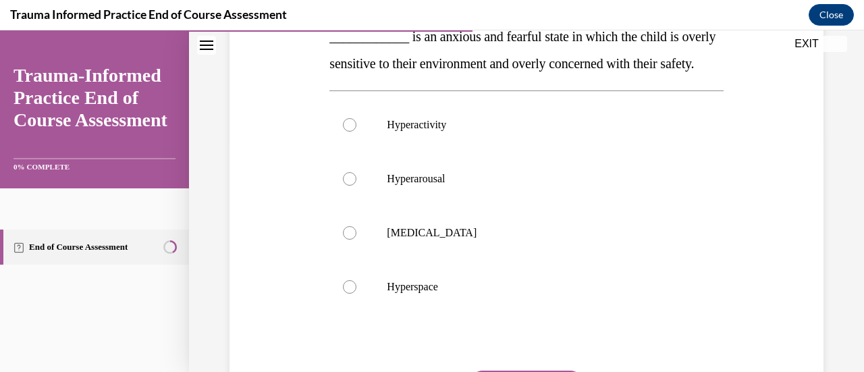
scroll to position [216, 0]
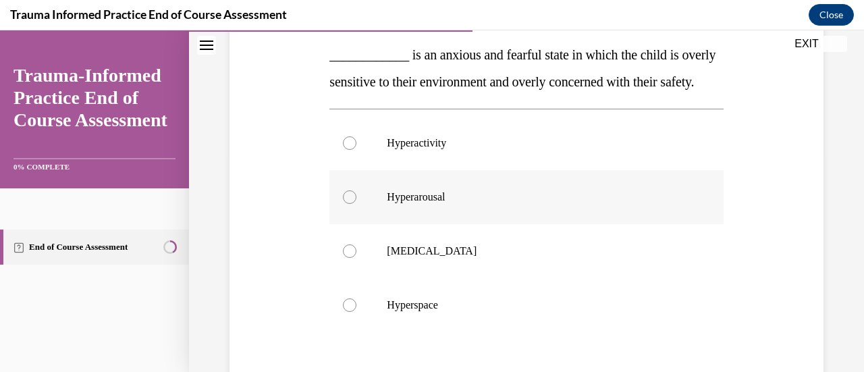
click at [436, 204] on p "Hyperarousal" at bounding box center [538, 196] width 302 height 13
click at [356, 204] on input "Hyperarousal" at bounding box center [349, 196] width 13 height 13
radio input "true"
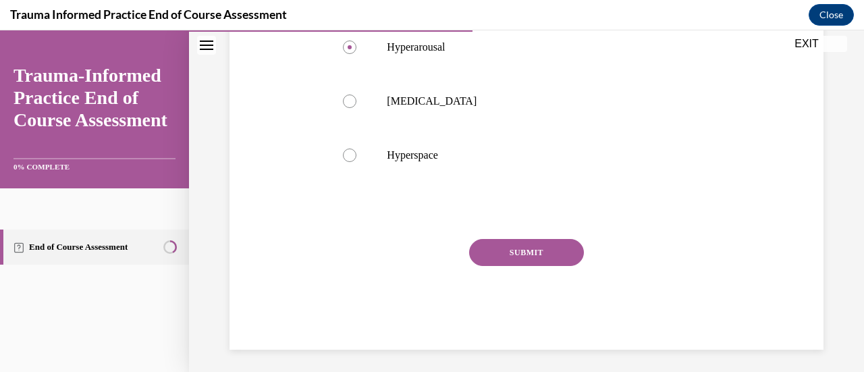
scroll to position [387, 0]
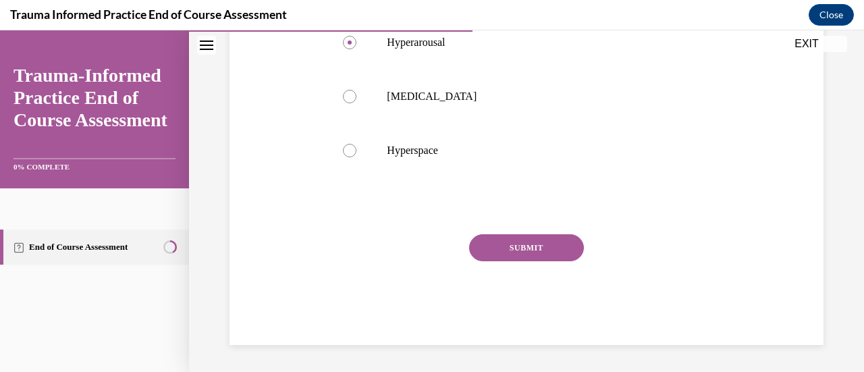
click at [500, 244] on div "Question 06/12 ____________ is an anxious and fearful state in which the child …" at bounding box center [525, 81] width 393 height 528
click at [503, 251] on button "SUBMIT" at bounding box center [526, 247] width 115 height 27
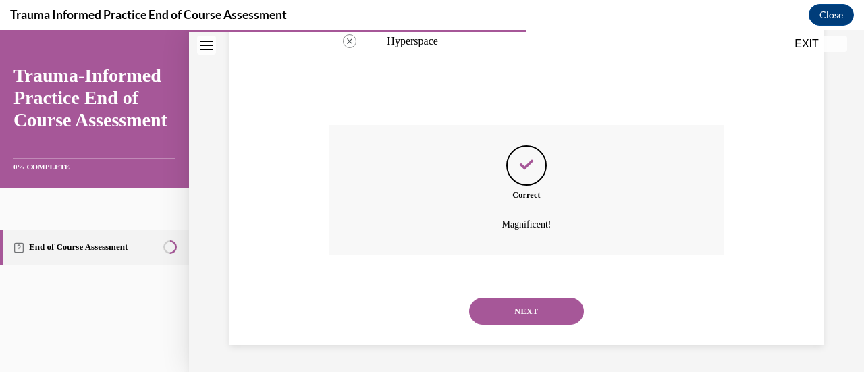
scroll to position [506, 0]
click at [510, 312] on button "NEXT" at bounding box center [526, 311] width 115 height 27
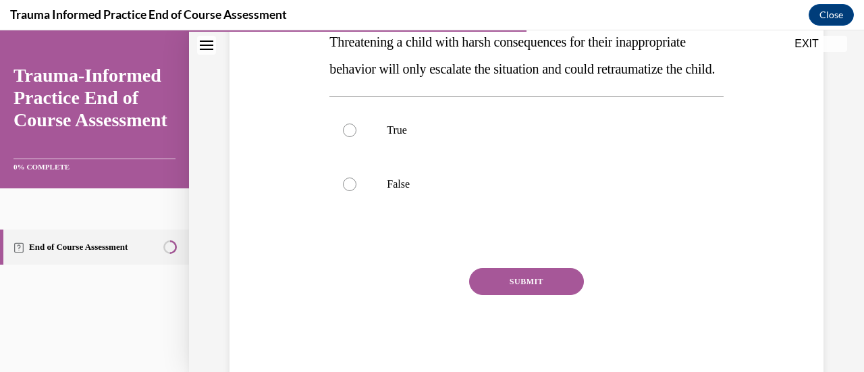
scroll to position [297, 0]
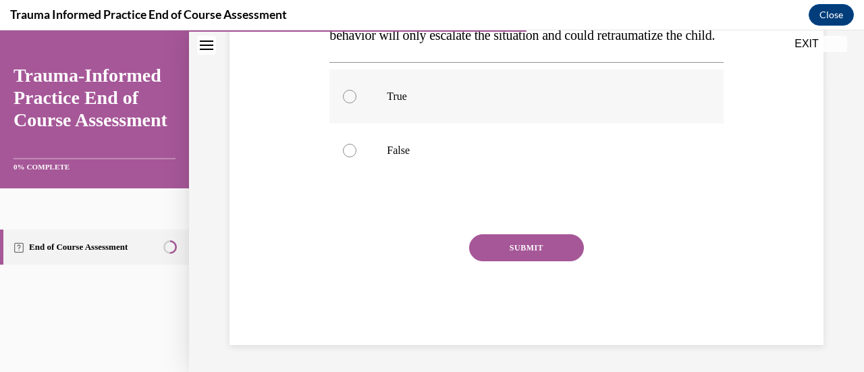
click at [382, 121] on label "True" at bounding box center [525, 97] width 393 height 54
click at [356, 103] on input "True" at bounding box center [349, 96] width 13 height 13
radio input "true"
click at [480, 261] on button "SUBMIT" at bounding box center [526, 247] width 115 height 27
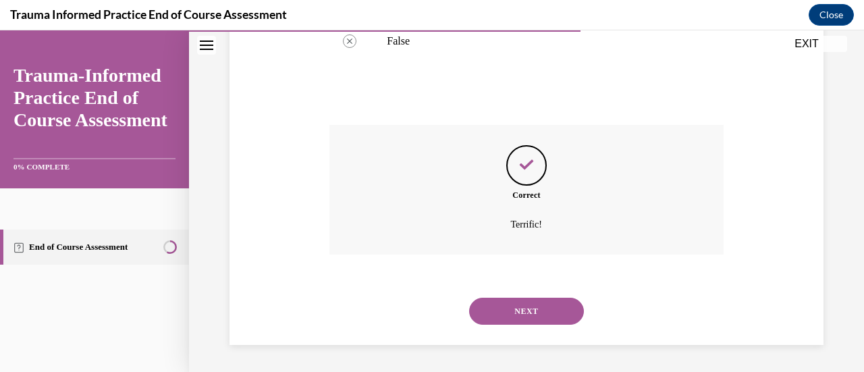
scroll to position [425, 0]
click at [522, 318] on button "NEXT" at bounding box center [526, 311] width 115 height 27
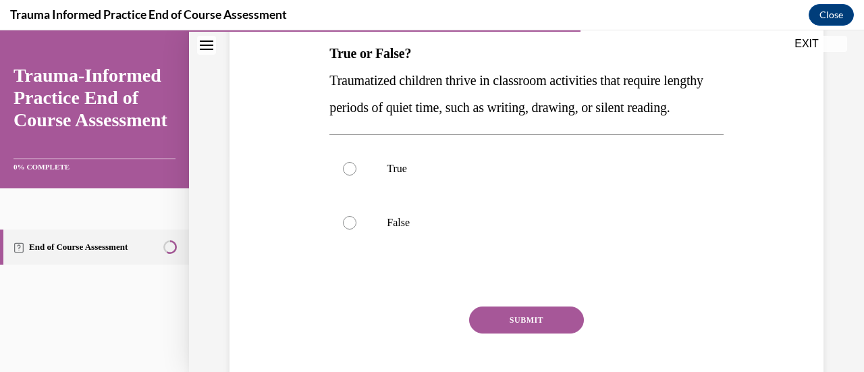
scroll to position [243, 0]
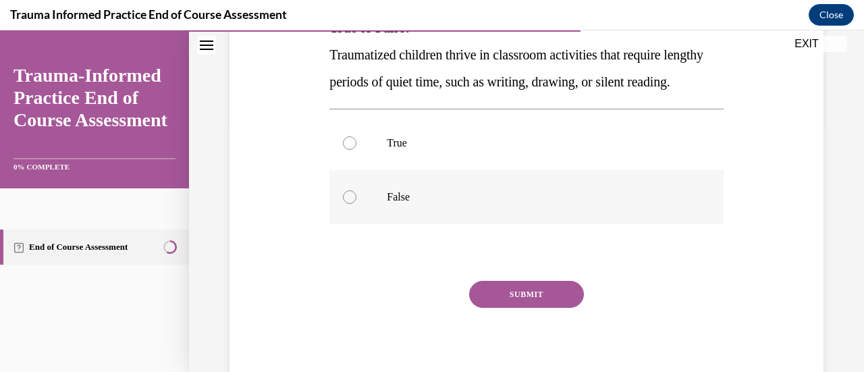
click at [383, 223] on label "False" at bounding box center [525, 197] width 393 height 54
click at [356, 204] on input "False" at bounding box center [349, 196] width 13 height 13
radio input "true"
click at [499, 308] on button "SUBMIT" at bounding box center [526, 294] width 115 height 27
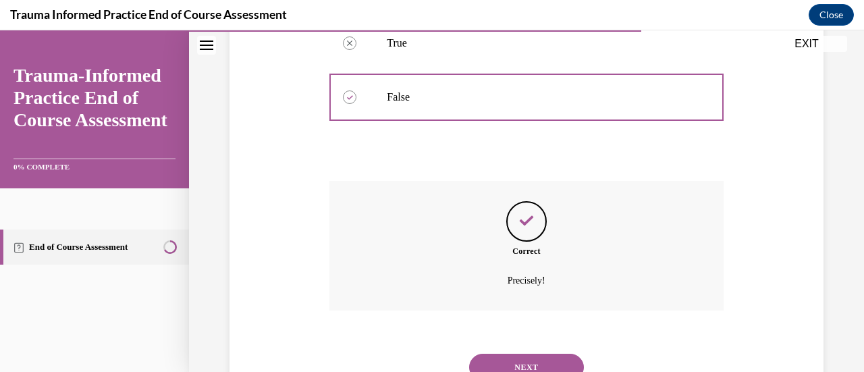
scroll to position [425, 0]
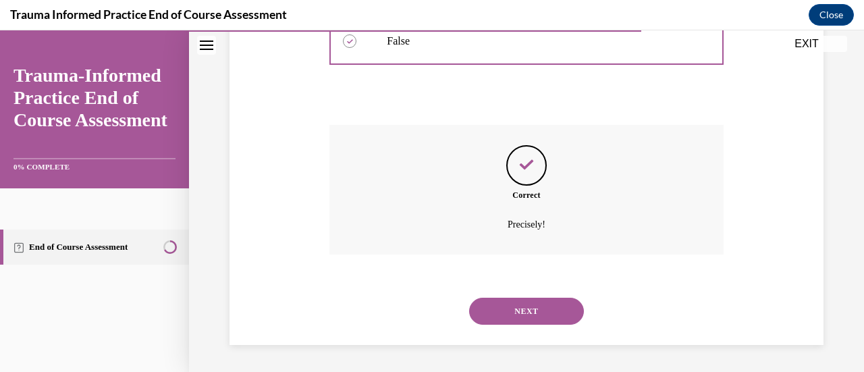
click at [508, 305] on button "NEXT" at bounding box center [526, 311] width 115 height 27
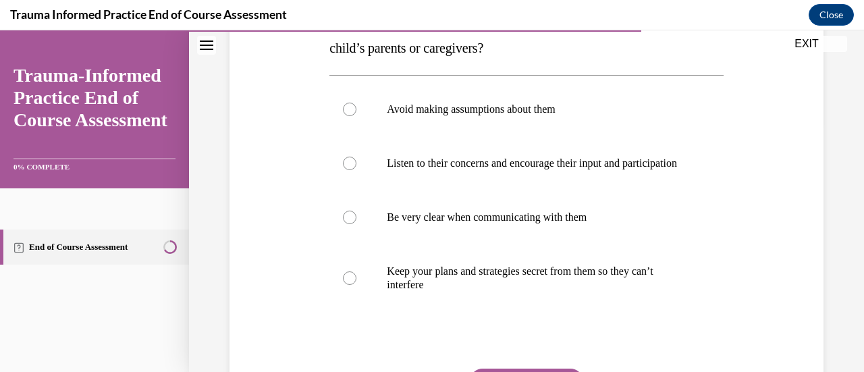
scroll to position [270, 0]
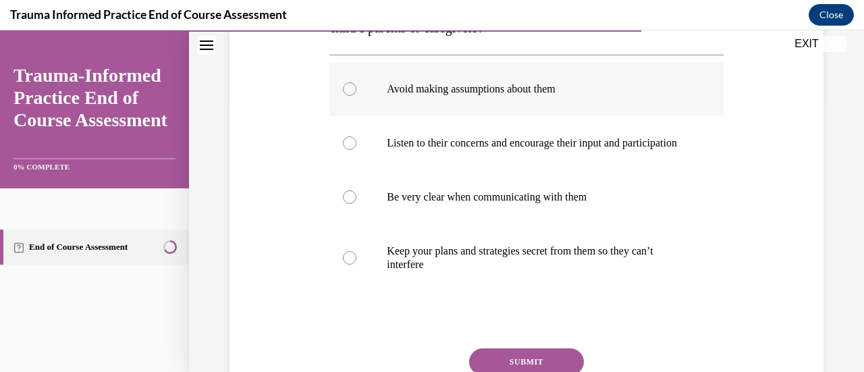
click at [545, 92] on p "Avoid making assumptions about them" at bounding box center [538, 88] width 302 height 13
click at [356, 92] on input "Avoid making assumptions about them" at bounding box center [349, 88] width 13 height 13
radio input "true"
click at [435, 253] on label "Keep your plans and strategies secret from them so they can’t interfere" at bounding box center [525, 257] width 393 height 67
click at [356, 253] on input "Keep your plans and strategies secret from them so they can’t interfere" at bounding box center [349, 257] width 13 height 13
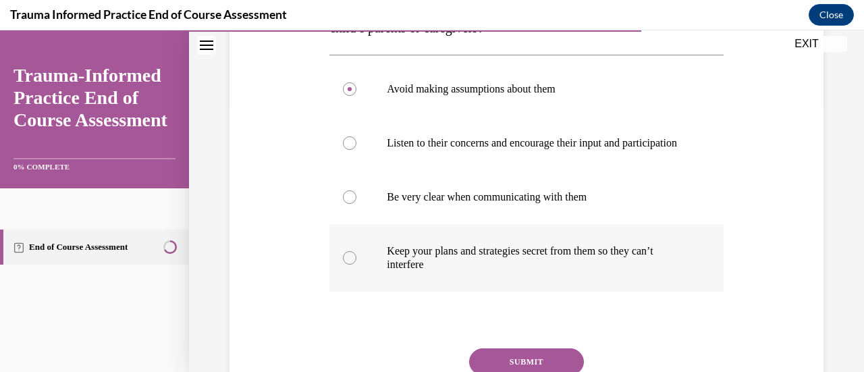
radio input "true"
click at [492, 362] on button "SUBMIT" at bounding box center [526, 361] width 115 height 27
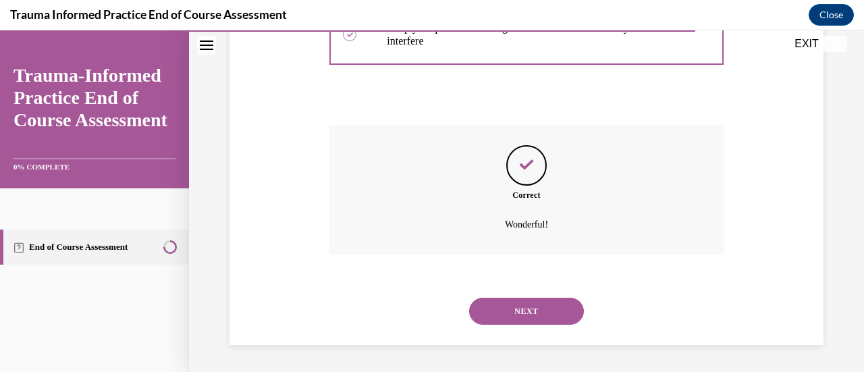
scroll to position [506, 0]
click at [503, 318] on button "NEXT" at bounding box center [526, 311] width 115 height 27
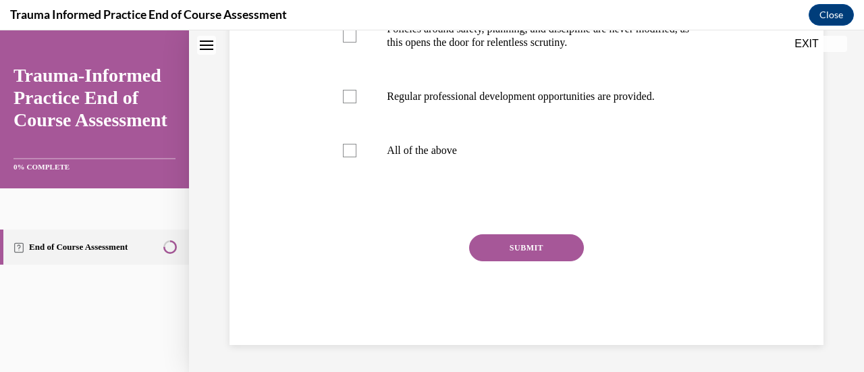
scroll to position [0, 0]
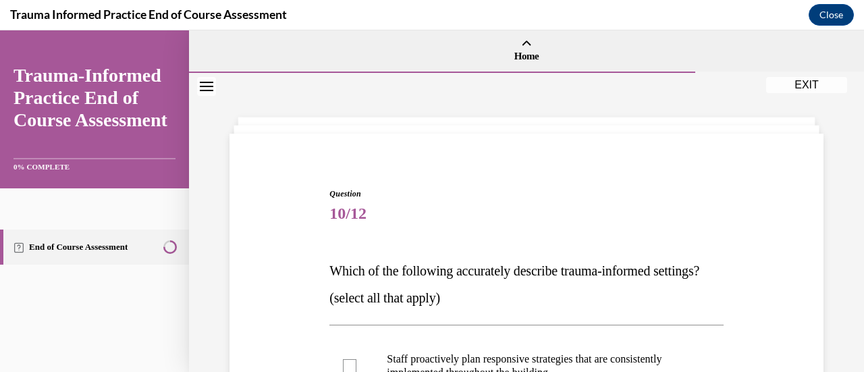
click at [503, 311] on p "(select all that apply)" at bounding box center [525, 297] width 393 height 27
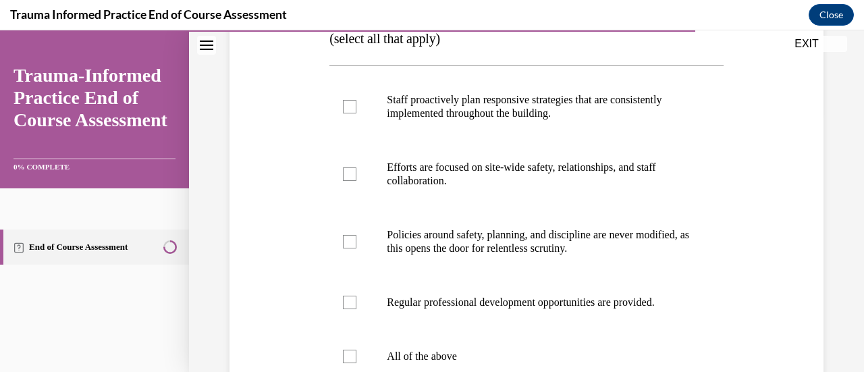
scroll to position [299, 0]
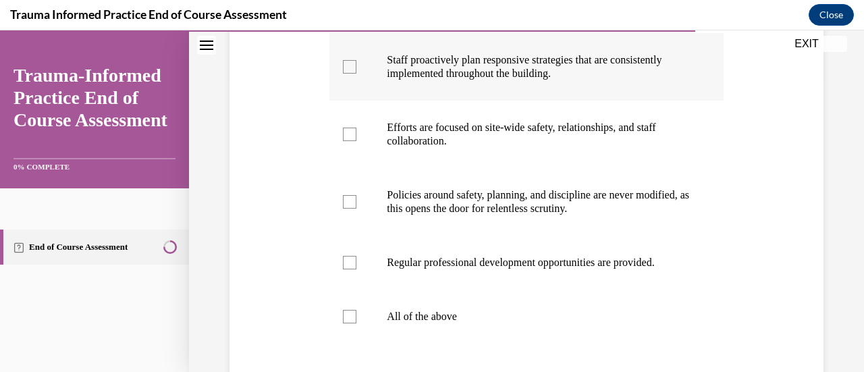
click at [522, 80] on p "Staff proactively plan responsive strategies that are consistently implemented …" at bounding box center [538, 66] width 302 height 27
click at [356, 74] on input "Staff proactively plan responsive strategies that are consistently implemented …" at bounding box center [349, 66] width 13 height 13
checkbox input "true"
click at [511, 148] on p "Efforts are focused on site-wide safety, relationships, and staff collaboration." at bounding box center [538, 134] width 302 height 27
click at [356, 141] on input "Efforts are focused on site-wide safety, relationships, and staff collaboration." at bounding box center [349, 134] width 13 height 13
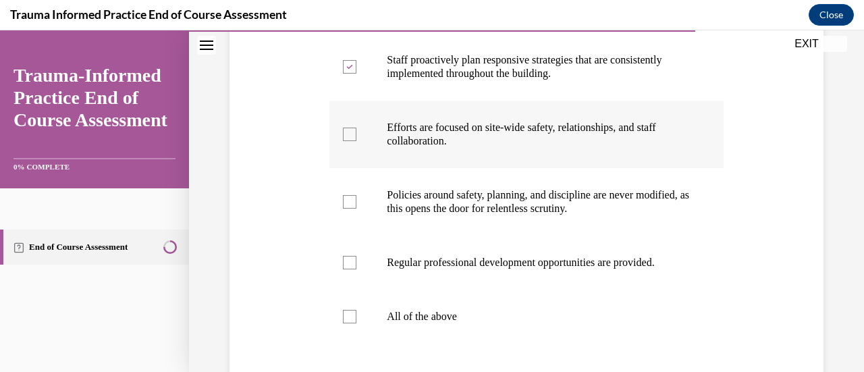
checkbox input "true"
click at [464, 269] on p "Regular professional development opportunities are provided." at bounding box center [538, 262] width 302 height 13
click at [356, 269] on input "Regular professional development opportunities are provided." at bounding box center [349, 262] width 13 height 13
checkbox input "true"
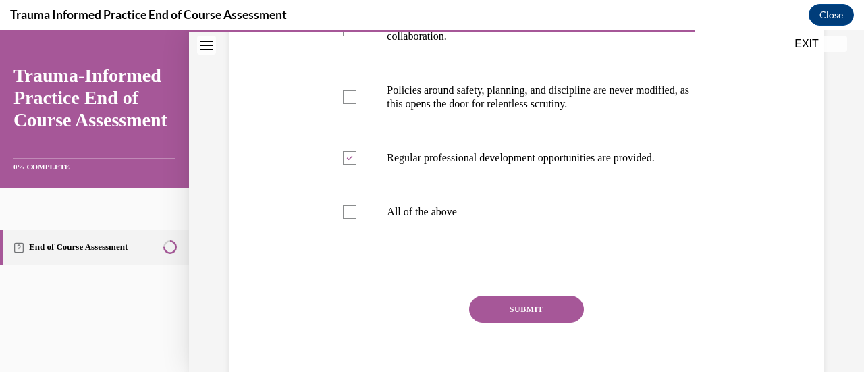
scroll to position [433, 0]
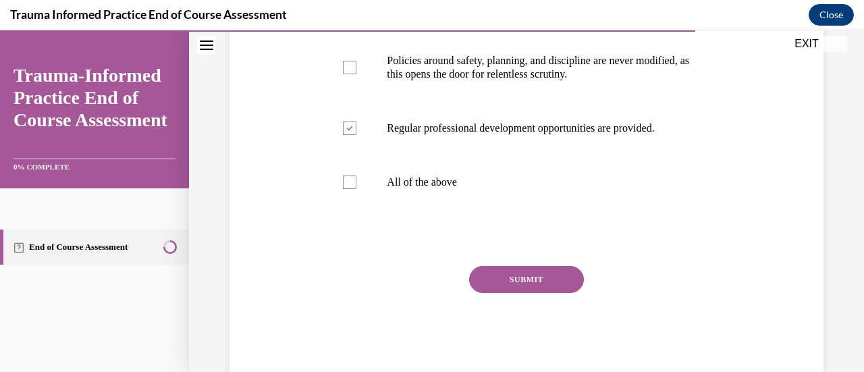
click at [524, 293] on button "SUBMIT" at bounding box center [526, 279] width 115 height 27
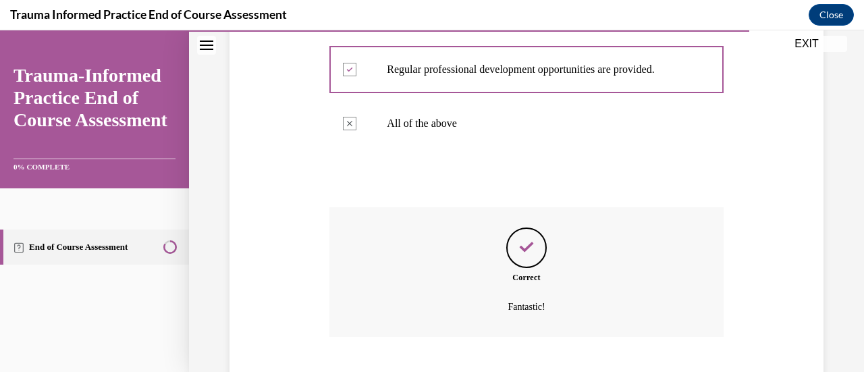
scroll to position [601, 0]
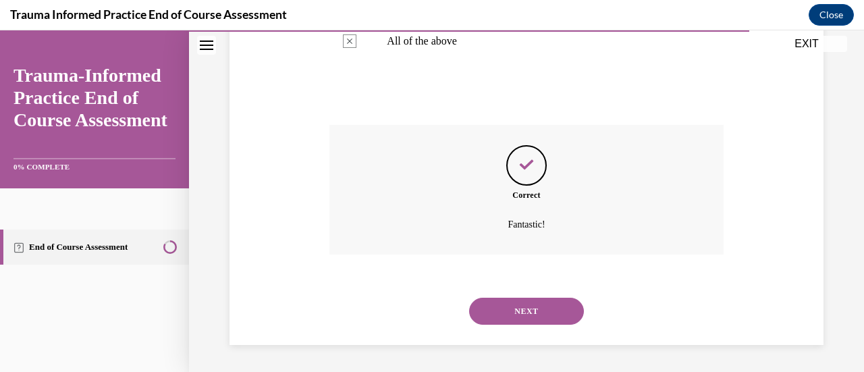
click at [524, 311] on button "NEXT" at bounding box center [526, 311] width 115 height 27
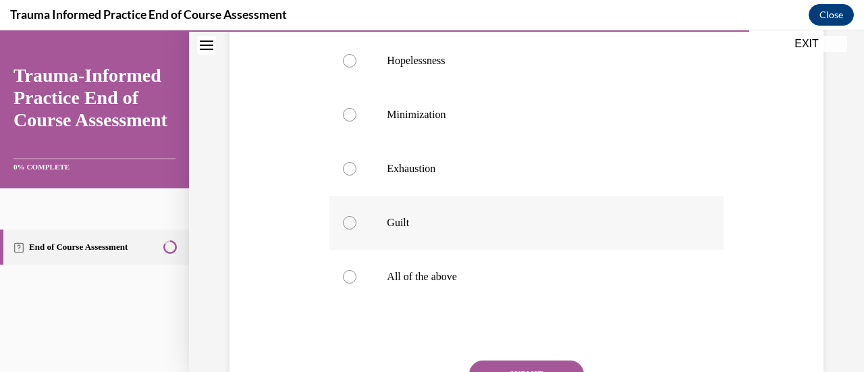
scroll to position [299, 0]
click at [439, 274] on p "All of the above" at bounding box center [538, 275] width 302 height 13
click at [356, 274] on input "All of the above" at bounding box center [349, 275] width 13 height 13
radio input "true"
click at [503, 364] on button "SUBMIT" at bounding box center [526, 373] width 115 height 27
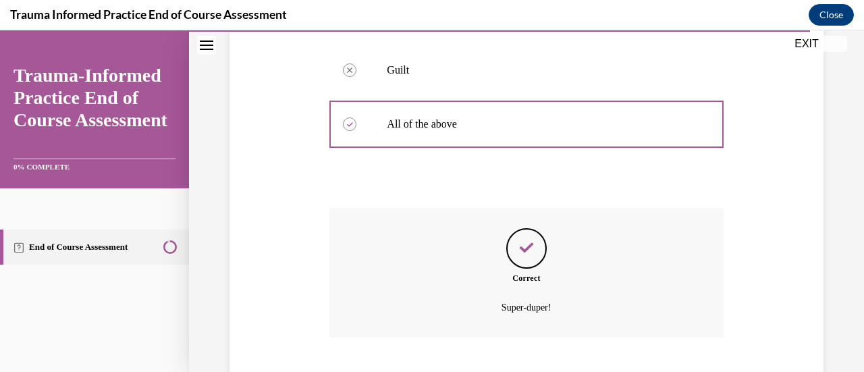
scroll to position [533, 0]
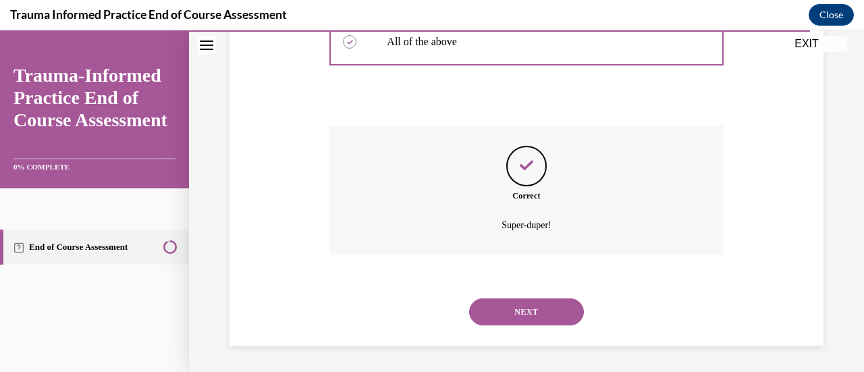
click at [517, 304] on button "NEXT" at bounding box center [526, 311] width 115 height 27
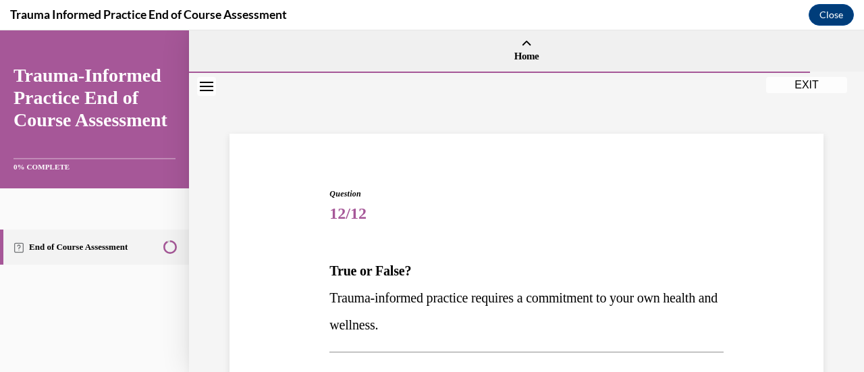
scroll to position [289, 0]
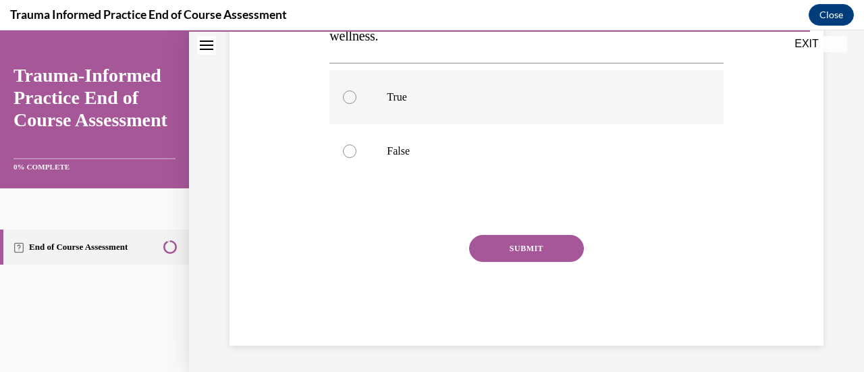
click at [424, 101] on p "True" at bounding box center [538, 96] width 302 height 13
click at [356, 101] on input "True" at bounding box center [349, 96] width 13 height 13
radio input "true"
click at [538, 254] on button "SUBMIT" at bounding box center [526, 248] width 115 height 27
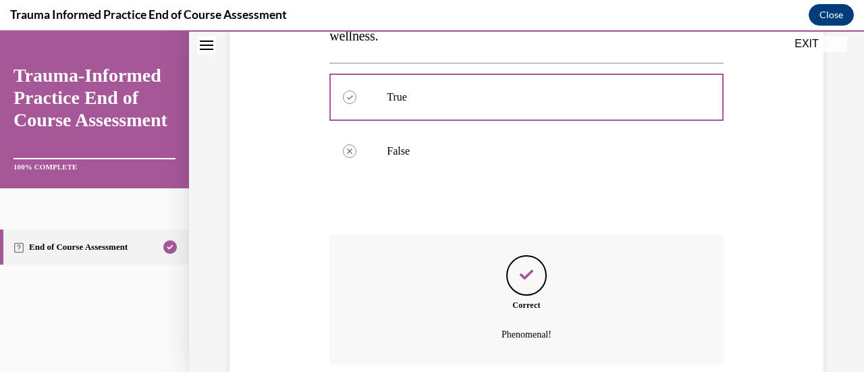
scroll to position [398, 0]
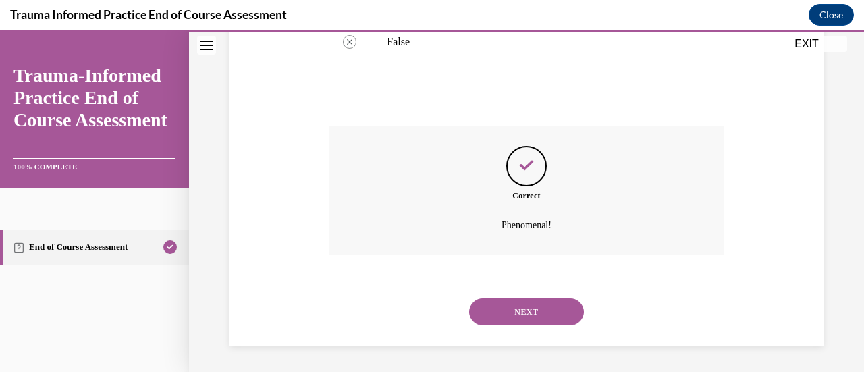
click at [532, 307] on button "NEXT" at bounding box center [526, 311] width 115 height 27
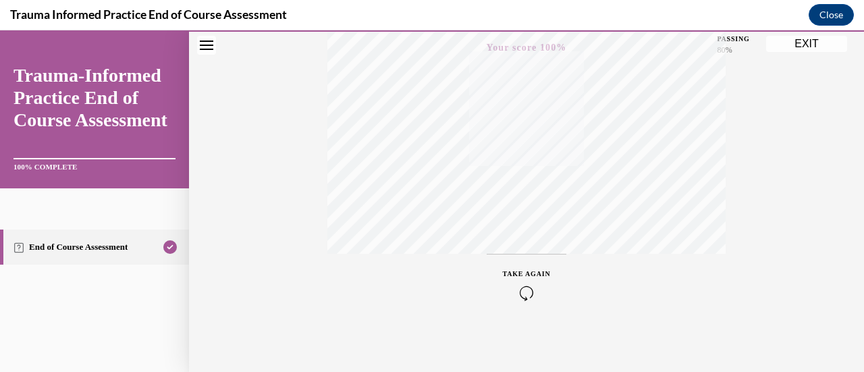
scroll to position [350, 0]
click at [812, 43] on button "EXIT" at bounding box center [806, 44] width 81 height 16
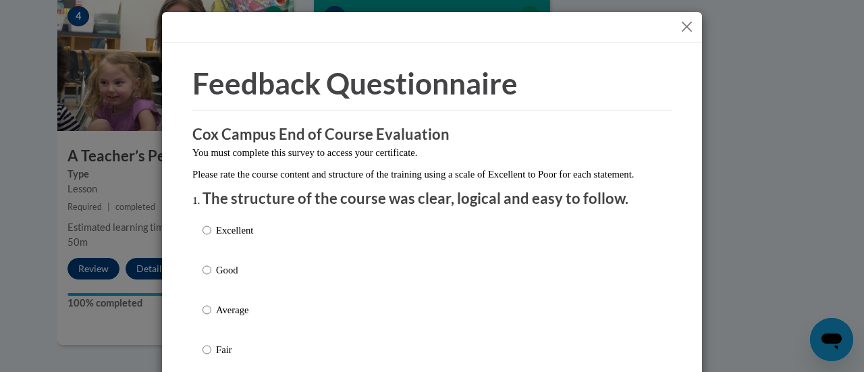
click at [242, 238] on p "Excellent" at bounding box center [234, 230] width 37 height 15
click at [211, 238] on input "Excellent" at bounding box center [206, 230] width 9 height 15
radio input "true"
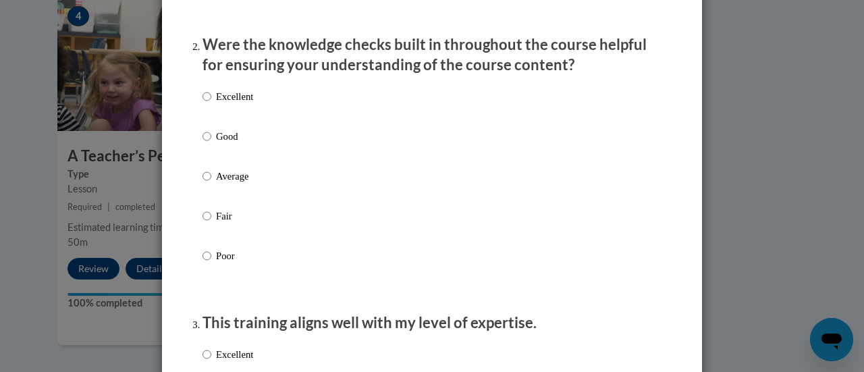
scroll to position [444, 0]
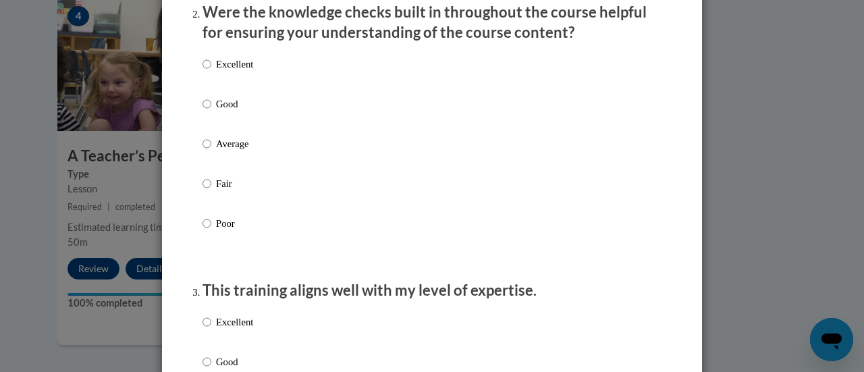
click at [247, 72] on p "Excellent" at bounding box center [234, 64] width 37 height 15
click at [211, 72] on input "Excellent" at bounding box center [206, 64] width 9 height 15
radio input "true"
click at [242, 329] on p "Excellent" at bounding box center [234, 321] width 37 height 15
click at [211, 329] on input "Excellent" at bounding box center [206, 321] width 9 height 15
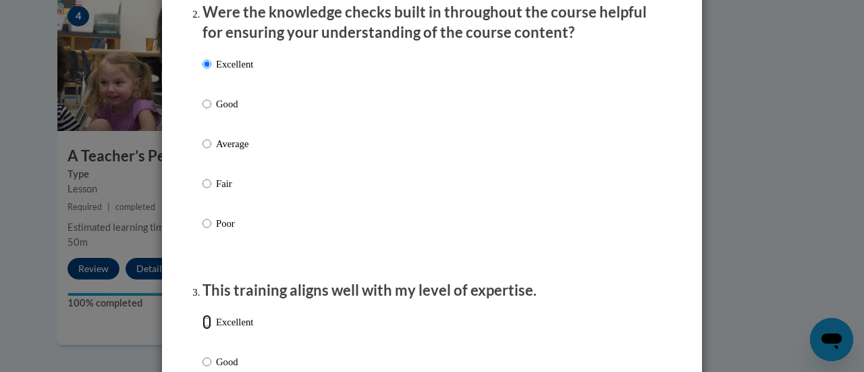
radio input "true"
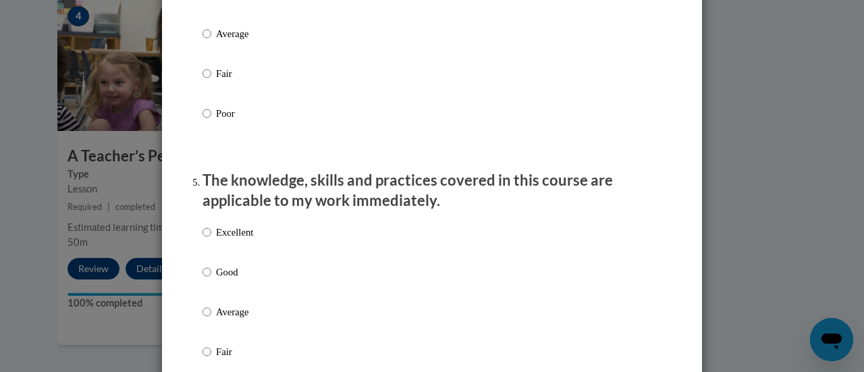
scroll to position [765, 0]
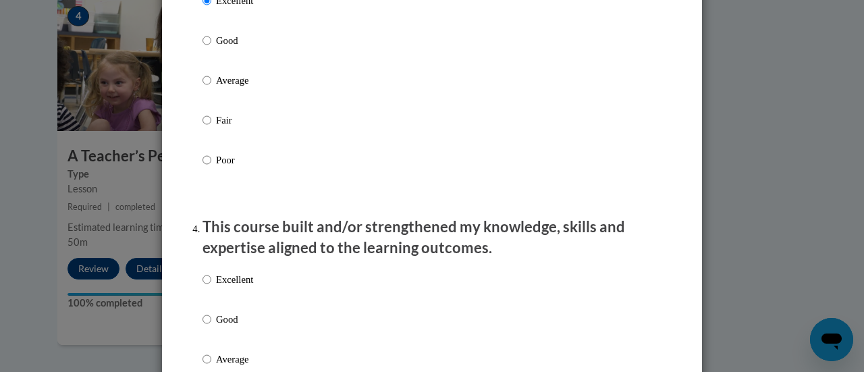
click at [242, 287] on p "Excellent" at bounding box center [234, 279] width 37 height 15
click at [211, 287] on input "Excellent" at bounding box center [206, 279] width 9 height 15
radio input "true"
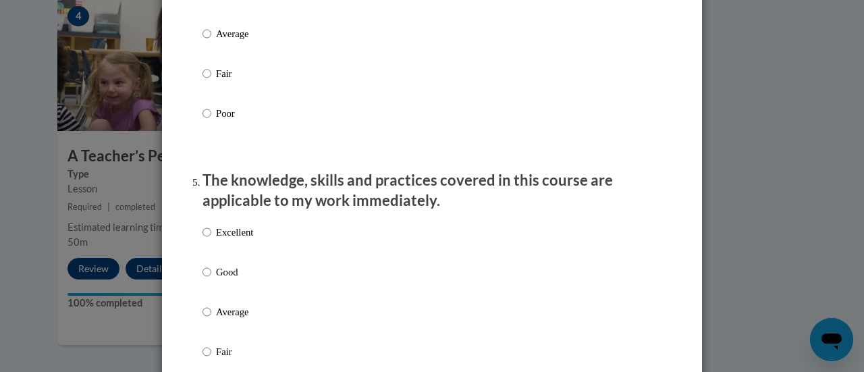
click at [243, 240] on p "Excellent" at bounding box center [234, 232] width 37 height 15
click at [211, 240] on input "Excellent" at bounding box center [206, 232] width 9 height 15
radio input "true"
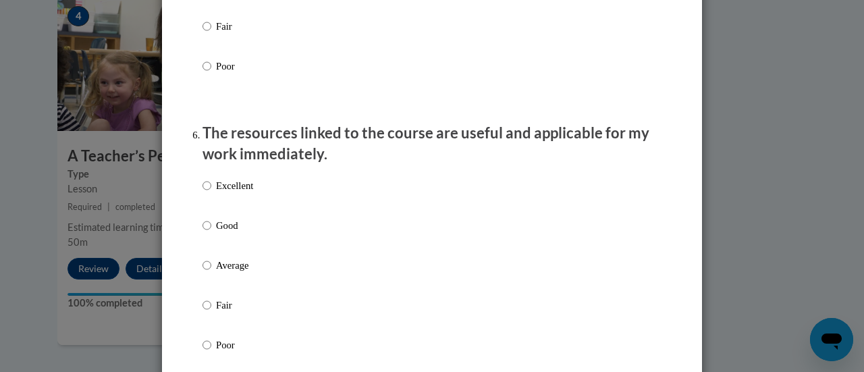
click at [228, 181] on li "The resources linked to the course are useful and applicable for my work immedi…" at bounding box center [431, 257] width 459 height 269
click at [229, 193] on p "Excellent" at bounding box center [234, 185] width 37 height 15
click at [211, 193] on input "Excellent" at bounding box center [206, 185] width 9 height 15
radio input "true"
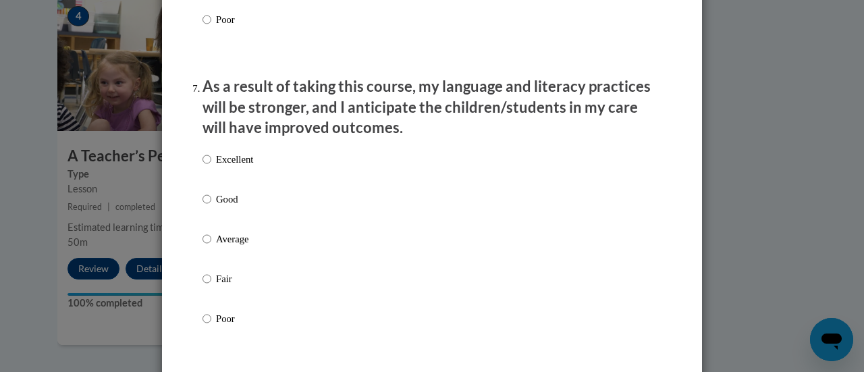
click at [225, 167] on p "Excellent" at bounding box center [234, 159] width 37 height 15
click at [211, 167] on input "Excellent" at bounding box center [206, 159] width 9 height 15
radio input "true"
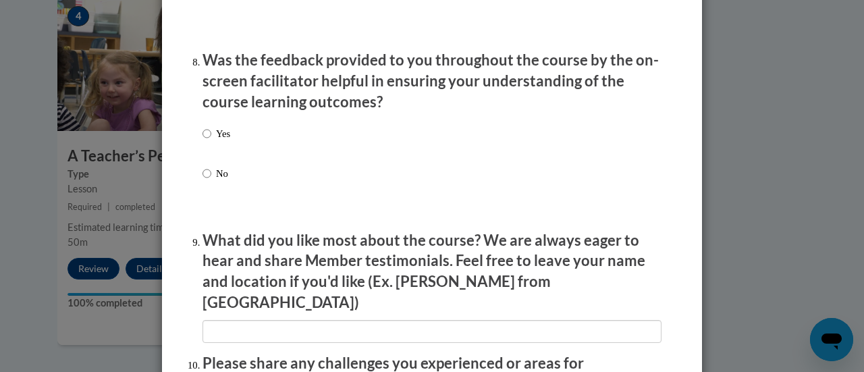
click at [202, 152] on label "Yes" at bounding box center [216, 144] width 28 height 36
click at [202, 141] on input "Yes" at bounding box center [206, 133] width 9 height 15
radio input "true"
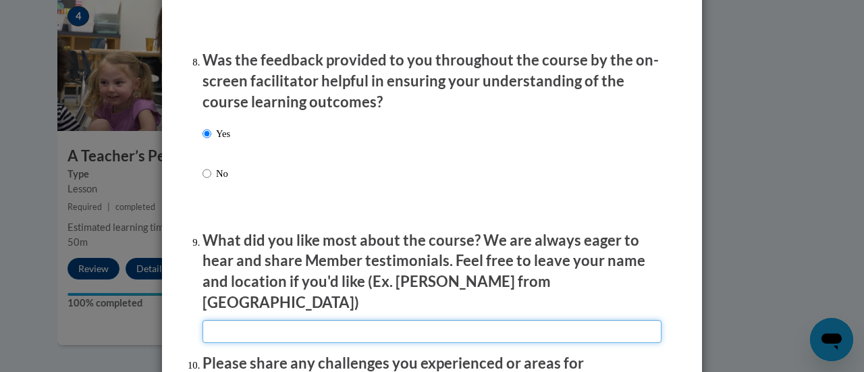
click at [287, 328] on input "textbox" at bounding box center [431, 331] width 459 height 23
type input "I liked the pacing of it and I did not feel like I had to sit and watch the who…"
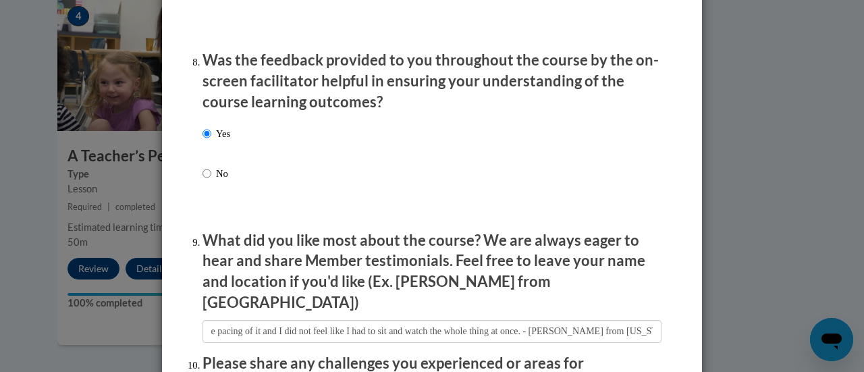
scroll to position [0, 0]
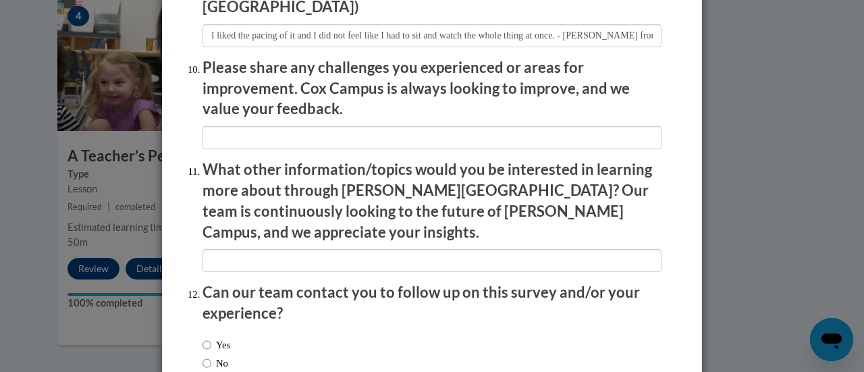
scroll to position [2391, 0]
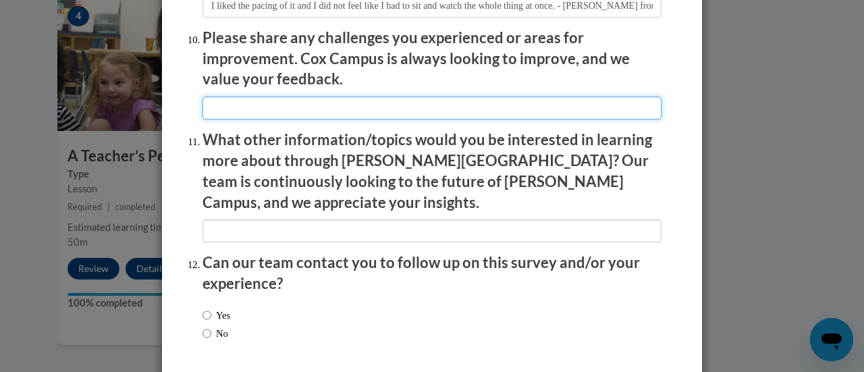
click at [254, 96] on input "textbox" at bounding box center [431, 107] width 459 height 23
type input "n/a"
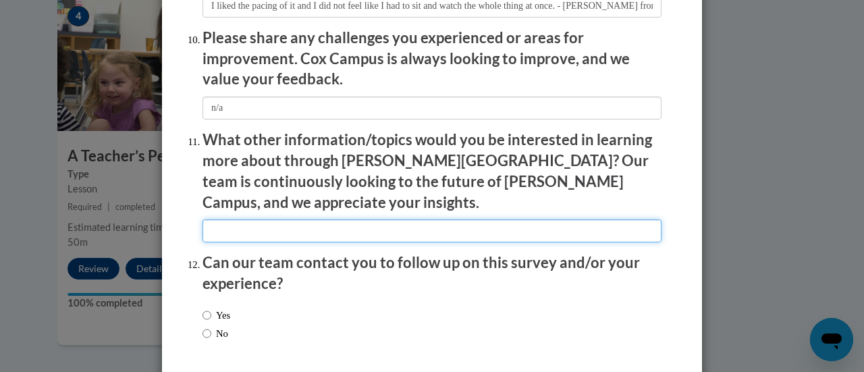
click at [281, 219] on input "textbox" at bounding box center [431, 230] width 459 height 23
type input "nothing that I can think of"
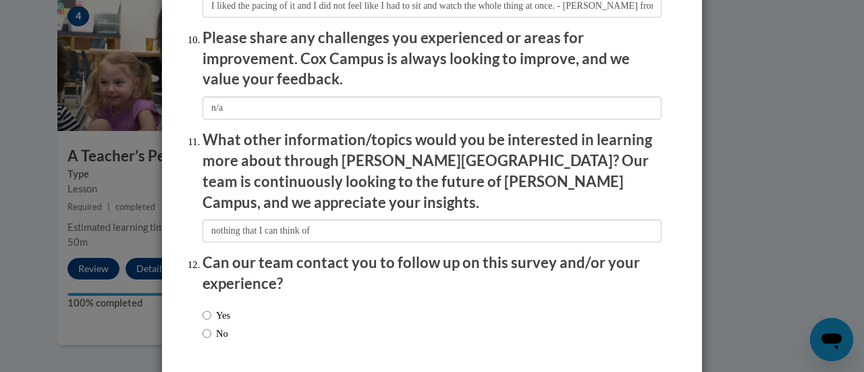
click at [206, 308] on label "Yes" at bounding box center [216, 315] width 28 height 15
click at [206, 308] on input "Yes" at bounding box center [206, 315] width 9 height 15
radio input "true"
